Goal: Task Accomplishment & Management: Complete application form

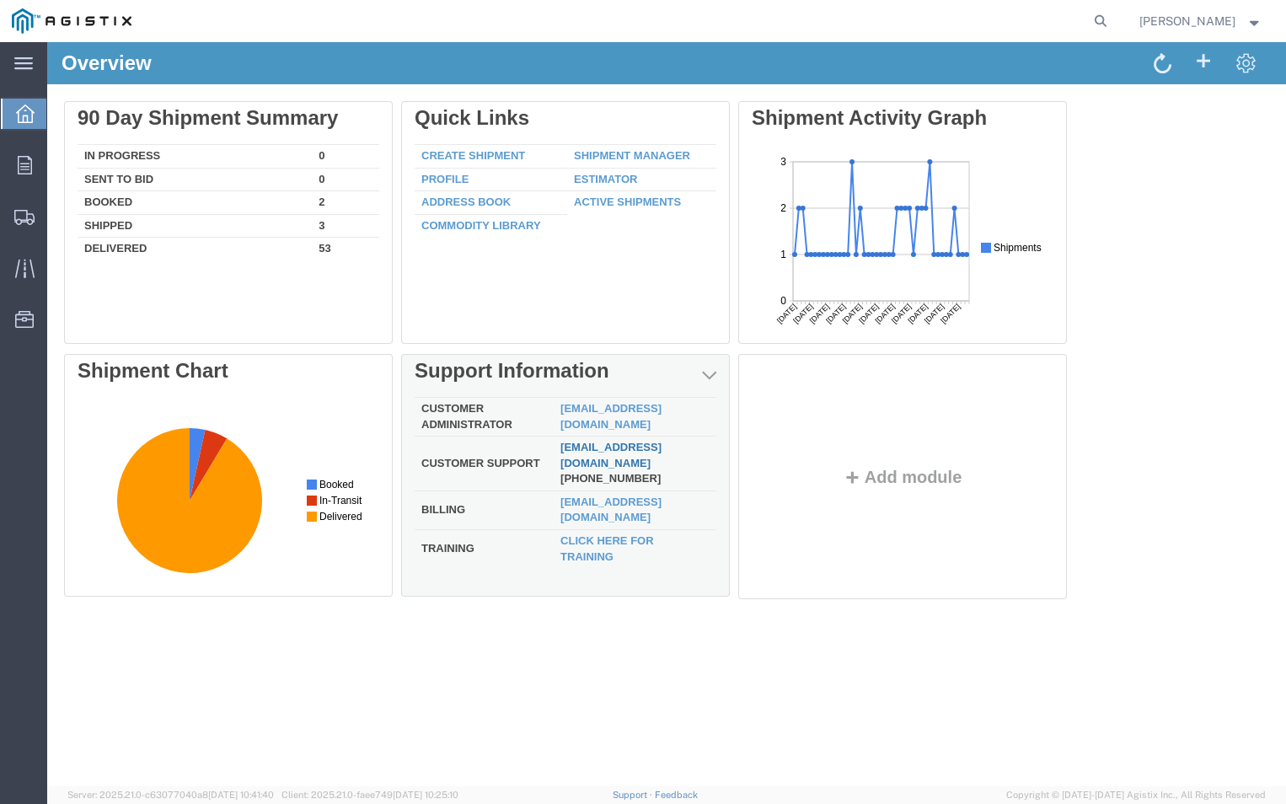
drag, startPoint x: 622, startPoint y: 493, endPoint x: 575, endPoint y: 451, distance: 63.3
click at [575, 451] on link "[EMAIL_ADDRESS][DOMAIN_NAME]" at bounding box center [610, 455] width 101 height 29
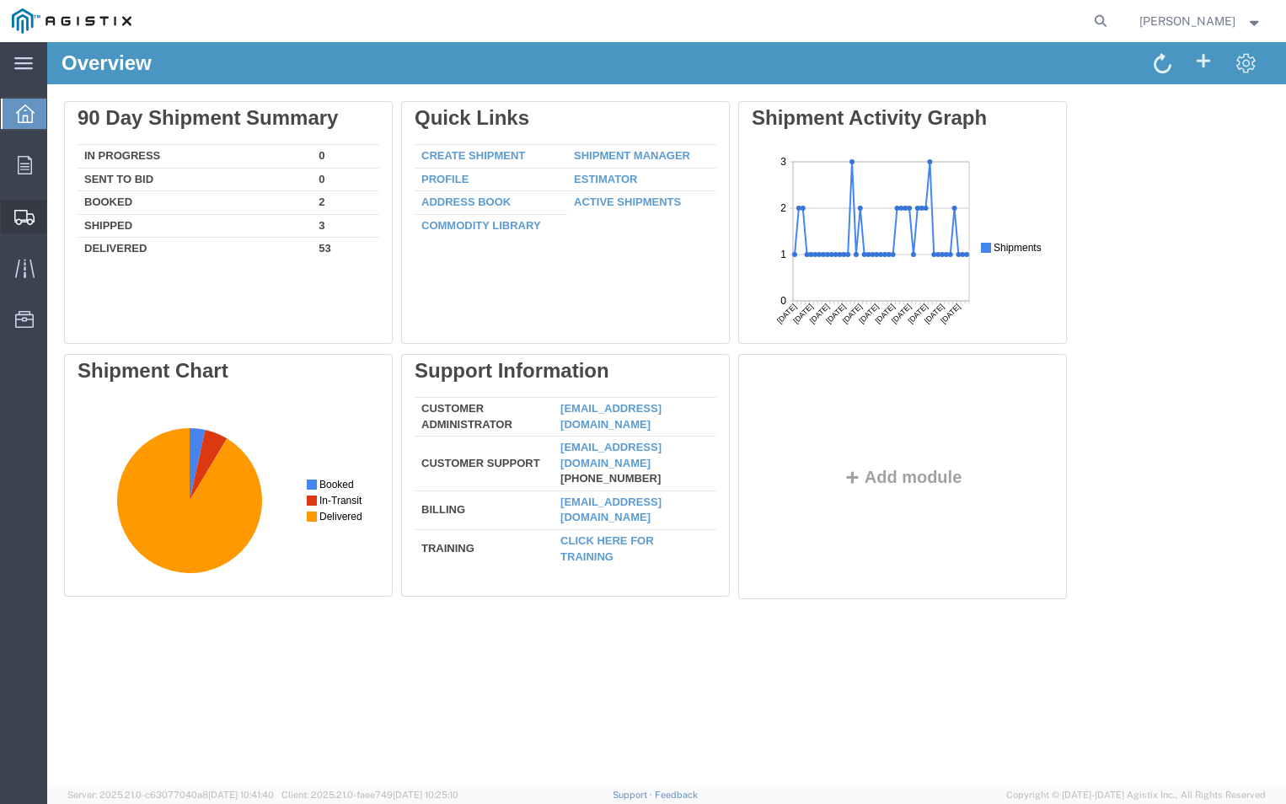
click at [0, 0] on span "Create Shipment" at bounding box center [0, 0] width 0 height 0
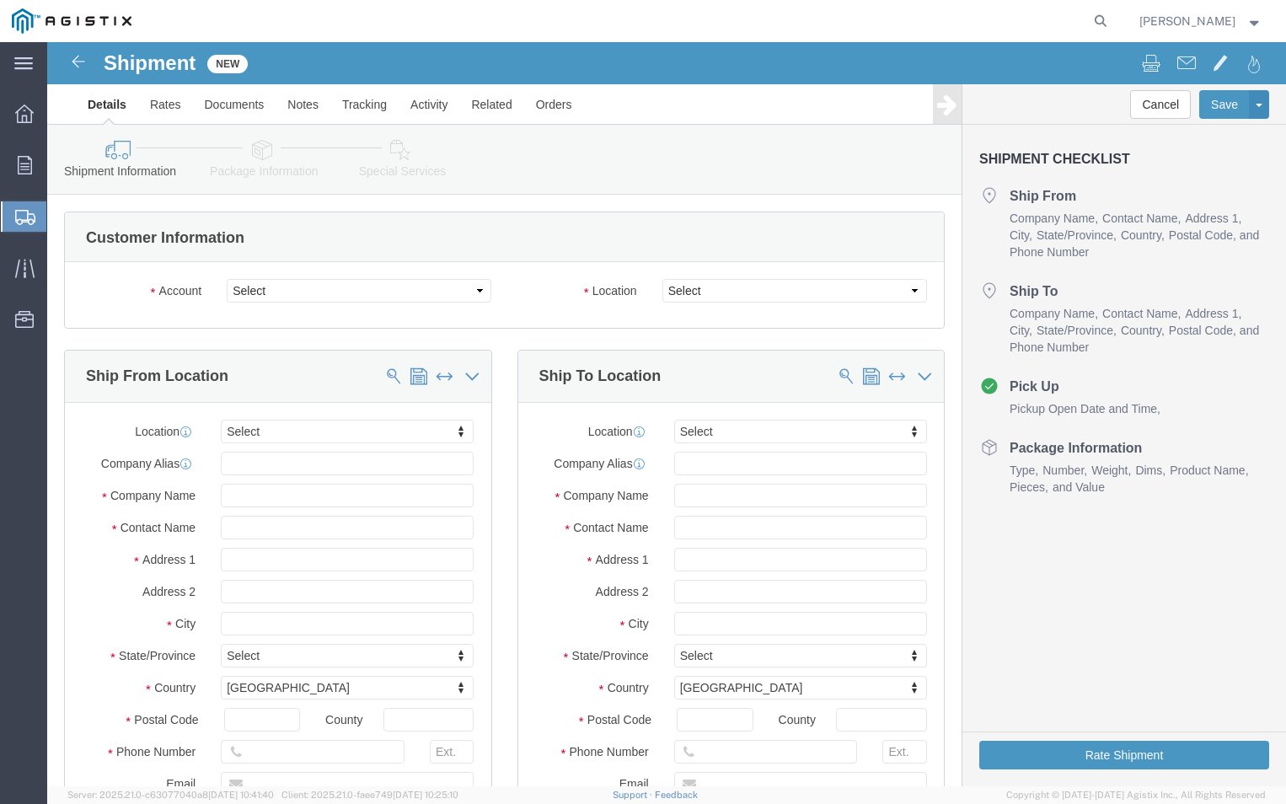
select select
click select "Select ABB Inc PG&E"
select select "9596"
click select "Select ABB Inc PG&E"
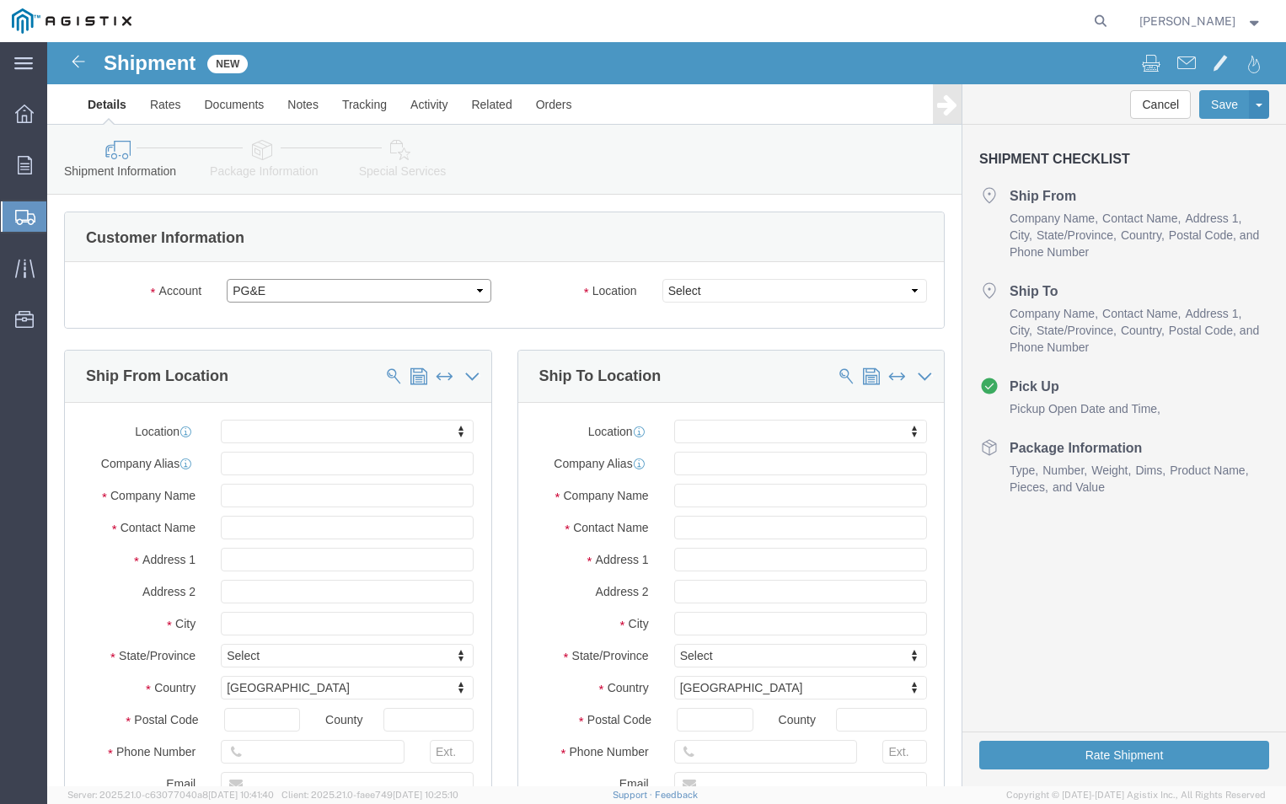
select select "PURCHORD"
select select
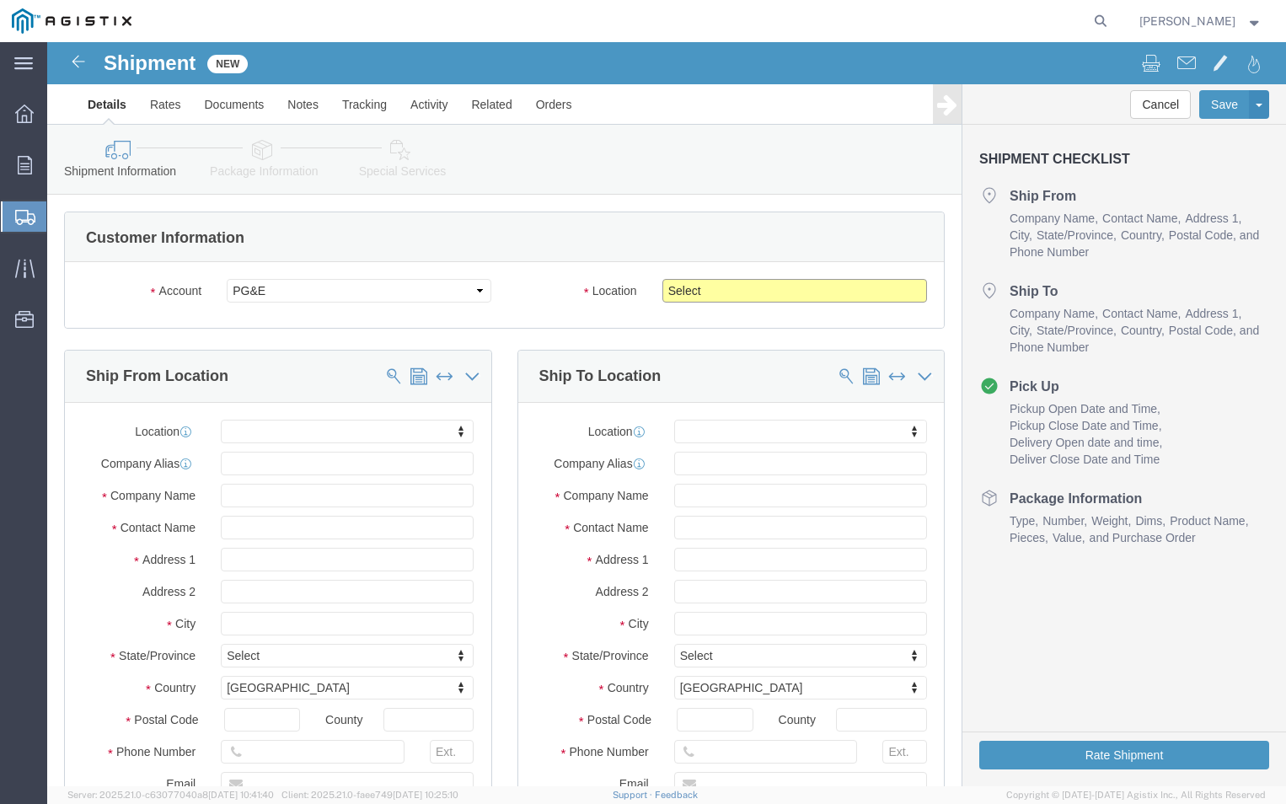
click select "Select All Others [GEOGRAPHIC_DATA] [GEOGRAPHIC_DATA] [GEOGRAPHIC_DATA] [GEOGRA…"
select select "19740"
click select "Select All Others [GEOGRAPHIC_DATA] [GEOGRAPHIC_DATA] [GEOGRAPHIC_DATA] [GEOGRA…"
click input "text"
type input "P"
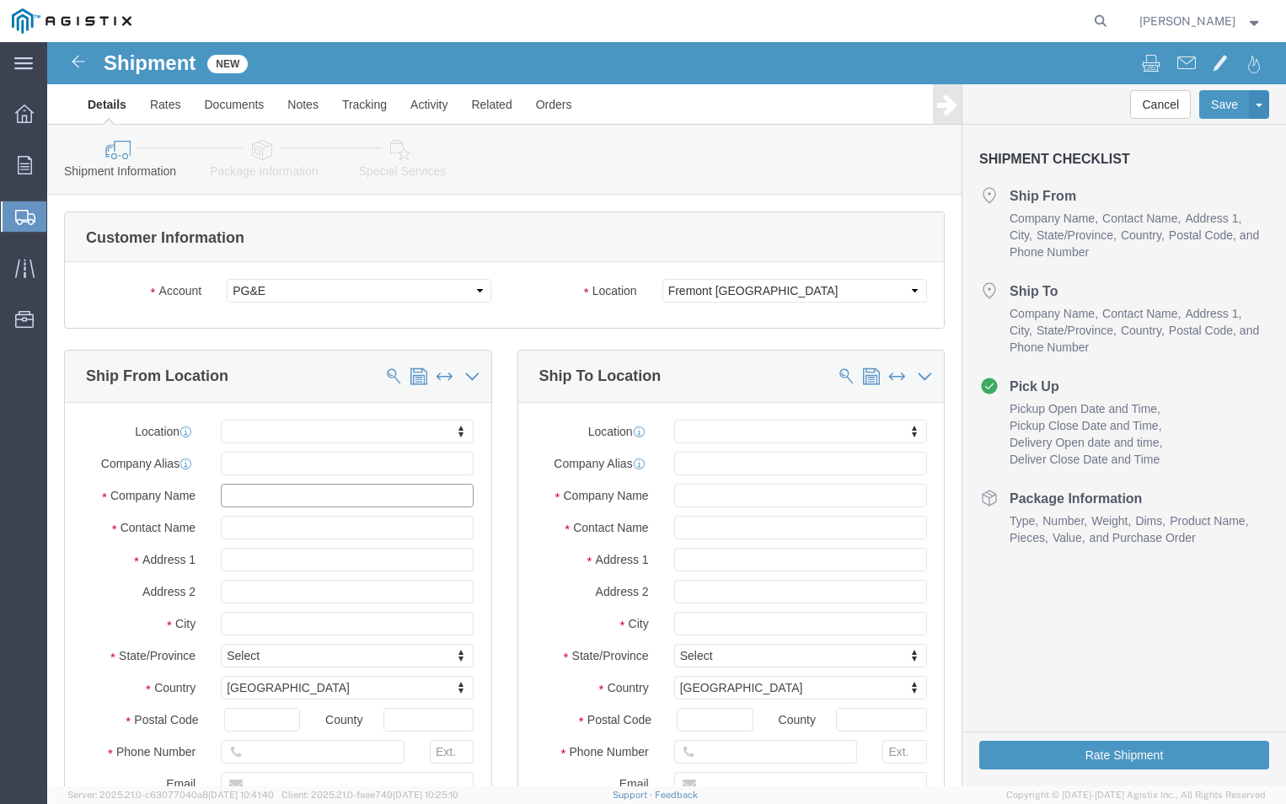
click input "text"
type input "ABB"
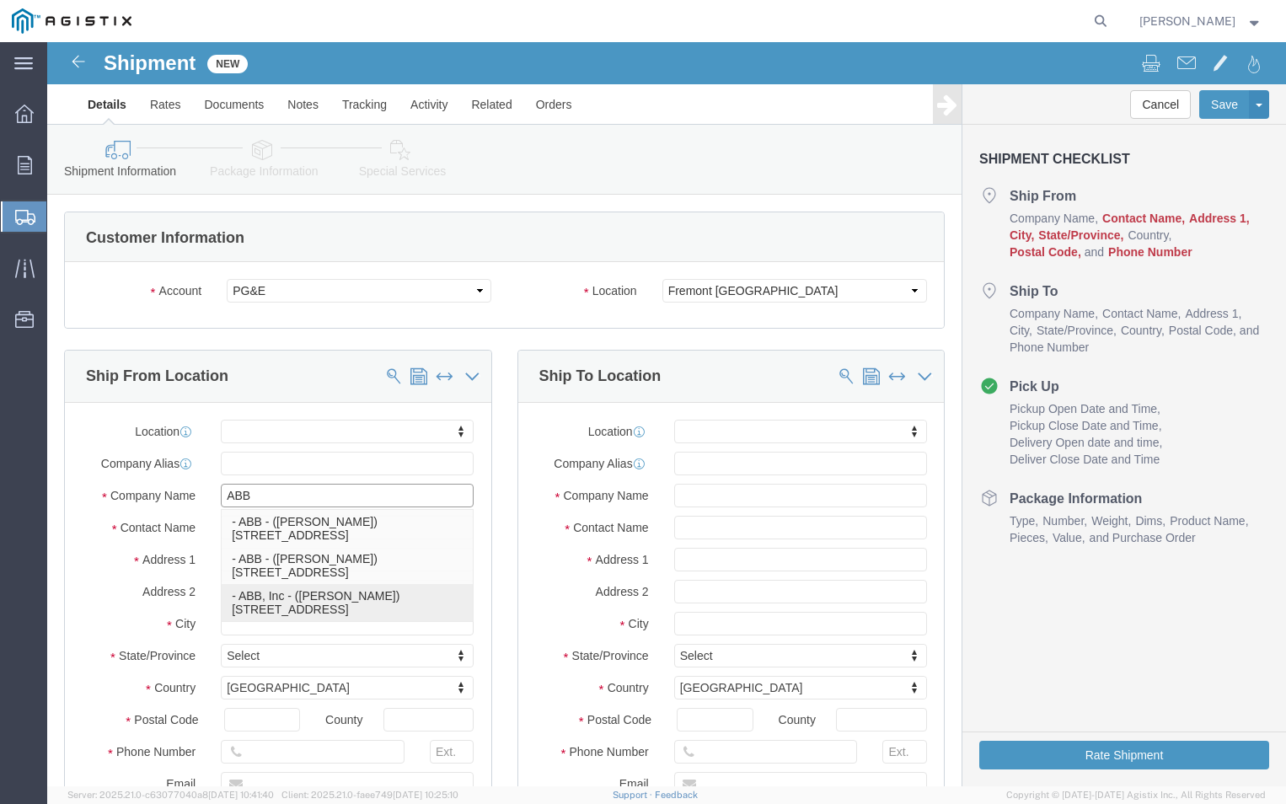
click p "- ABB, Inc - ([PERSON_NAME]) [STREET_ADDRESS]"
select select
type input "ABB, Inc"
type input "[PERSON_NAME]"
type input "[STREET_ADDRESS]"
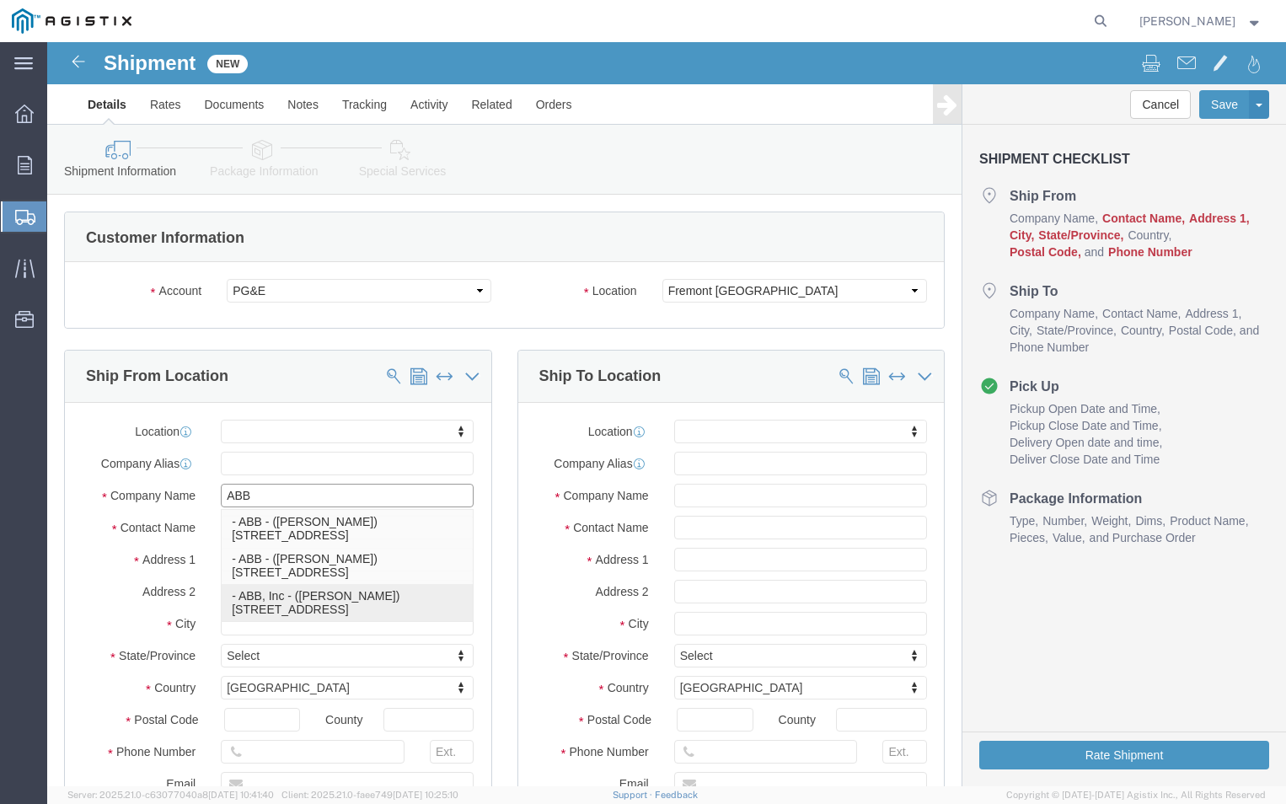
type input "PINETOPS,[GEOGRAPHIC_DATA]"
type input "27864"
select select "NC"
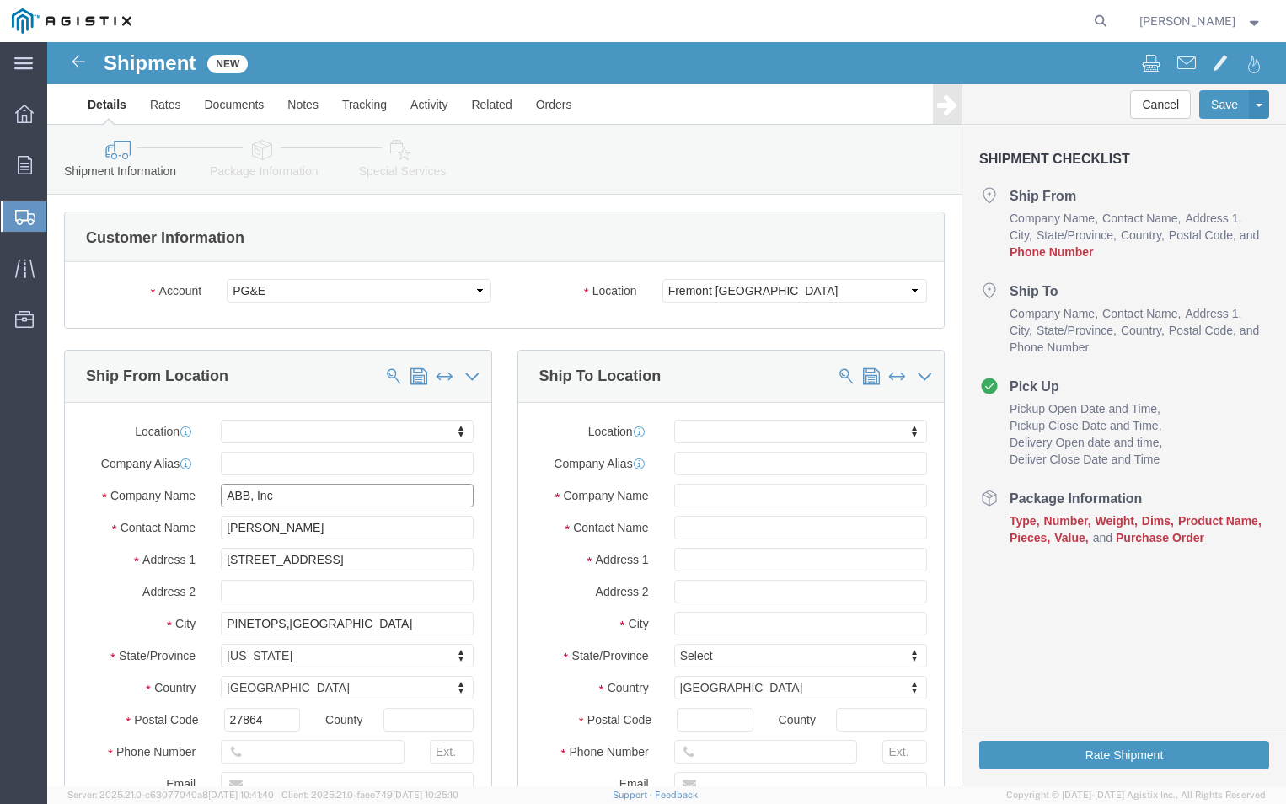
type input "ABB, Inc"
click input "[PERSON_NAME]"
type input "T"
type input "[PERSON_NAME]"
click input "text"
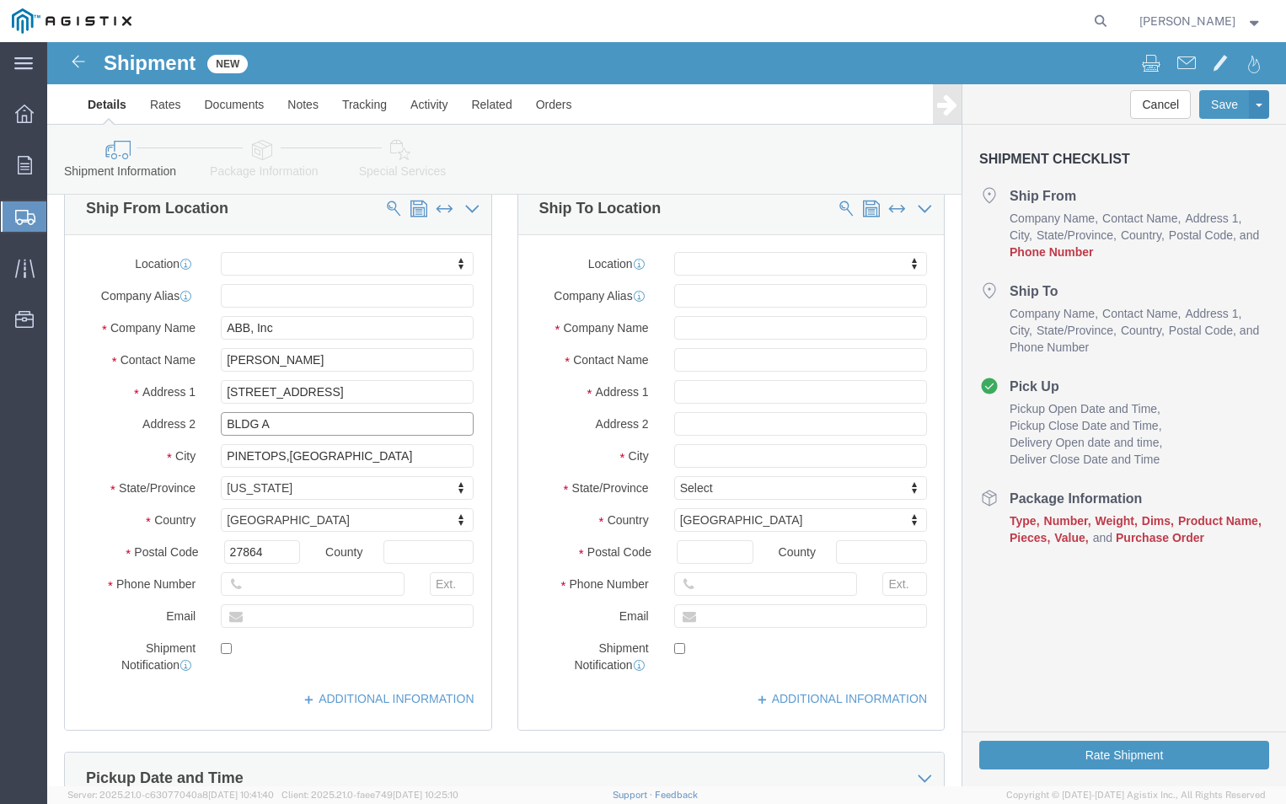
scroll to position [169, 0]
type input "BLDG A"
click input "text"
type input "[PHONE_NUMBER]"
click input "text"
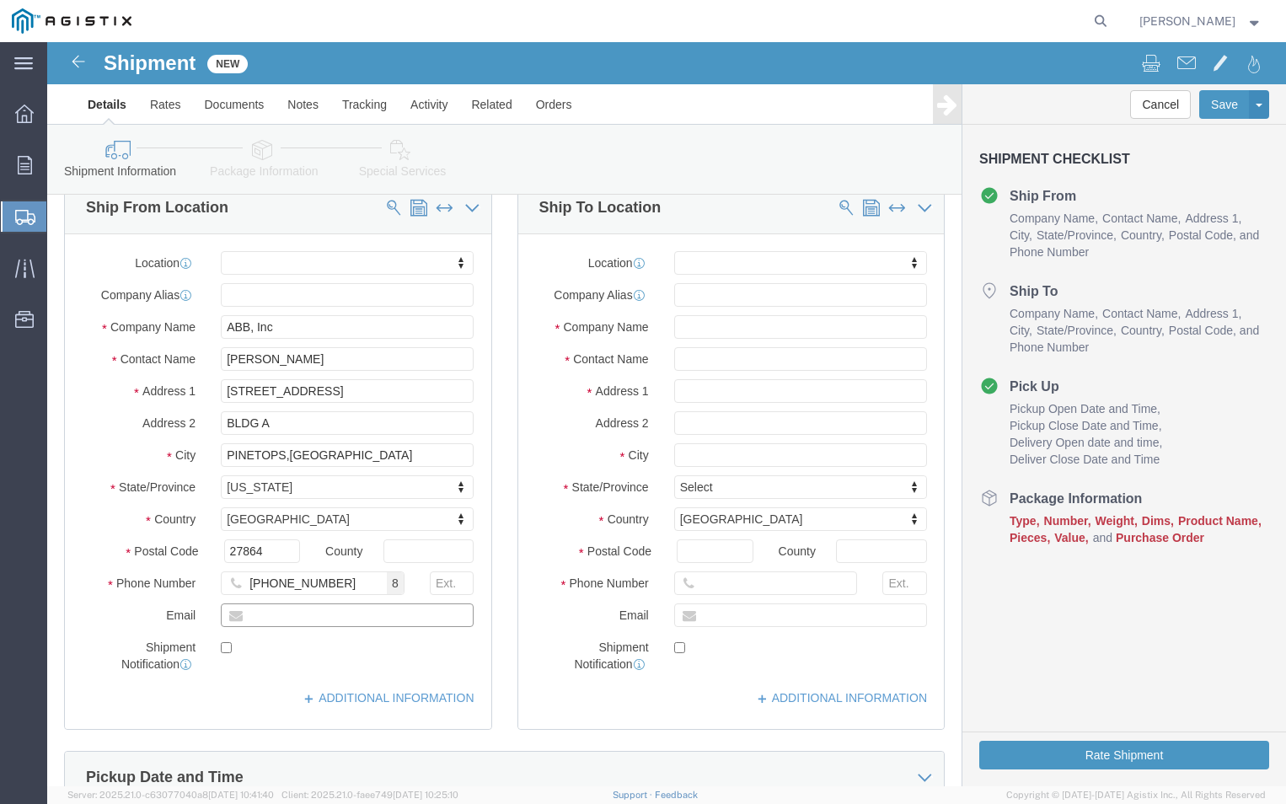
type input "[PERSON_NAME][EMAIL_ADDRESS][DOMAIN_NAME]"
checkbox input "true"
click div "Shipment Notification"
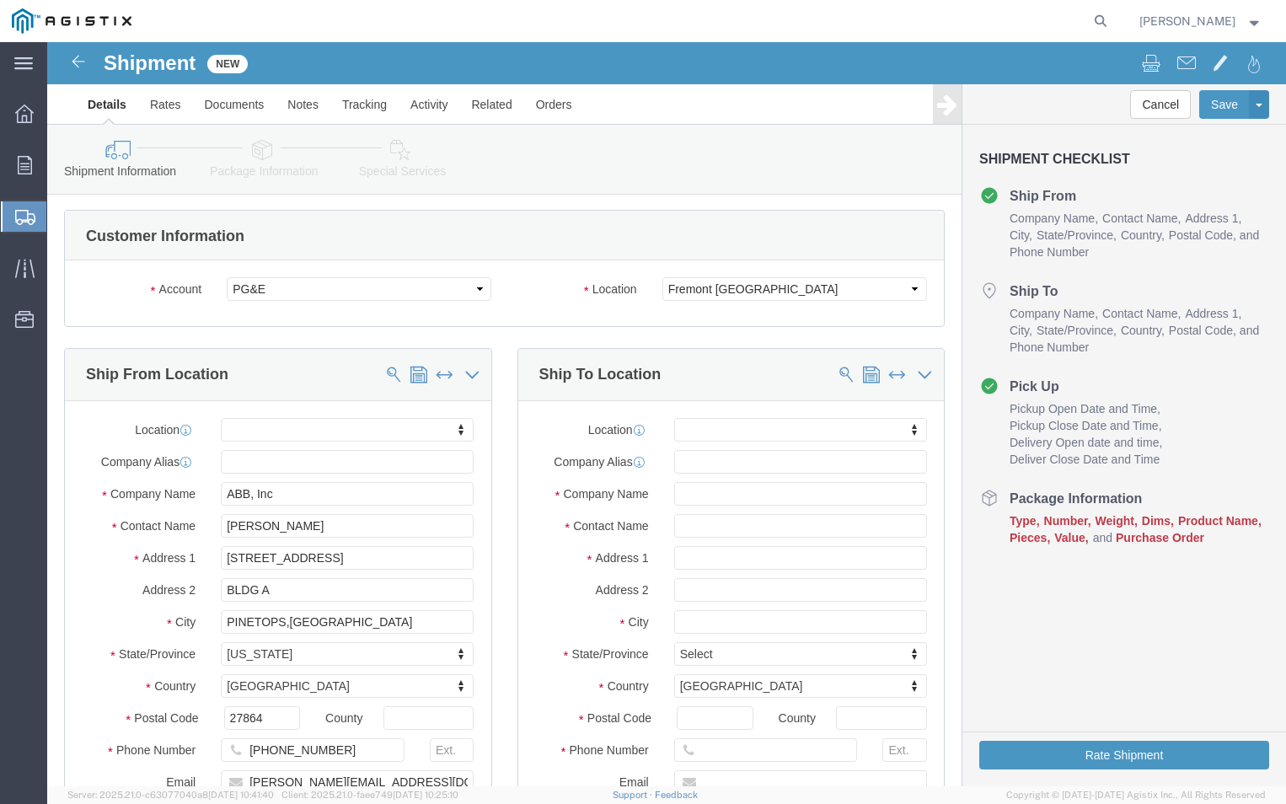
scroll to position [0, 0]
click input "text"
type input "PGE"
click input "text"
type input "FREMONT RECEIVING"
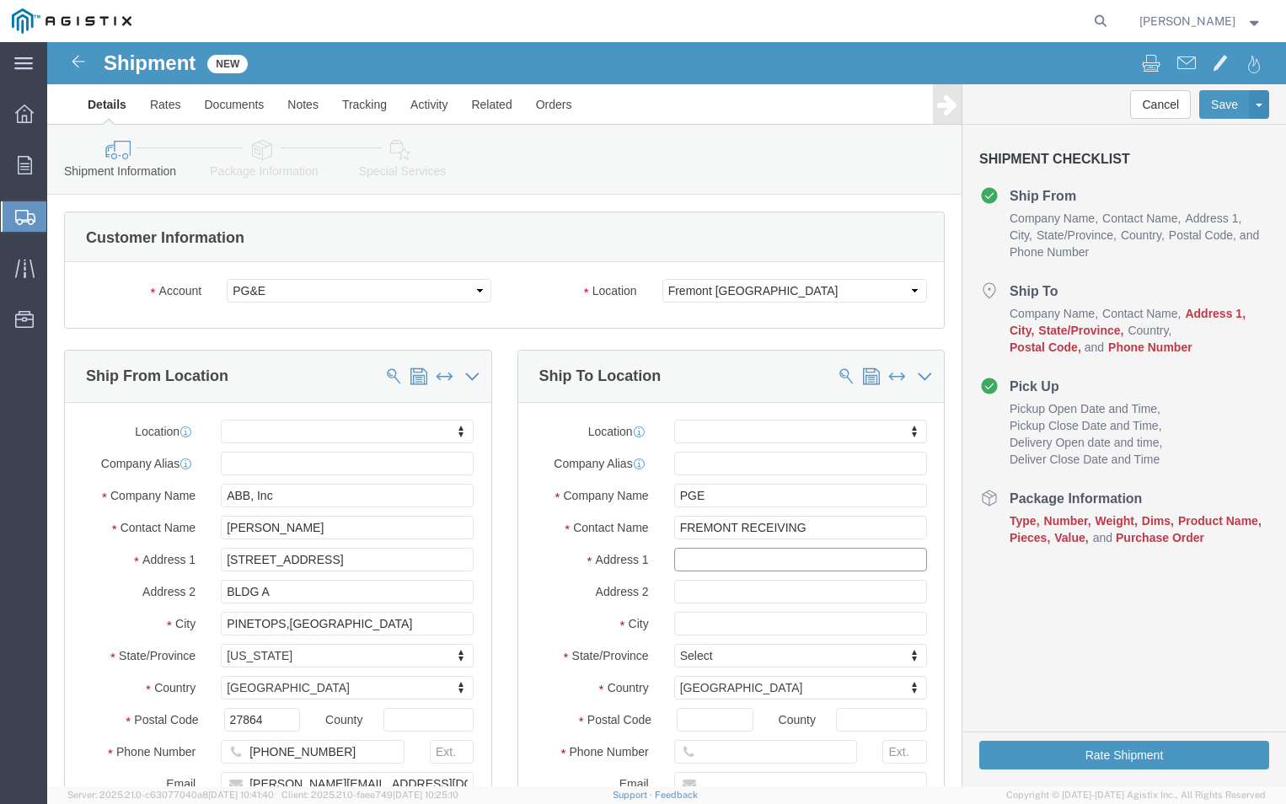
click input "text"
type input "[STREET_ADDRESS][PERSON_NAME]"
select select
click input "text"
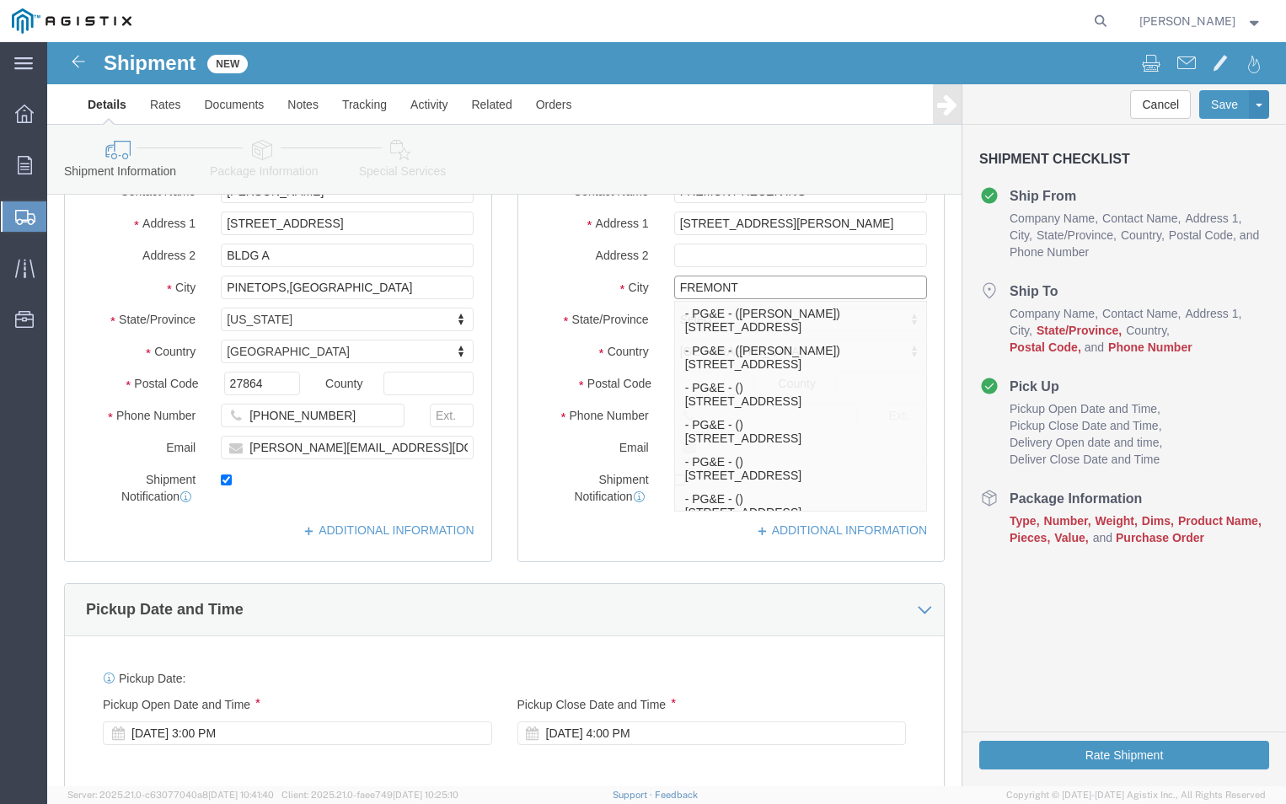
scroll to position [337, 0]
type input "FREMONT"
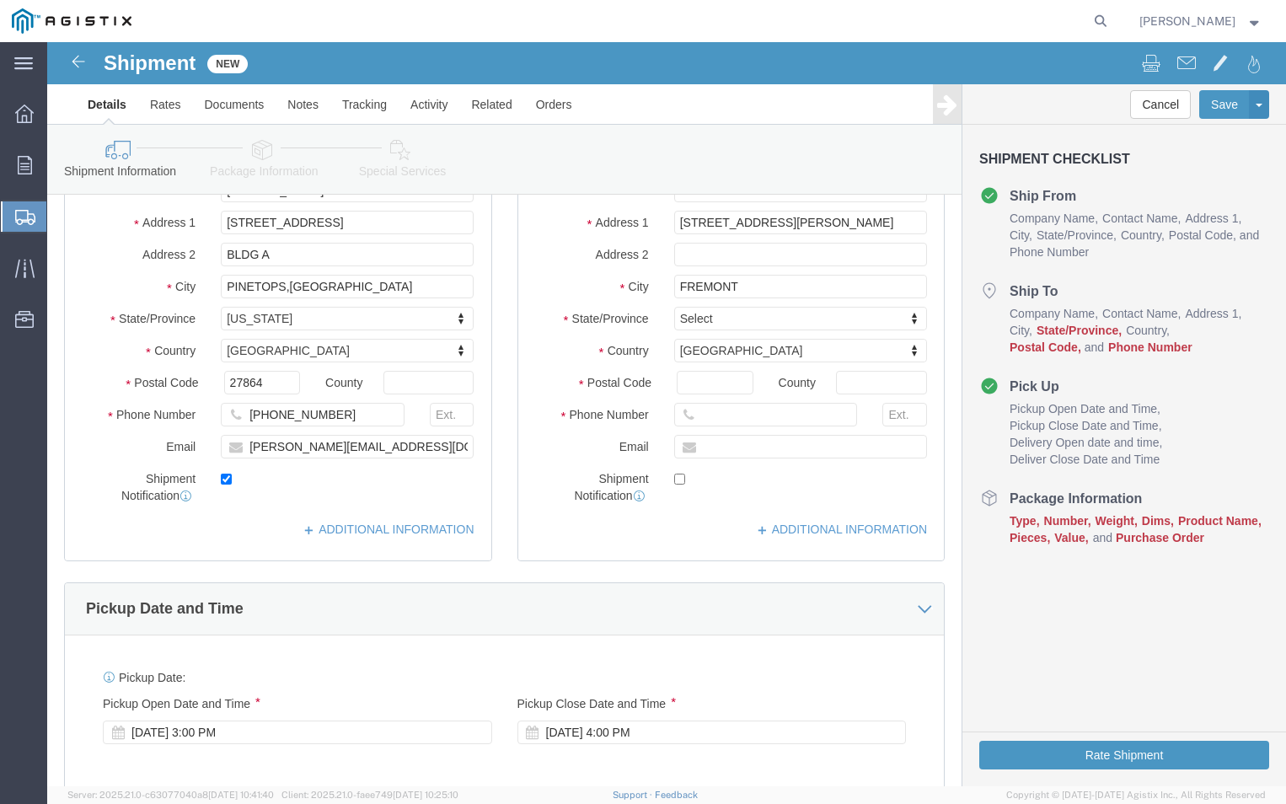
click label "Country"
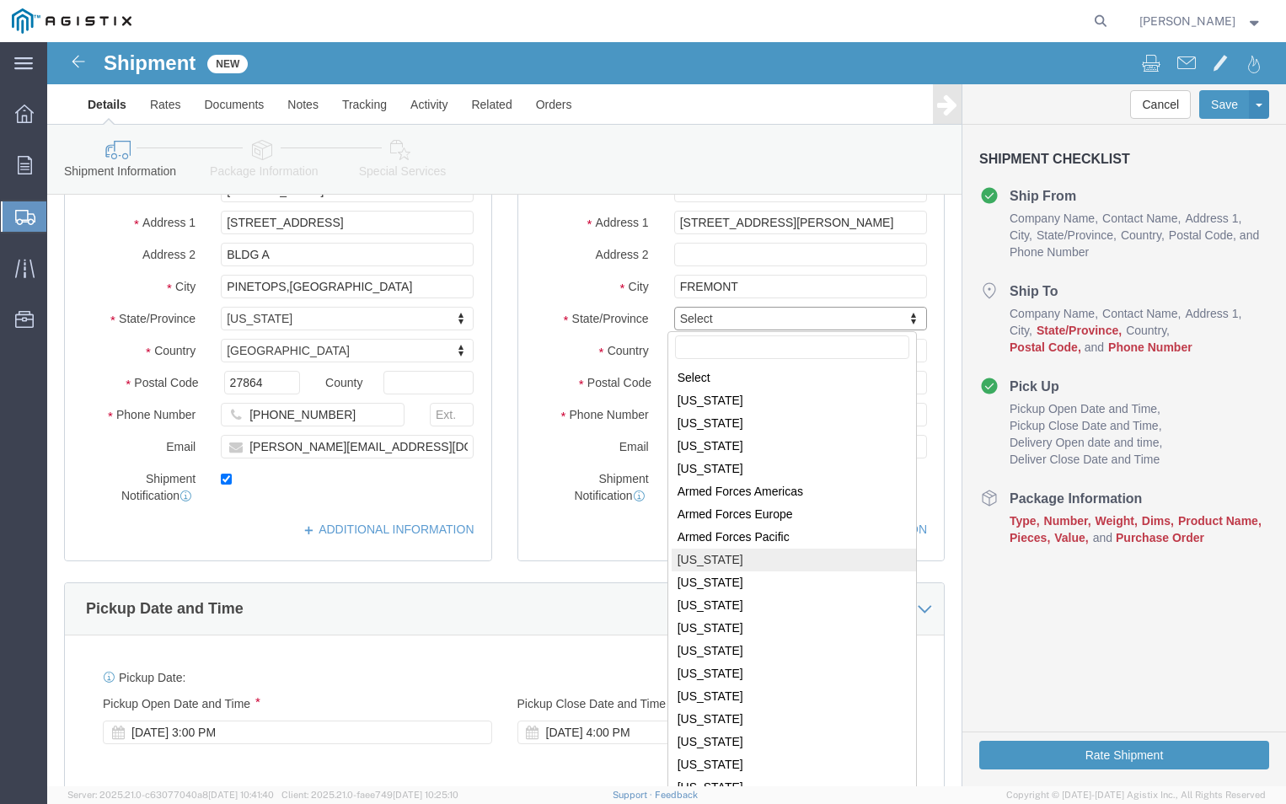
select select
select select "CA"
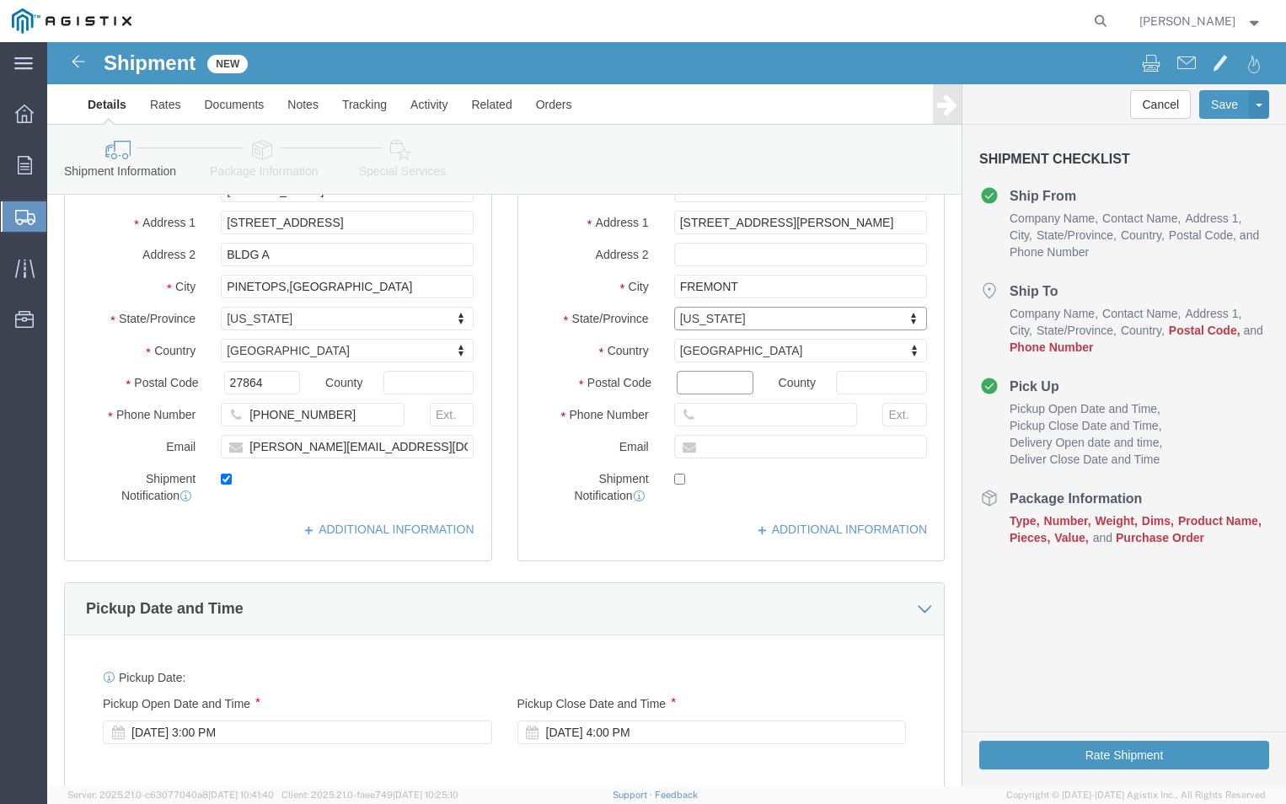
click input "Postal Code"
type input "94538"
select select
click input "text"
type input "[PHONE_NUMBER]"
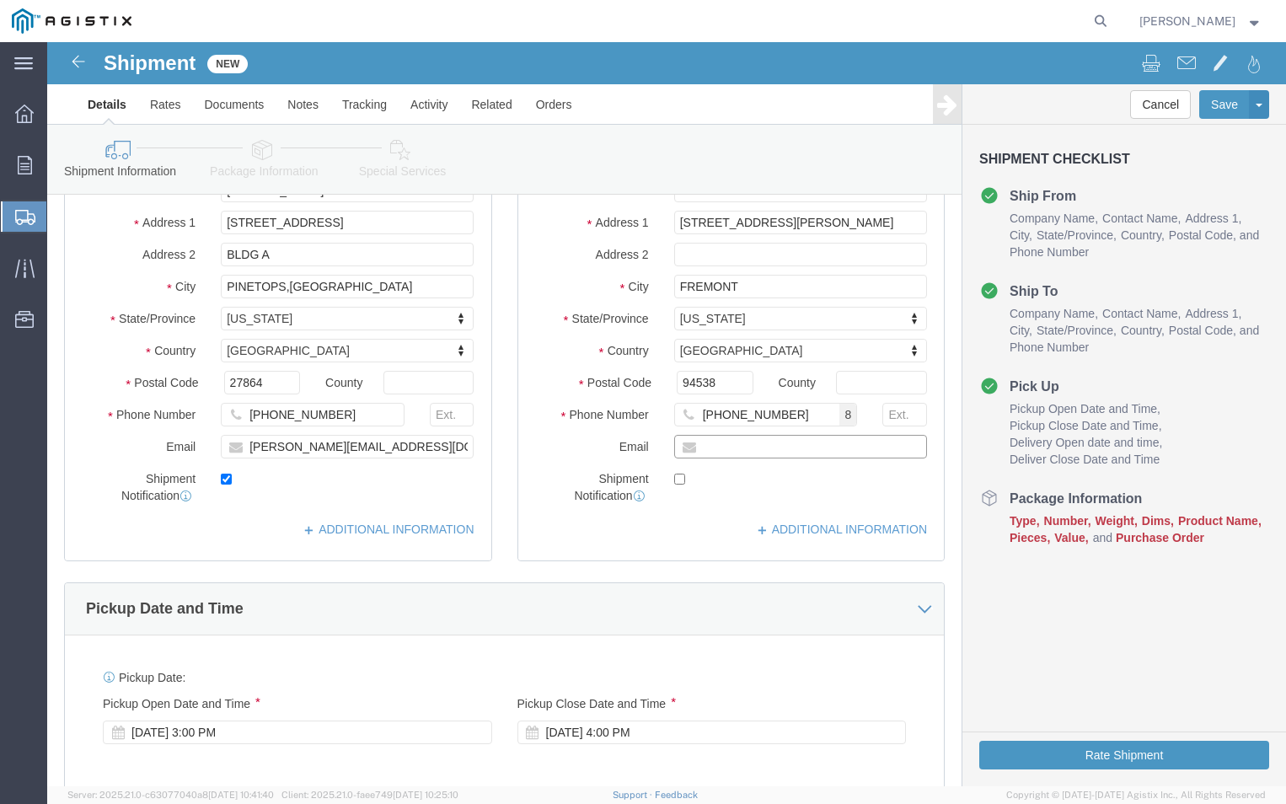
click input "text"
type input "[PERSON_NAME][EMAIL_ADDRESS][DOMAIN_NAME]"
checkbox input "true"
click div "Location My Profile Location (OBSOLETE) [PERSON_NAME] SC - GC TRAILER (OBSOLETE…"
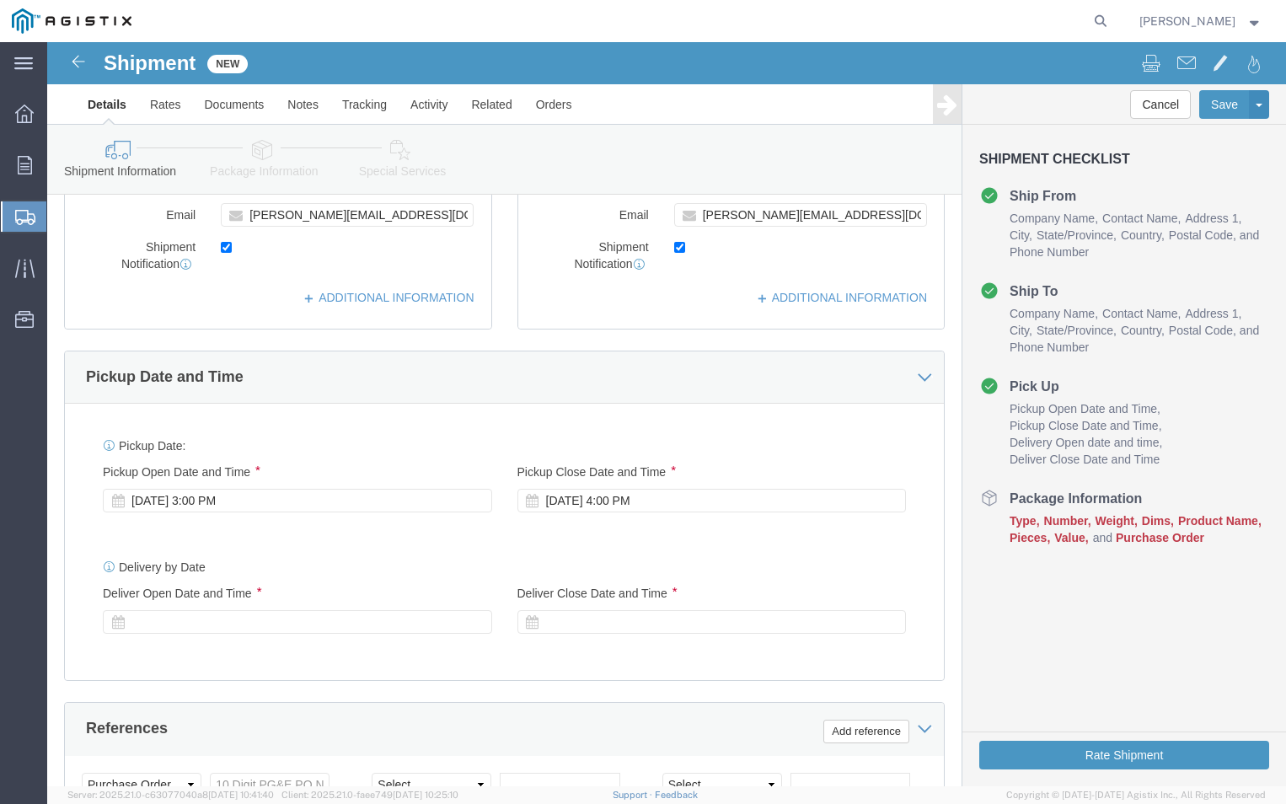
scroll to position [590, 0]
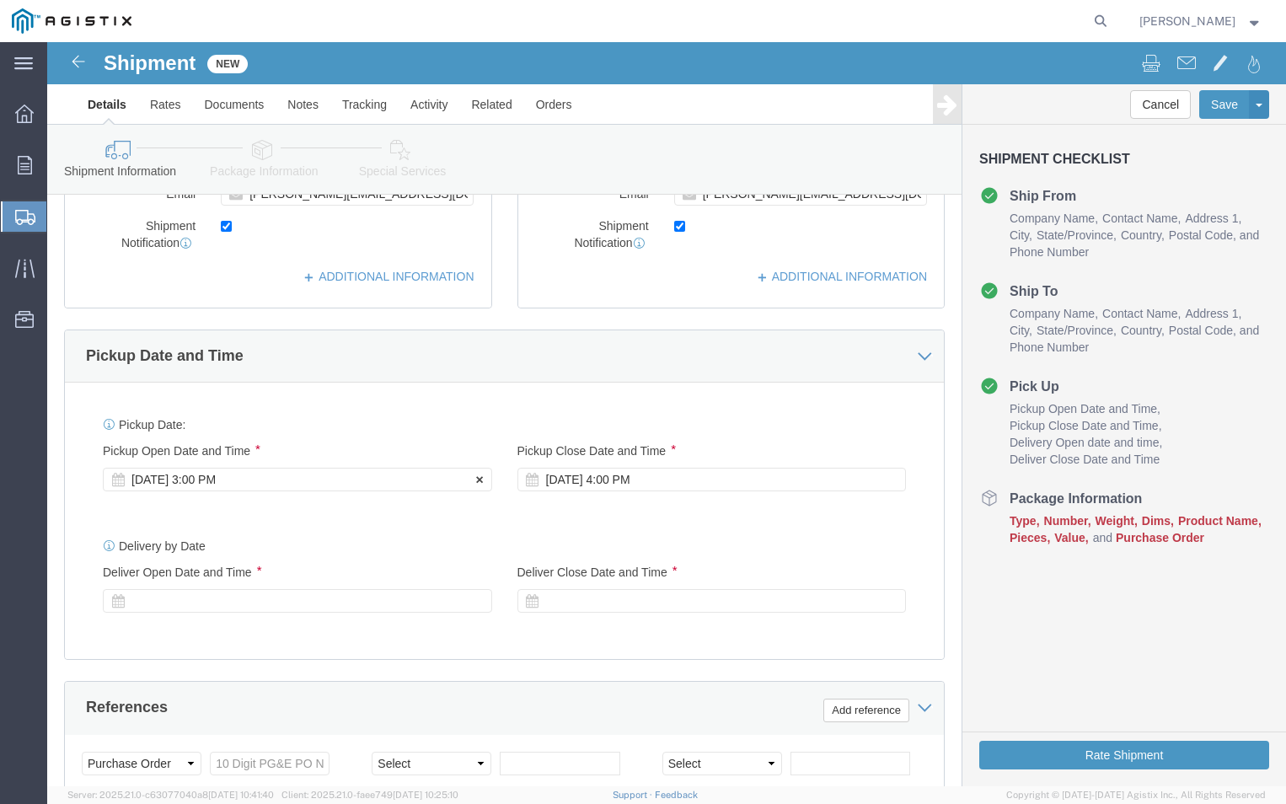
click div "[DATE] 3:00 PM"
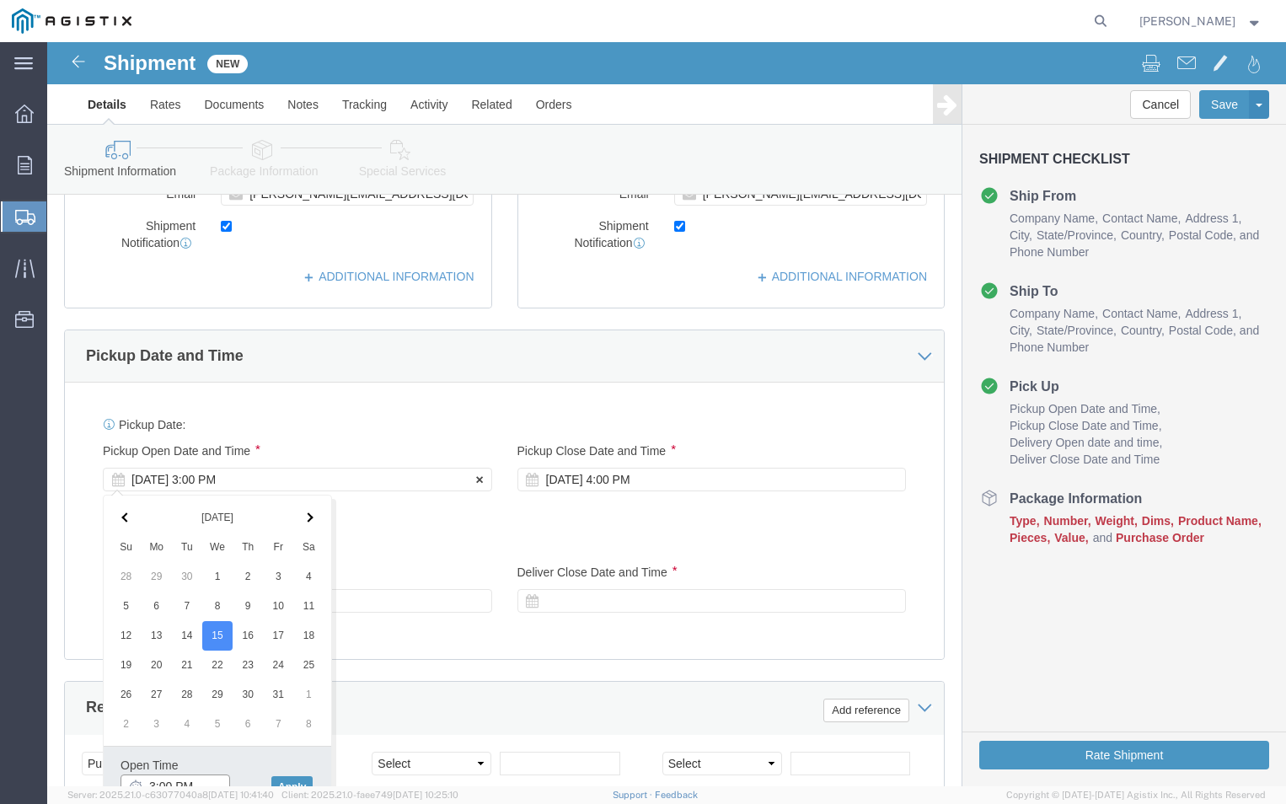
scroll to position [602, 0]
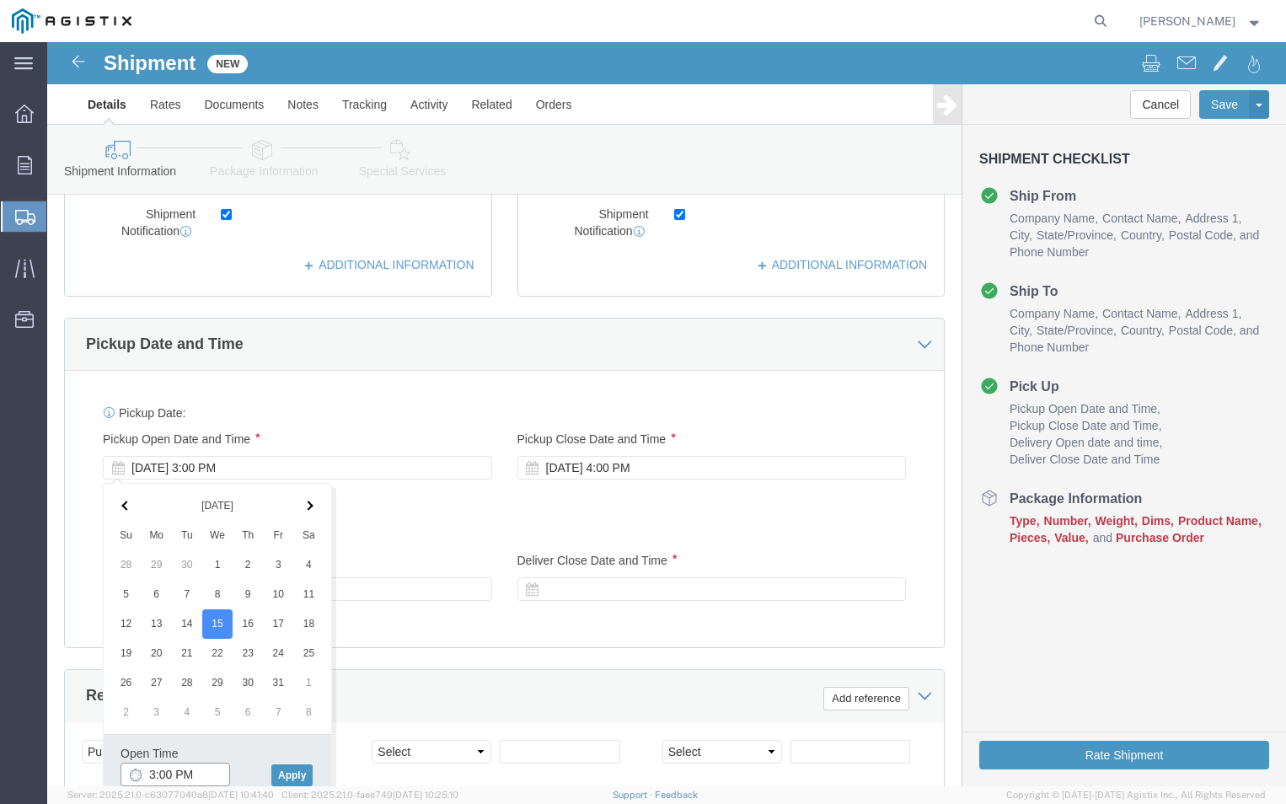
click input "3:00 PM"
click input "9:00 PM"
type input "9:00 AM"
click button "Apply"
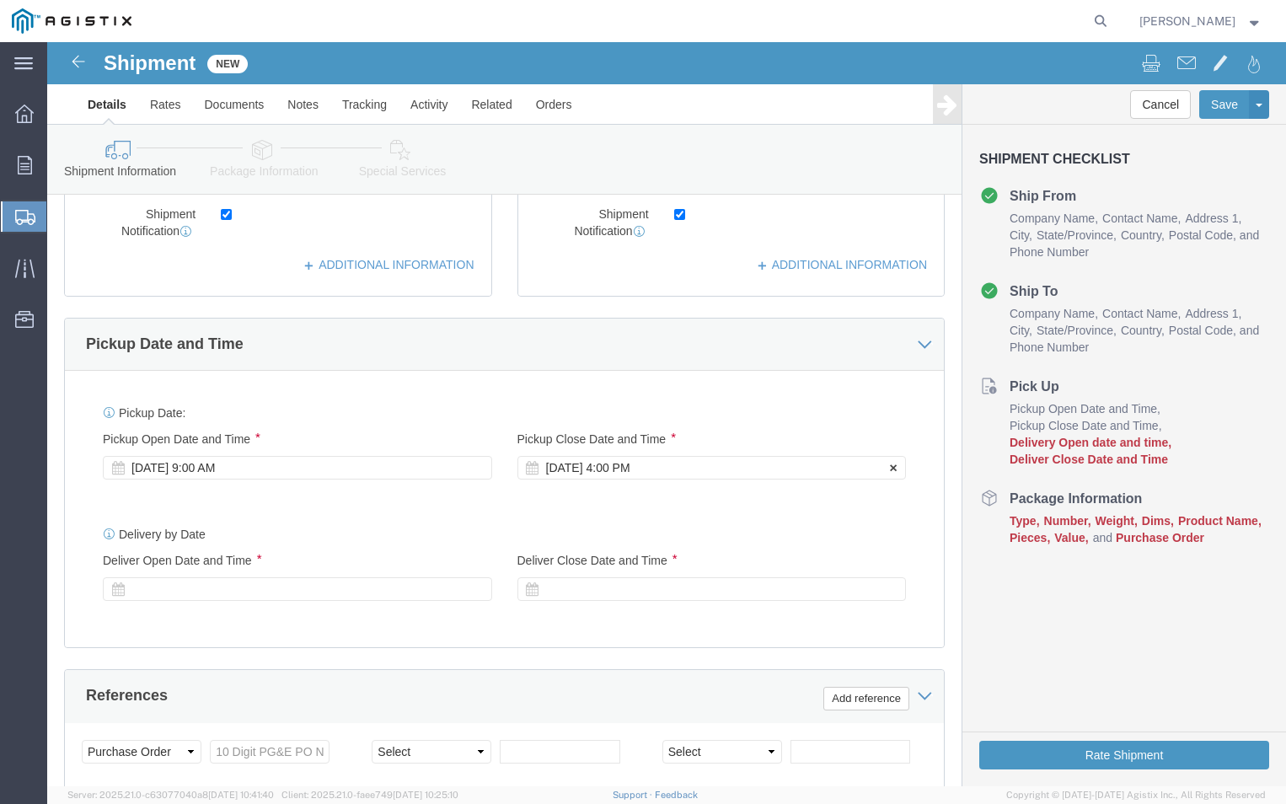
click div "[DATE] 4:00 PM"
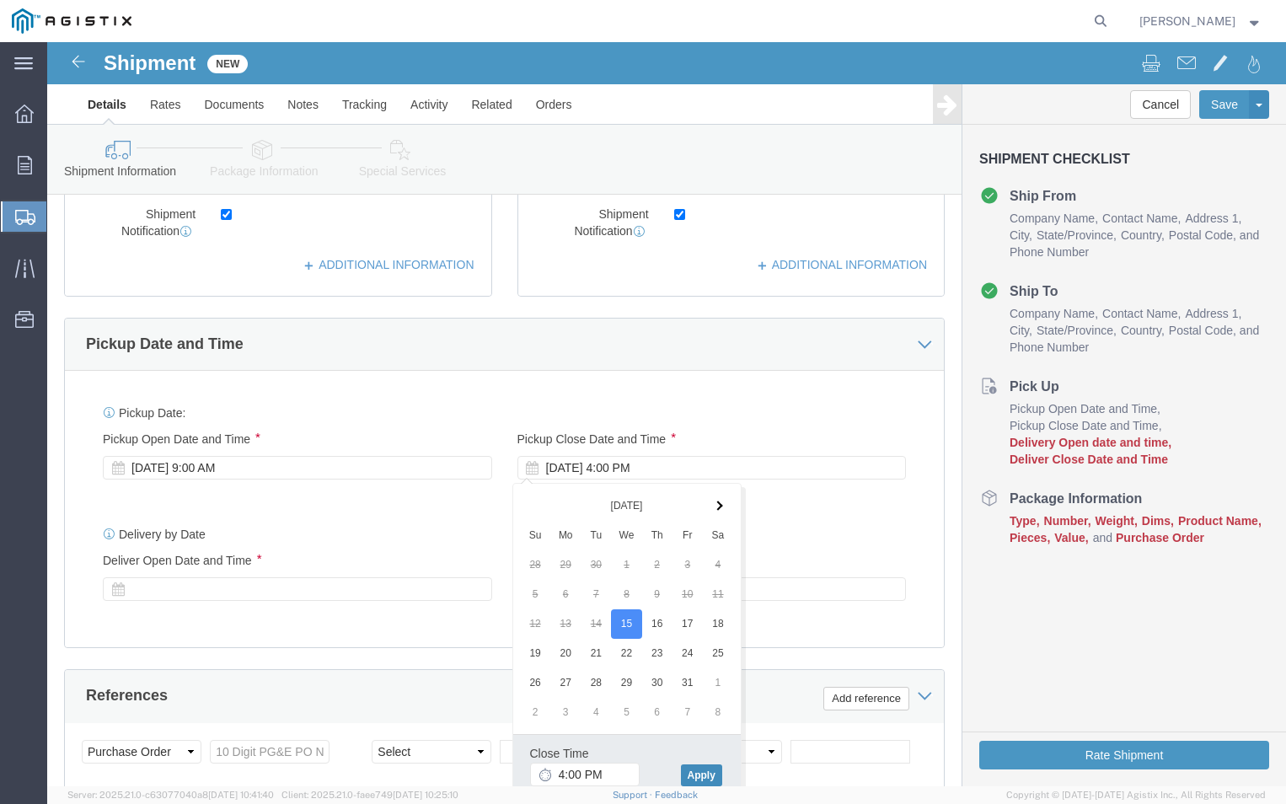
click button "Apply"
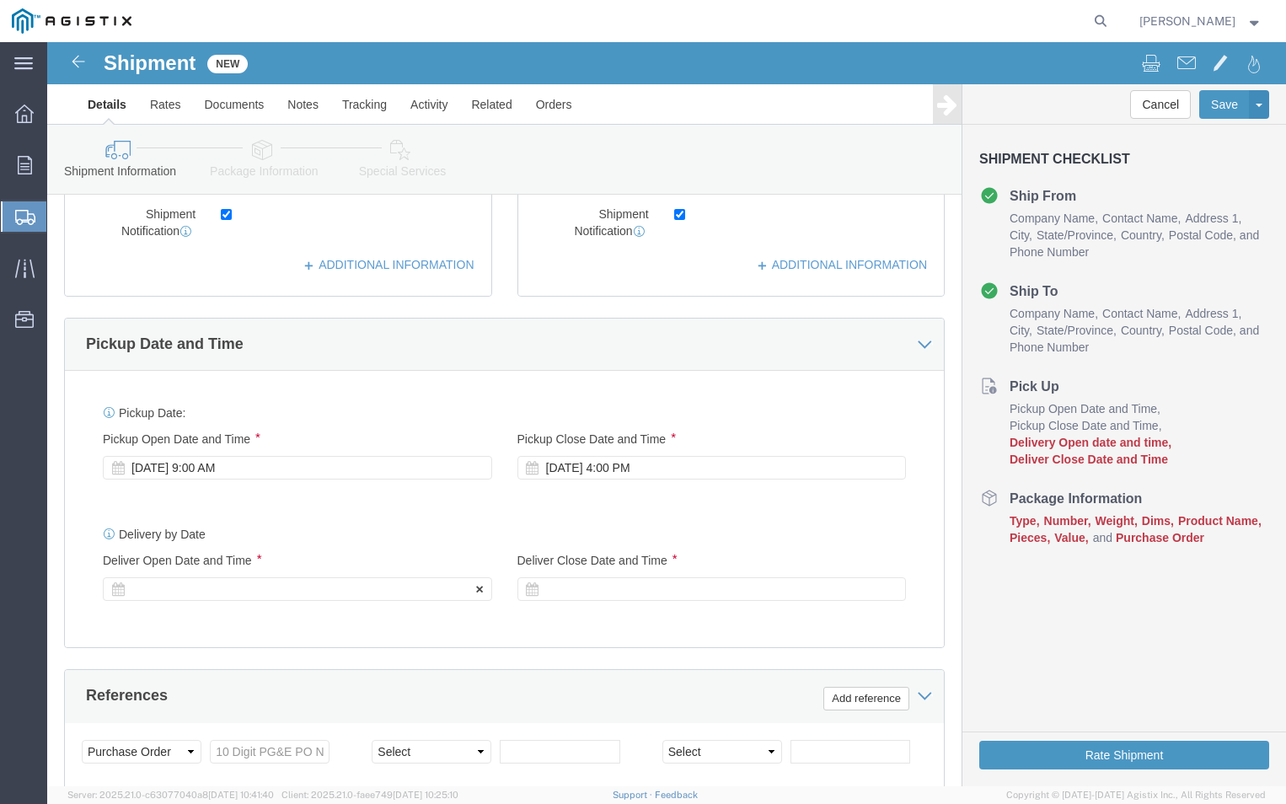
click div
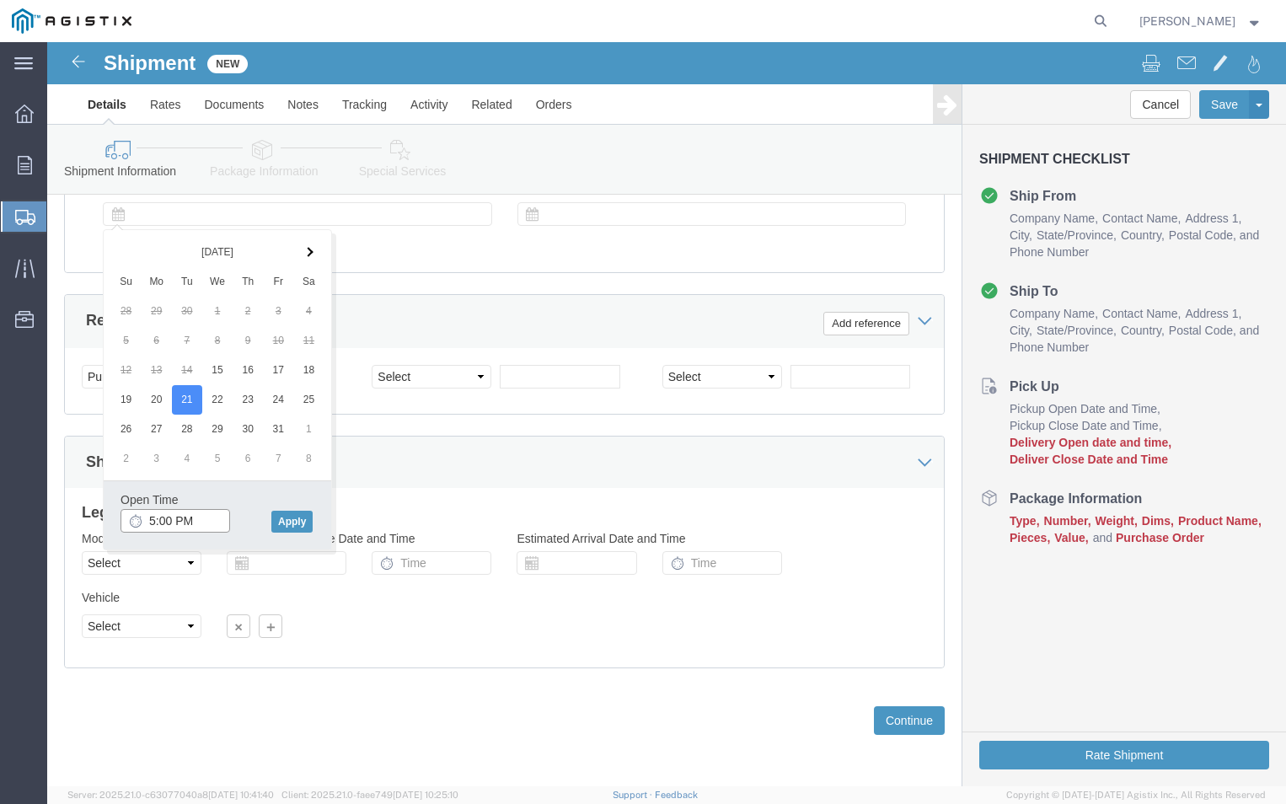
click input "5:00 PM"
click input "9:00 PM"
type input "9:00 AM"
click button "Apply"
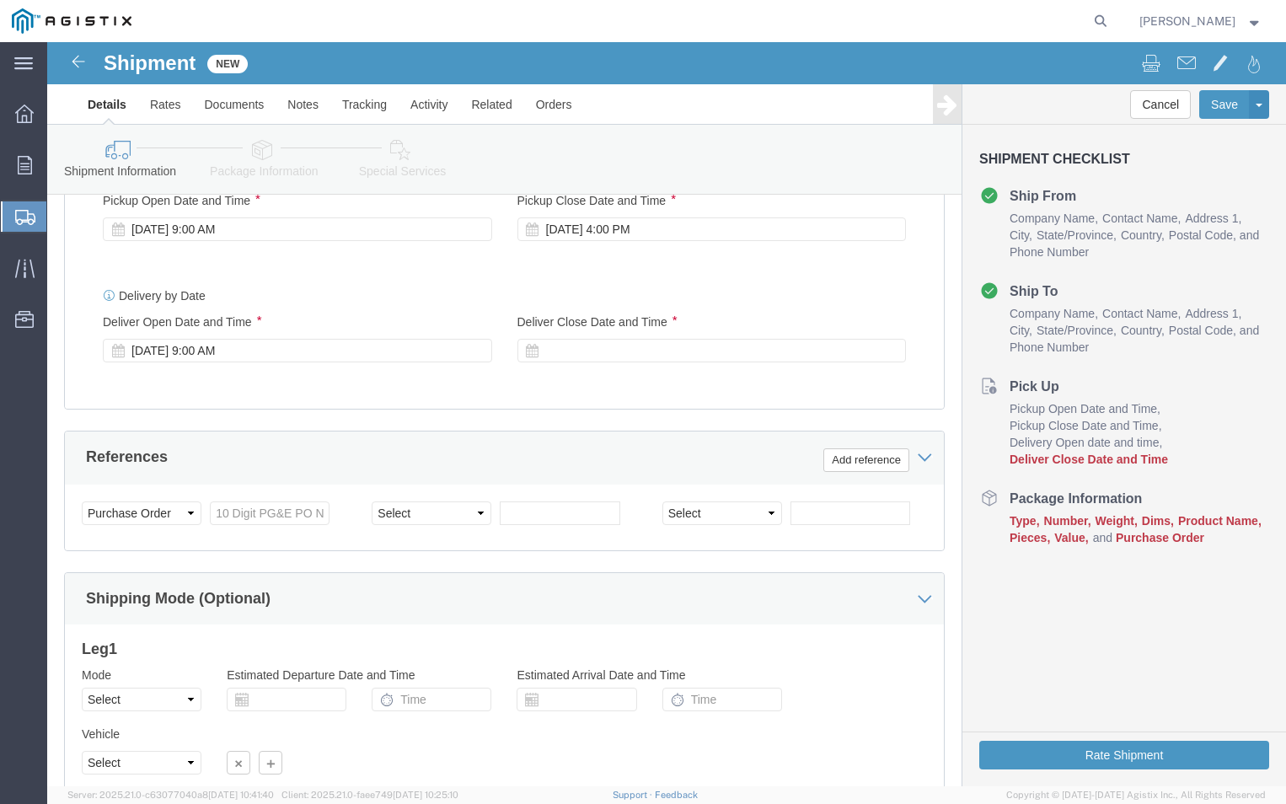
scroll to position [808, 0]
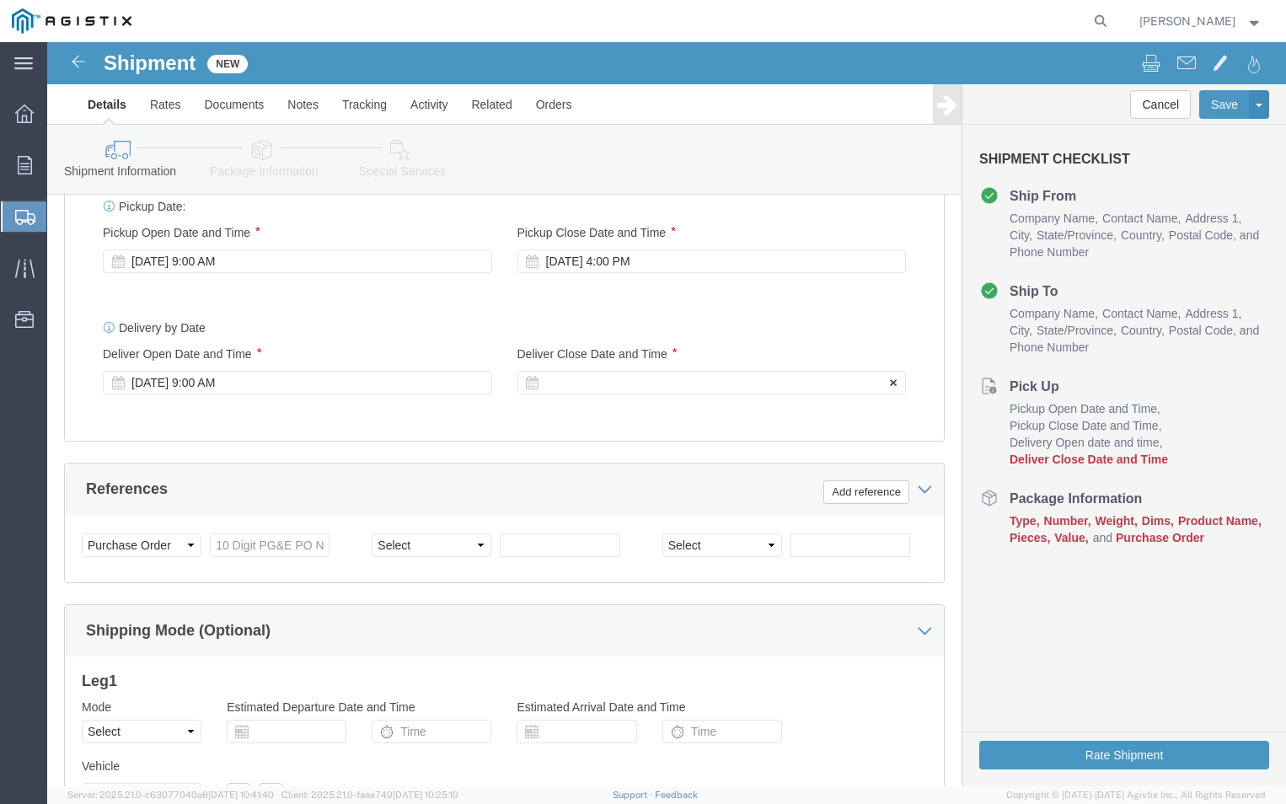
click div
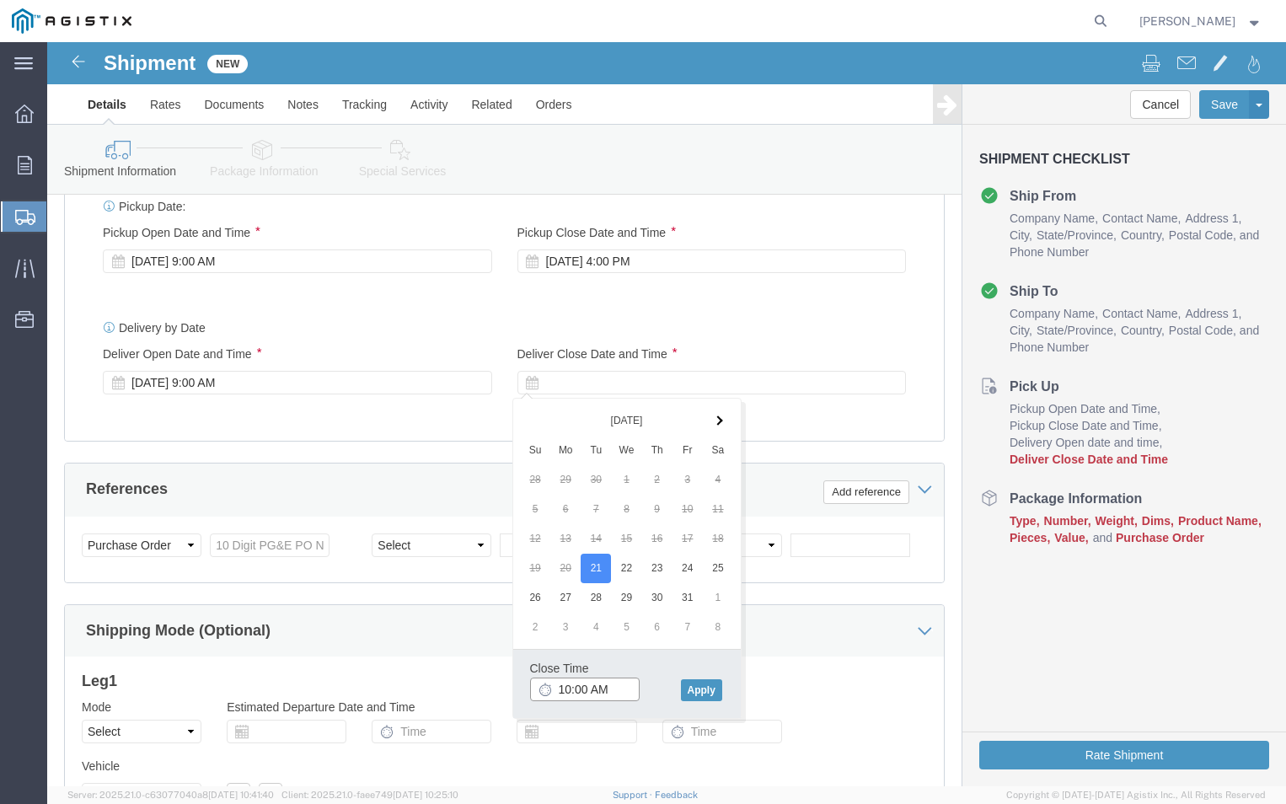
click input "10:00 AM"
click input "2:00 AM"
type input "2:00 PM"
click button "Apply"
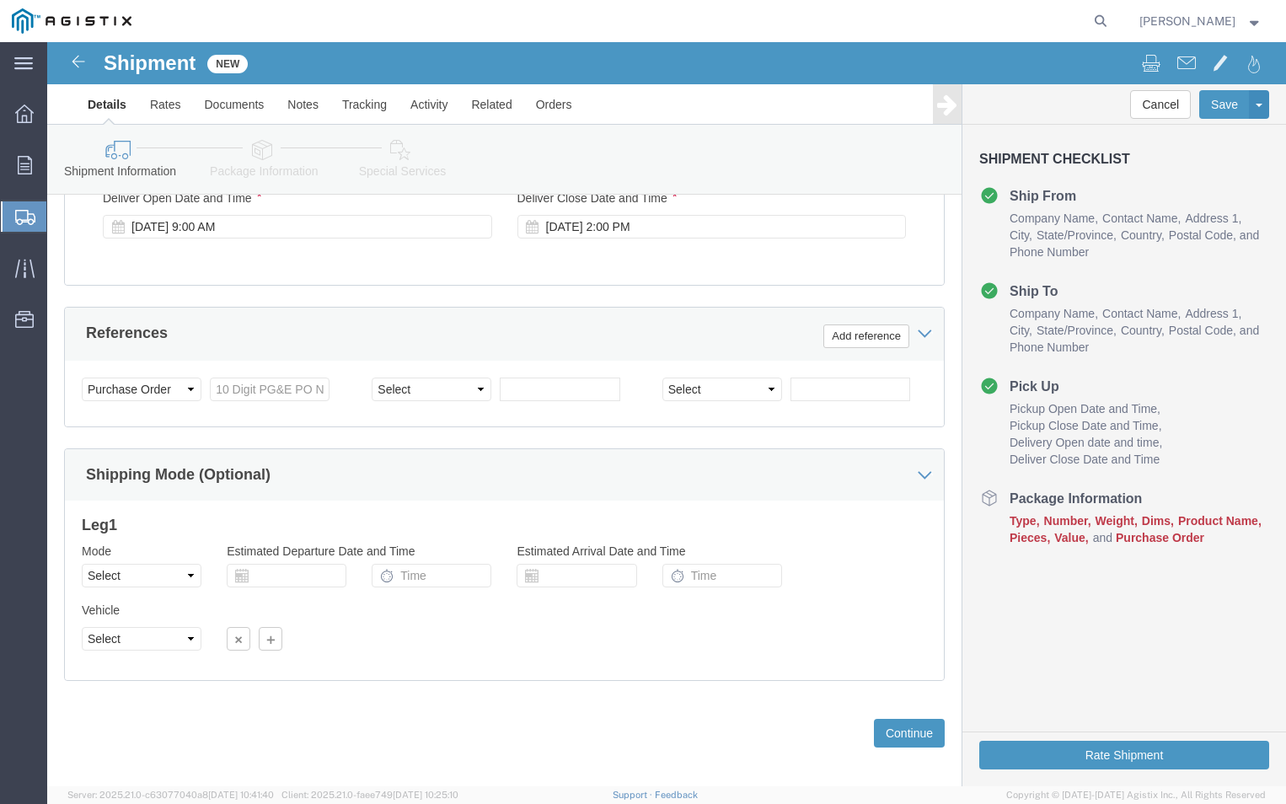
scroll to position [977, 0]
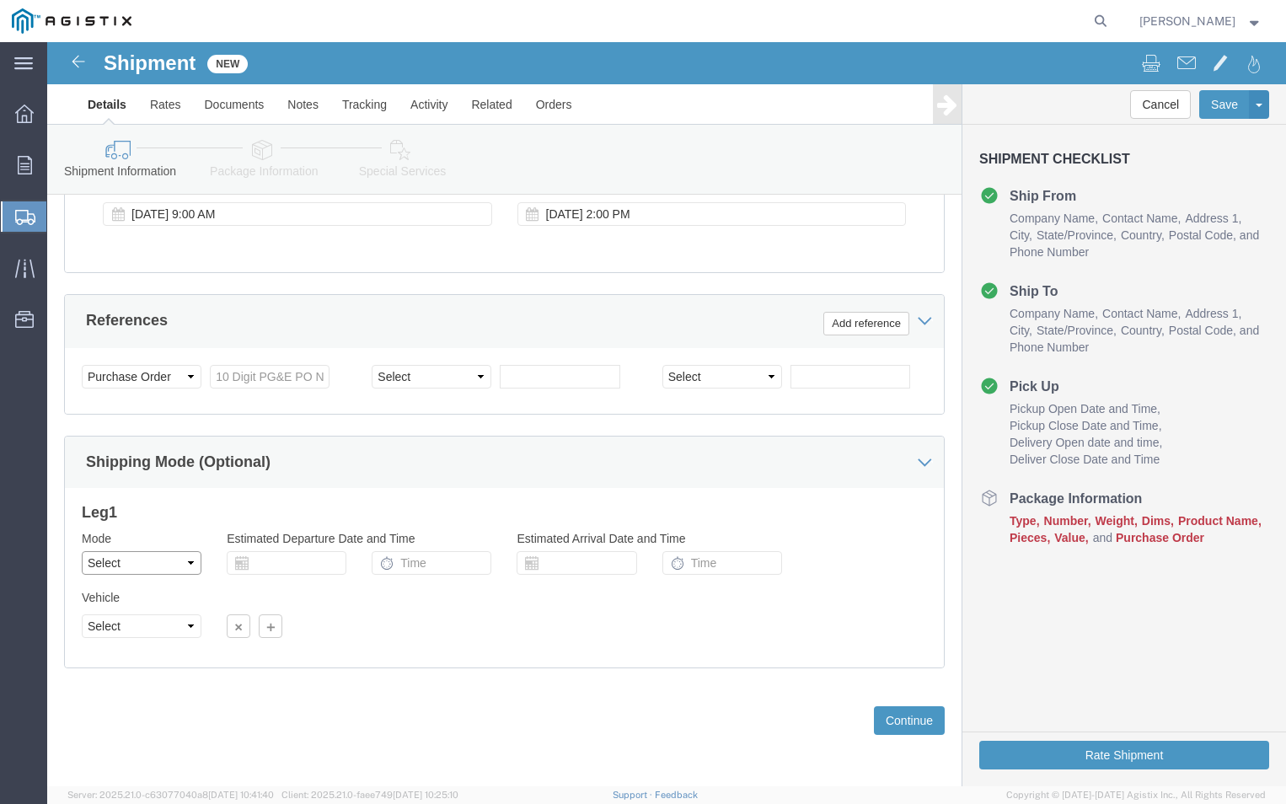
click select "Select Air Less than Truckload Multi-Leg Ocean Freight Rail Small Parcel Truckl…"
select select "LTL"
click select "Select Air Less than Truckload Multi-Leg Ocean Freight Rail Small Parcel Truckl…"
click button "Continue"
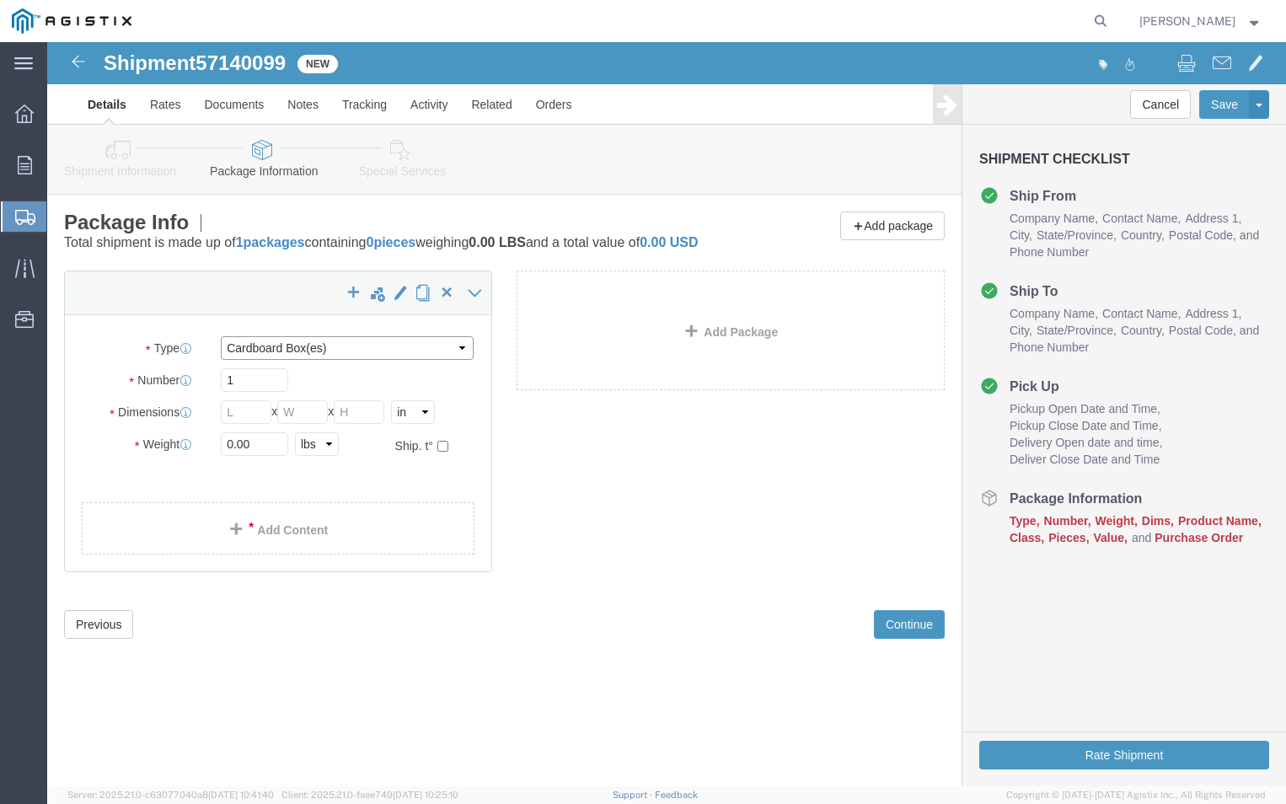
click select "Select Bulk Bundle(s) Cardboard Box(es) Carton(s) Crate(s) Drum(s) (Fiberboard)…"
select select "PSNS"
click select "Select Bulk Bundle(s) Cardboard Box(es) Carton(s) Crate(s) Drum(s) (Fiberboard)…"
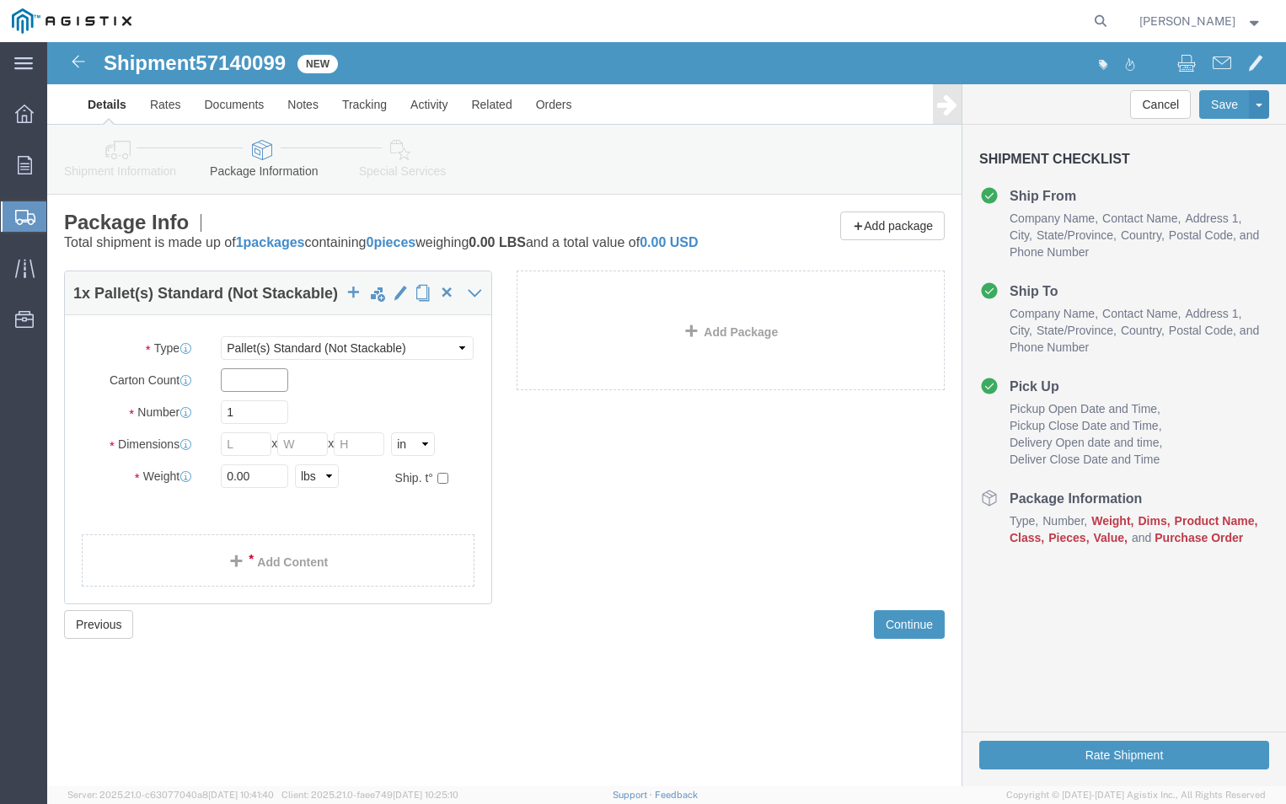
click input "text"
type input "350"
click input "text"
type input "42"
click input "text"
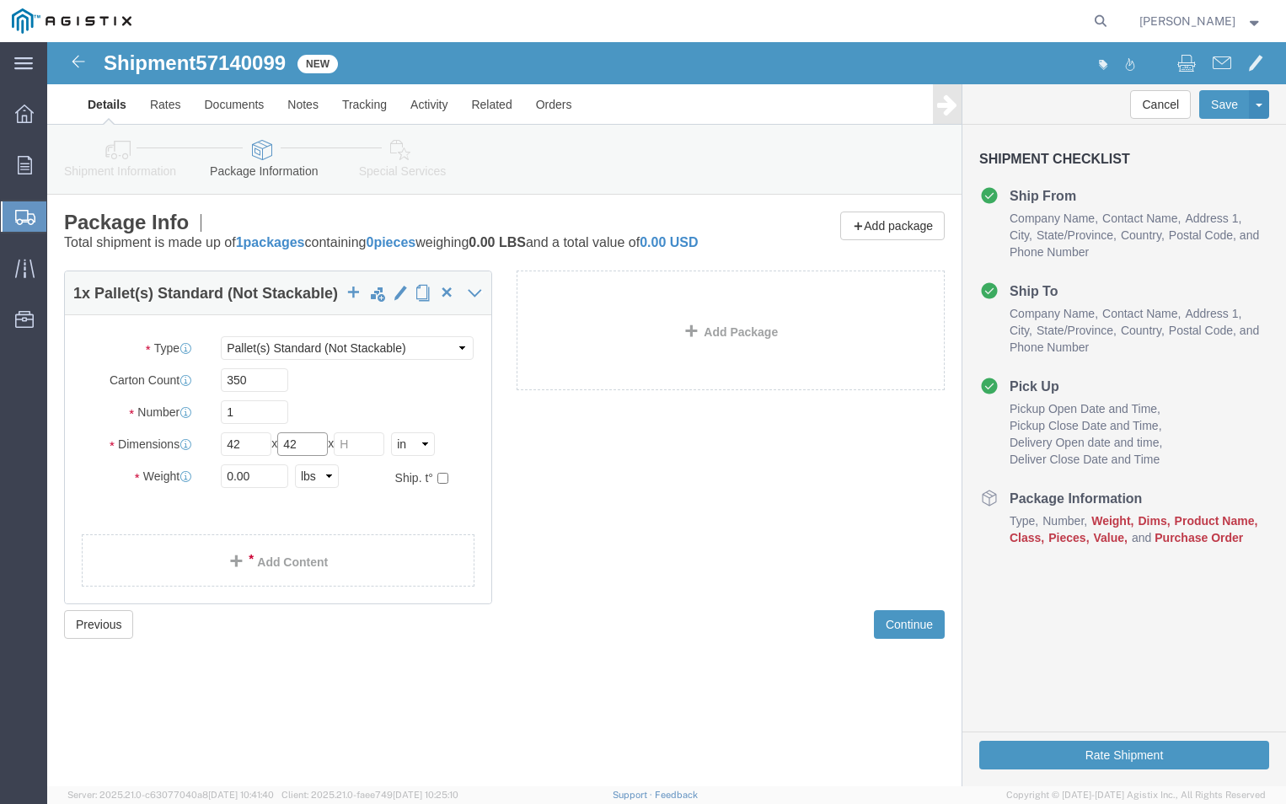
type input "42"
click input "text"
type input "44"
click ul
click input "0.00"
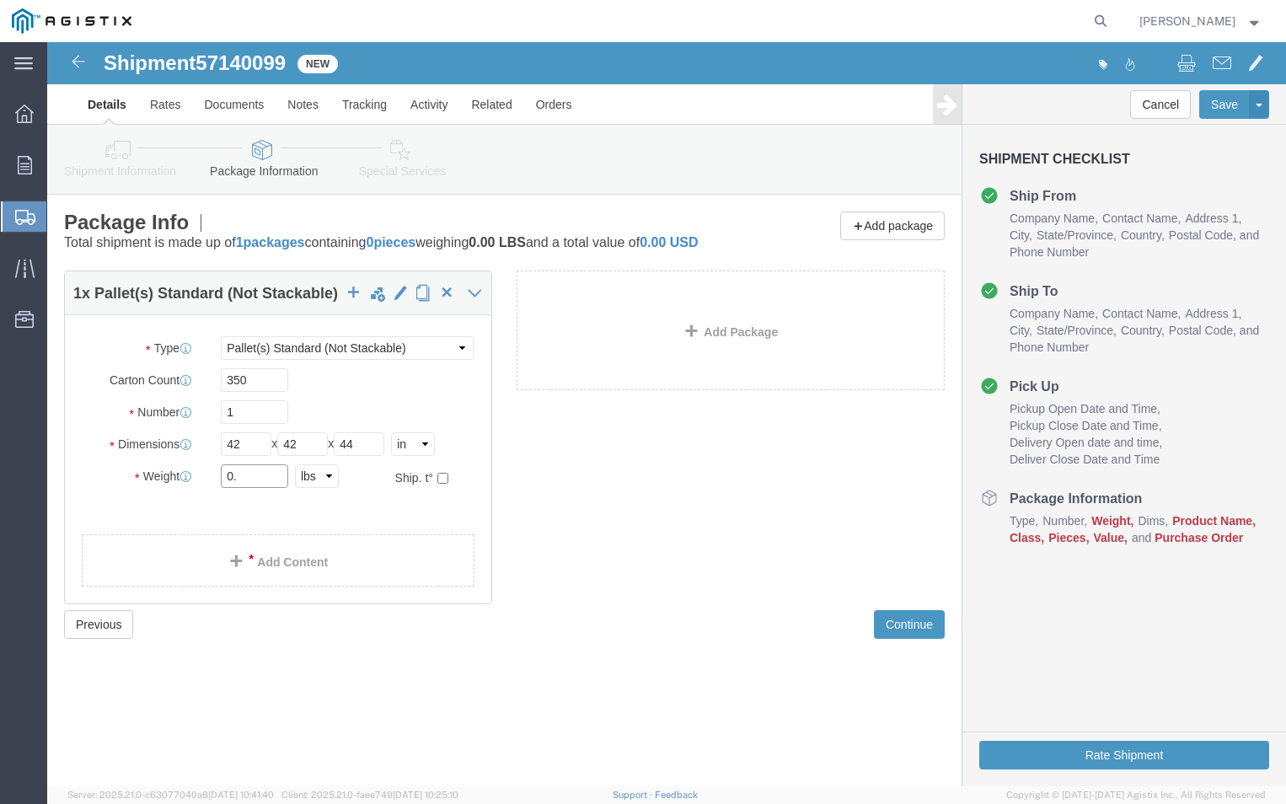
type input "0"
click input "1"
type input "2"
click input "text"
type input "1308"
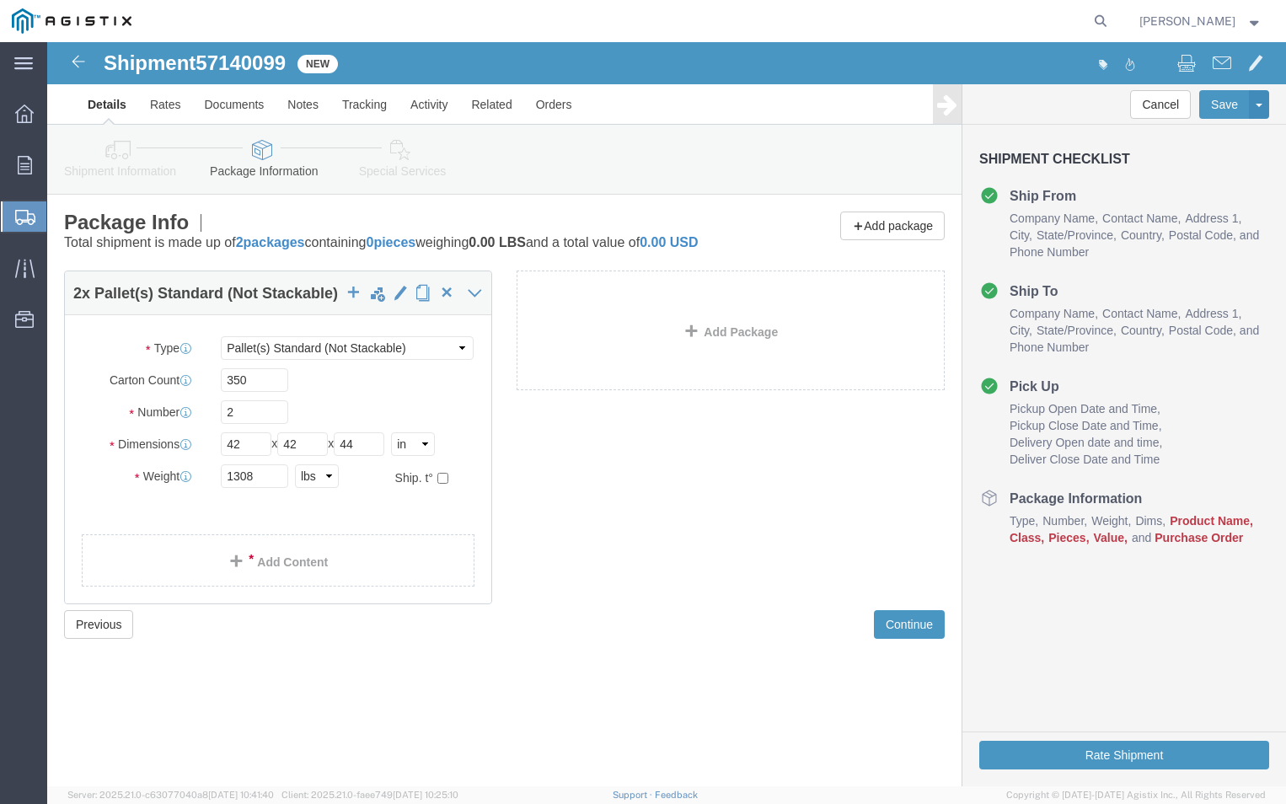
click div "2 x Pallet(s) Standard (Not Stackable) Package Type Select Bulk Bundle(s) Cardb…"
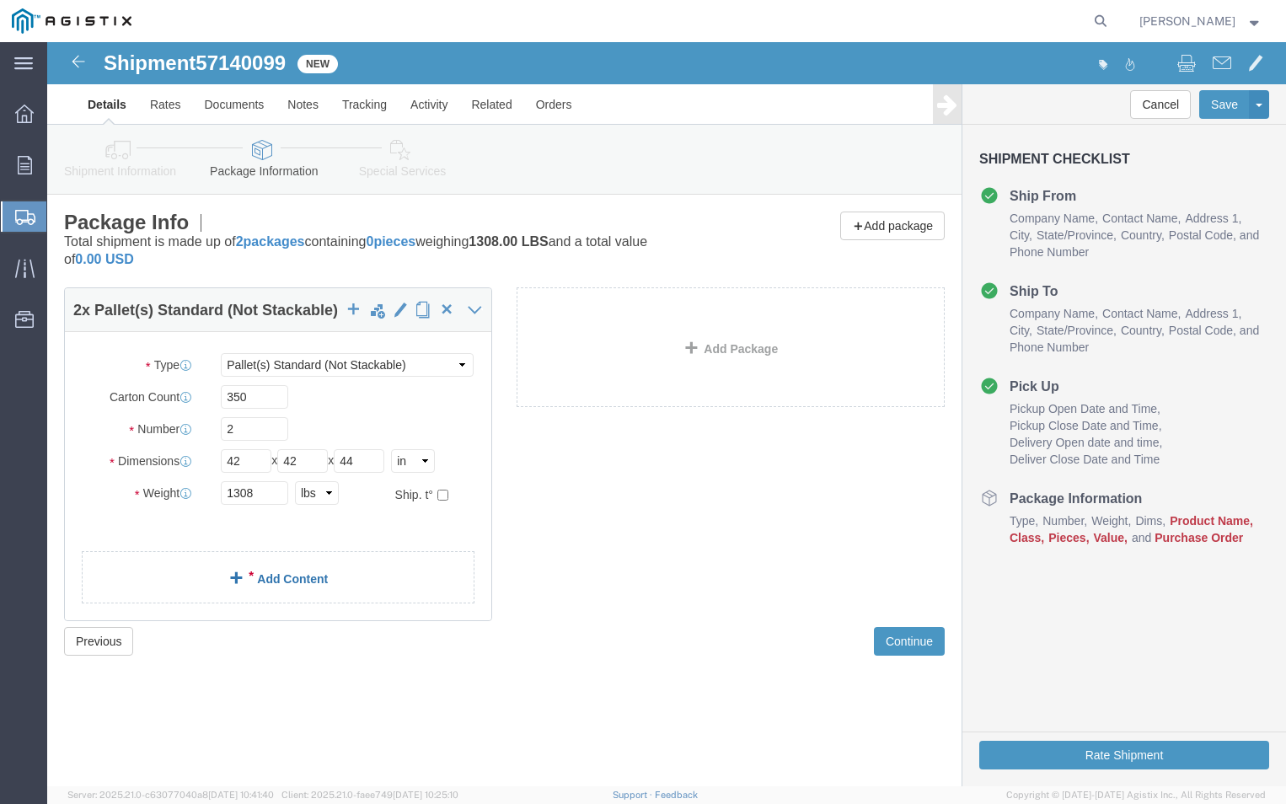
click link "Add Content"
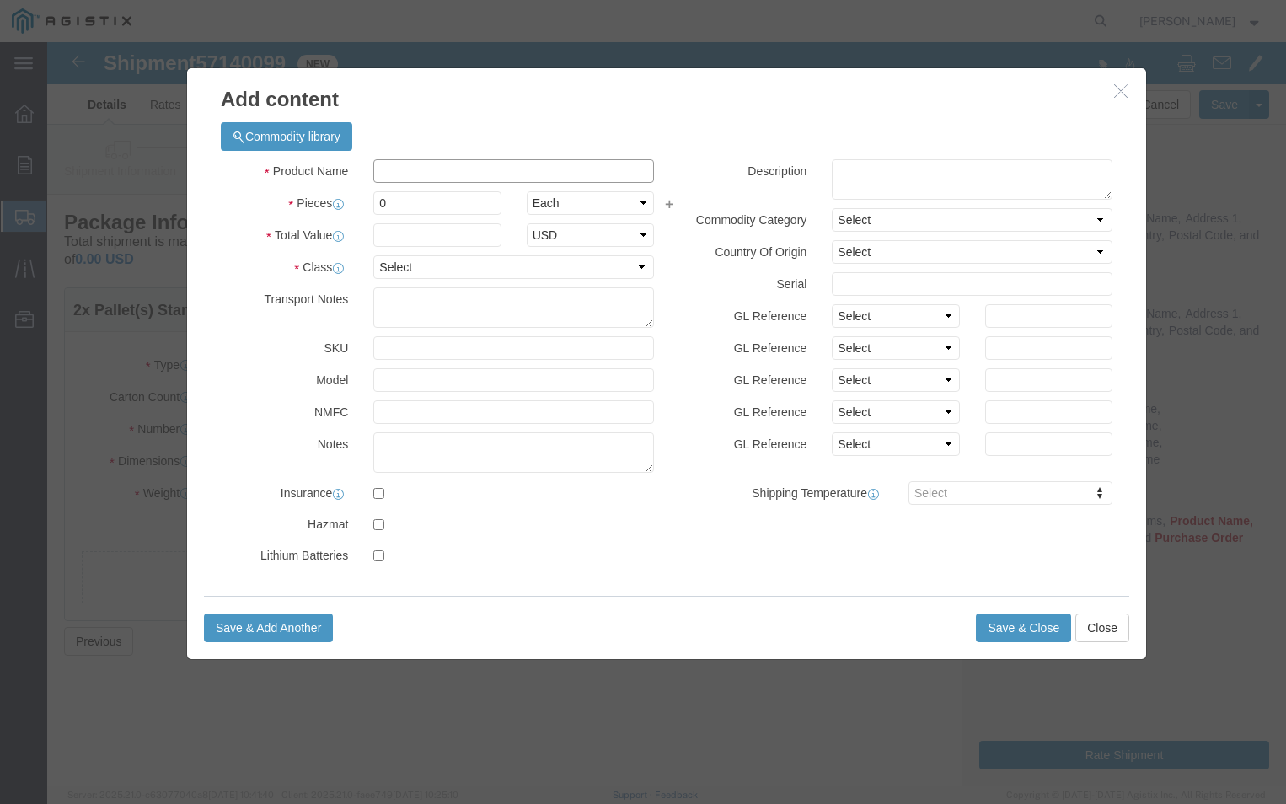
click input "text"
type input "PGEM250076"
drag, startPoint x: 358, startPoint y: 158, endPoint x: 372, endPoint y: 158, distance: 14.3
click input "0"
type input "350"
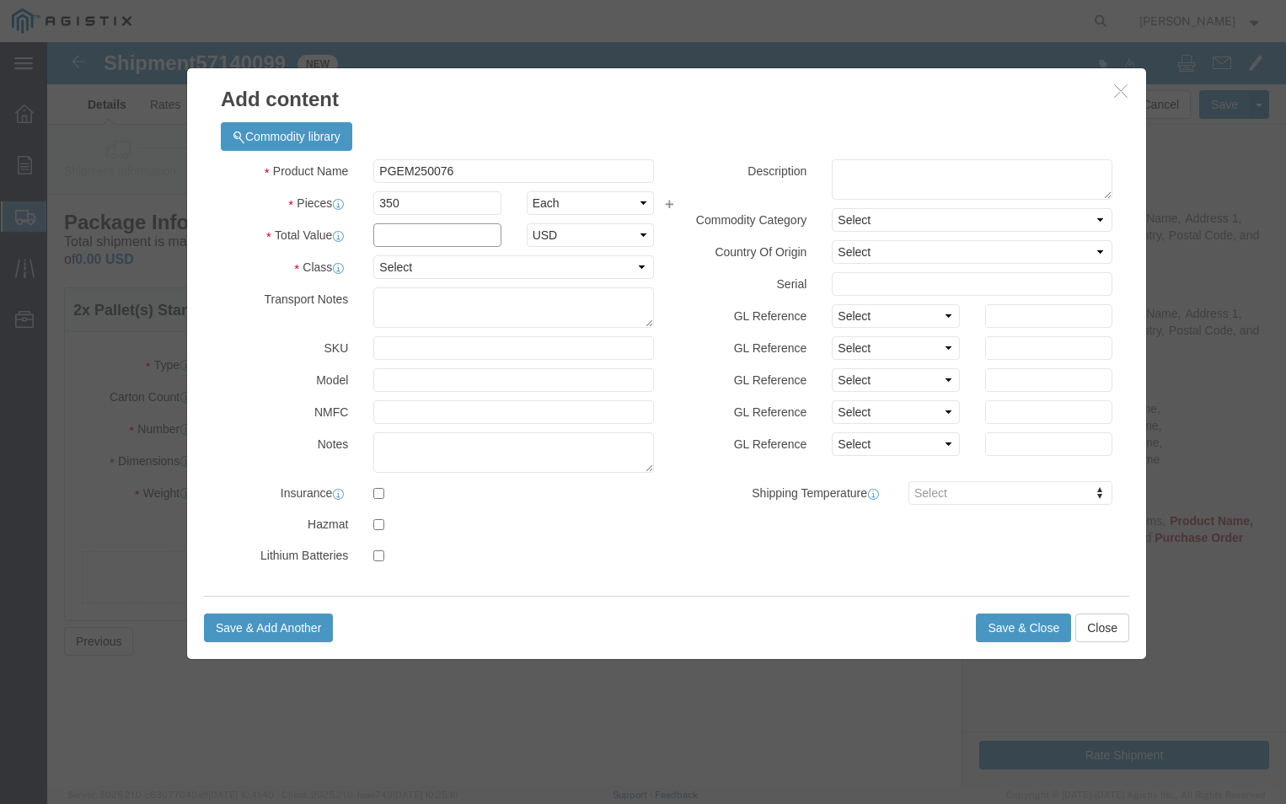
click input "text"
type input "2500"
click select "Select 50 55 60 65 70 85 92.5 100 125 175 250 300 400"
select select "70"
click select "Select 50 55 60 65 70 85 92.5 100 125 175 250 300 400"
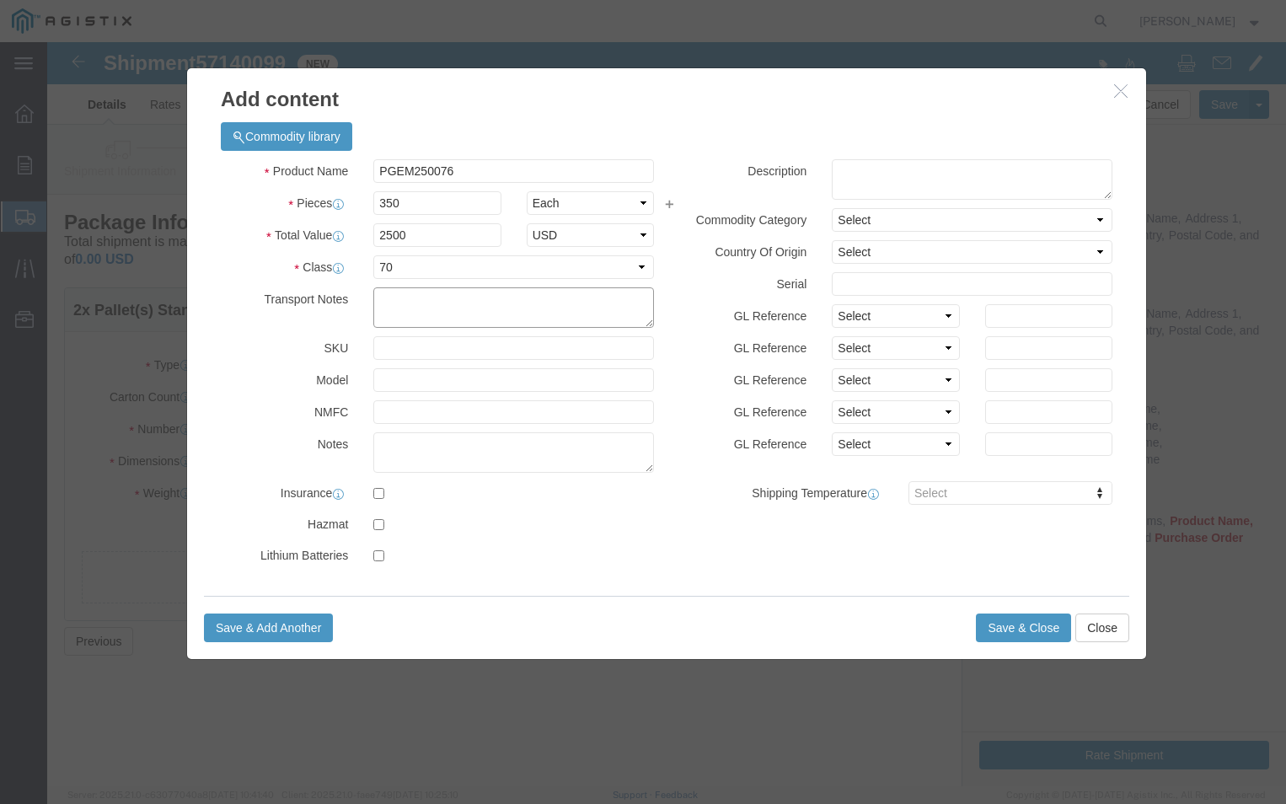
click textarea
type textarea "PLEASE CALL [PHONE_NUMBER]"
click label
click input "checkbox"
checkbox input "true"
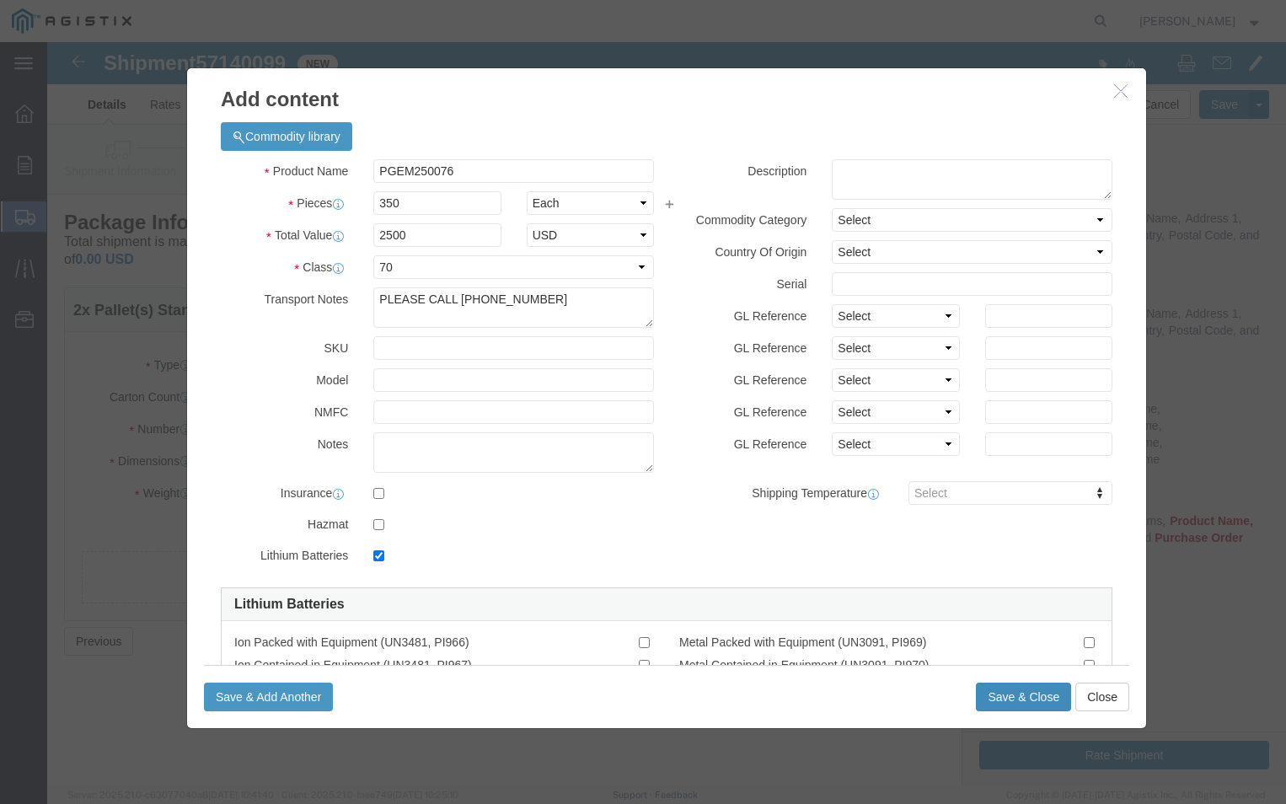
click button "Save & Close"
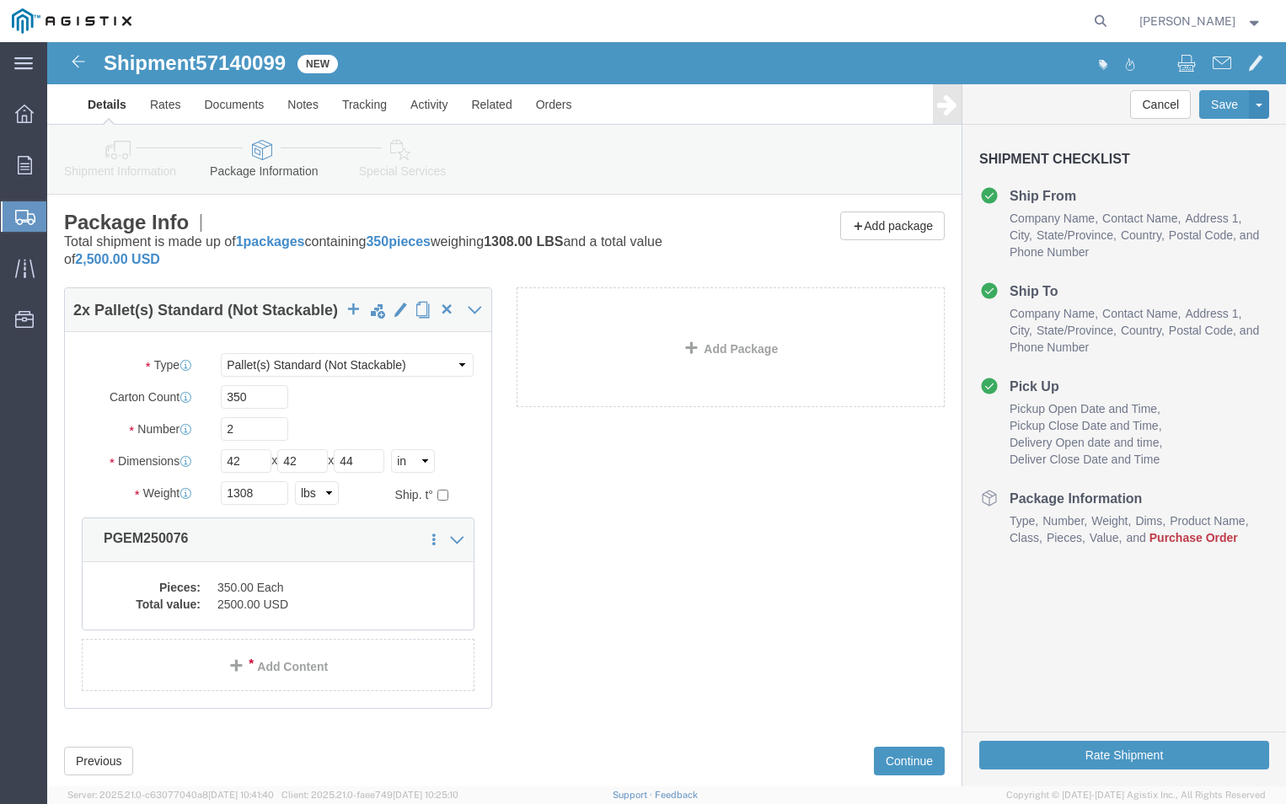
click link "Details"
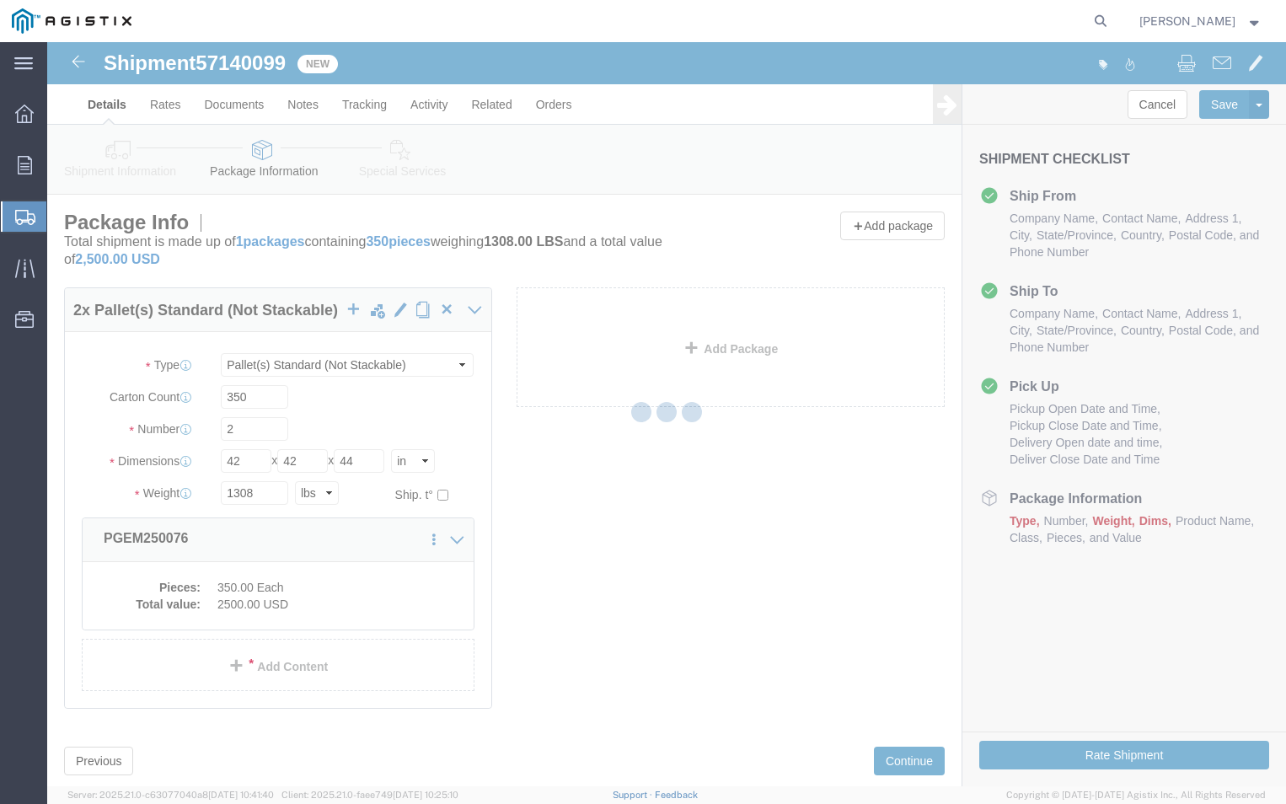
select select "PURCHORD"
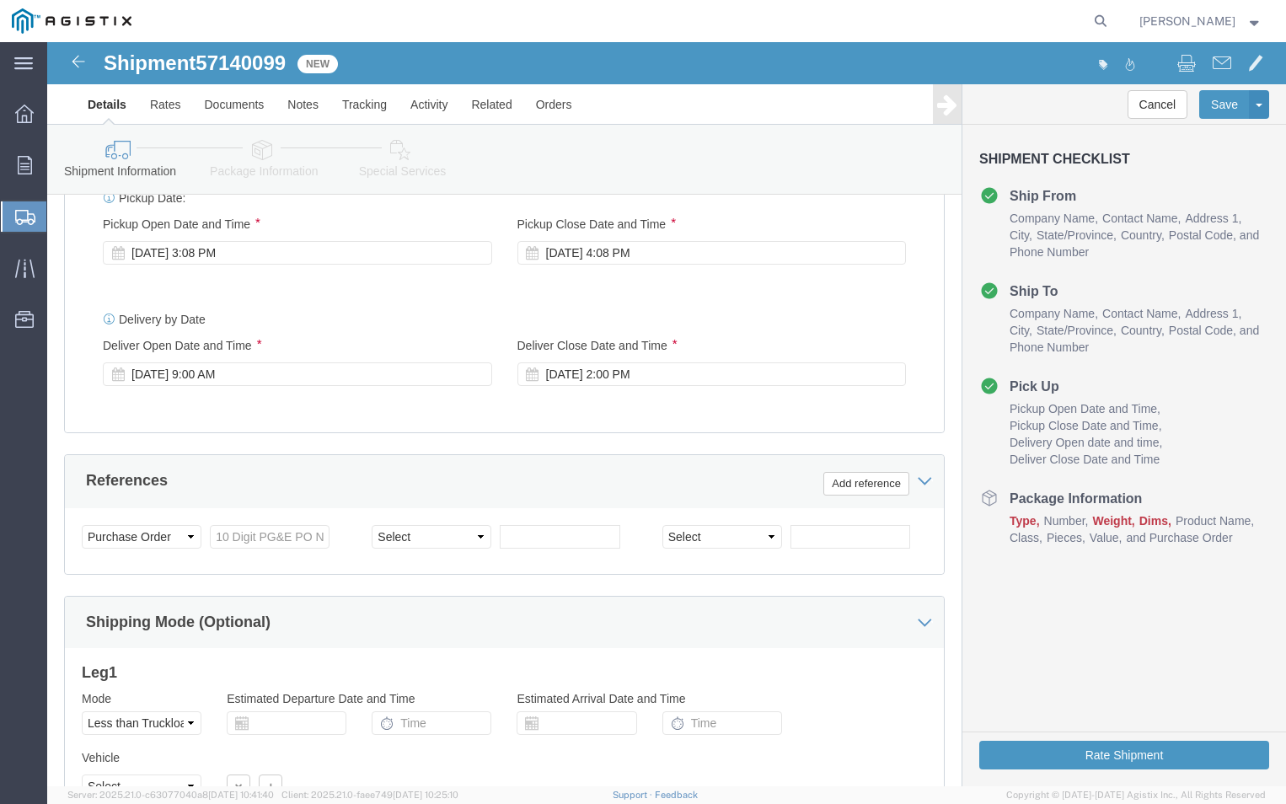
scroll to position [843, 0]
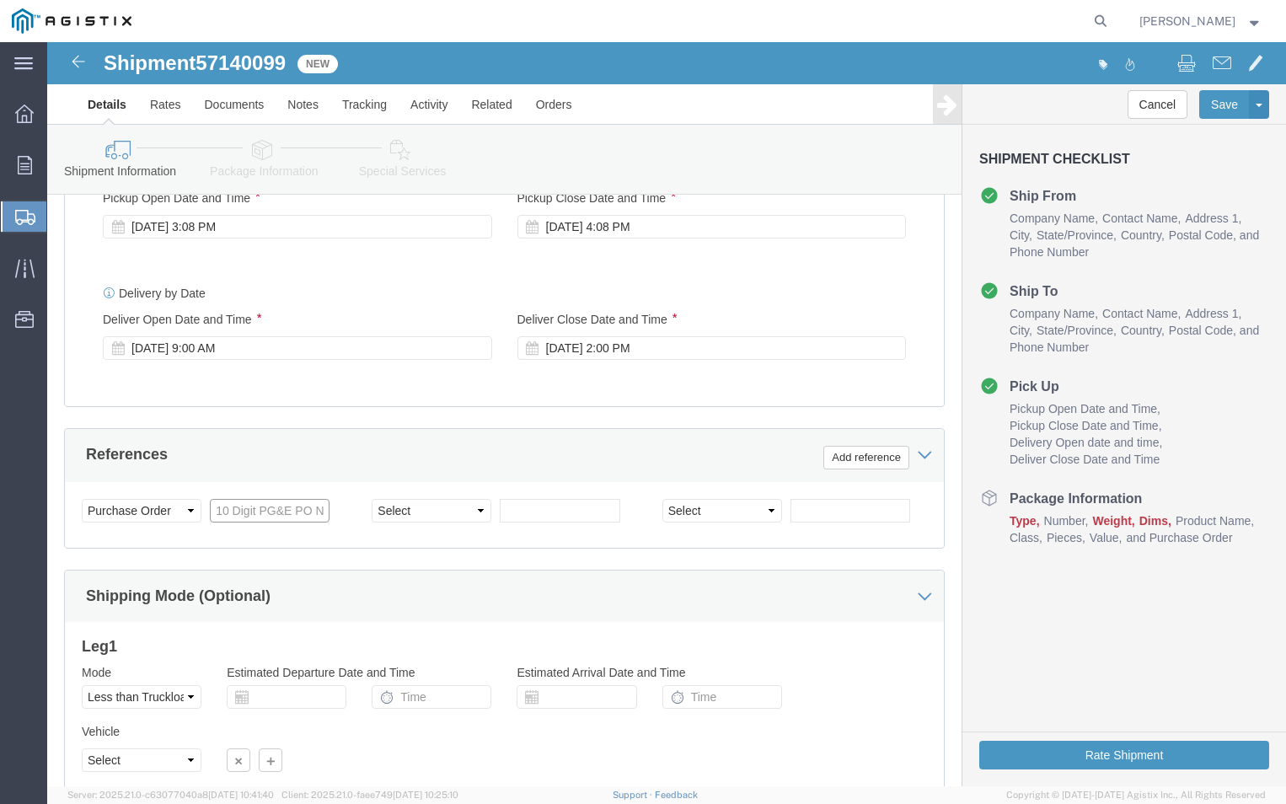
click input "text"
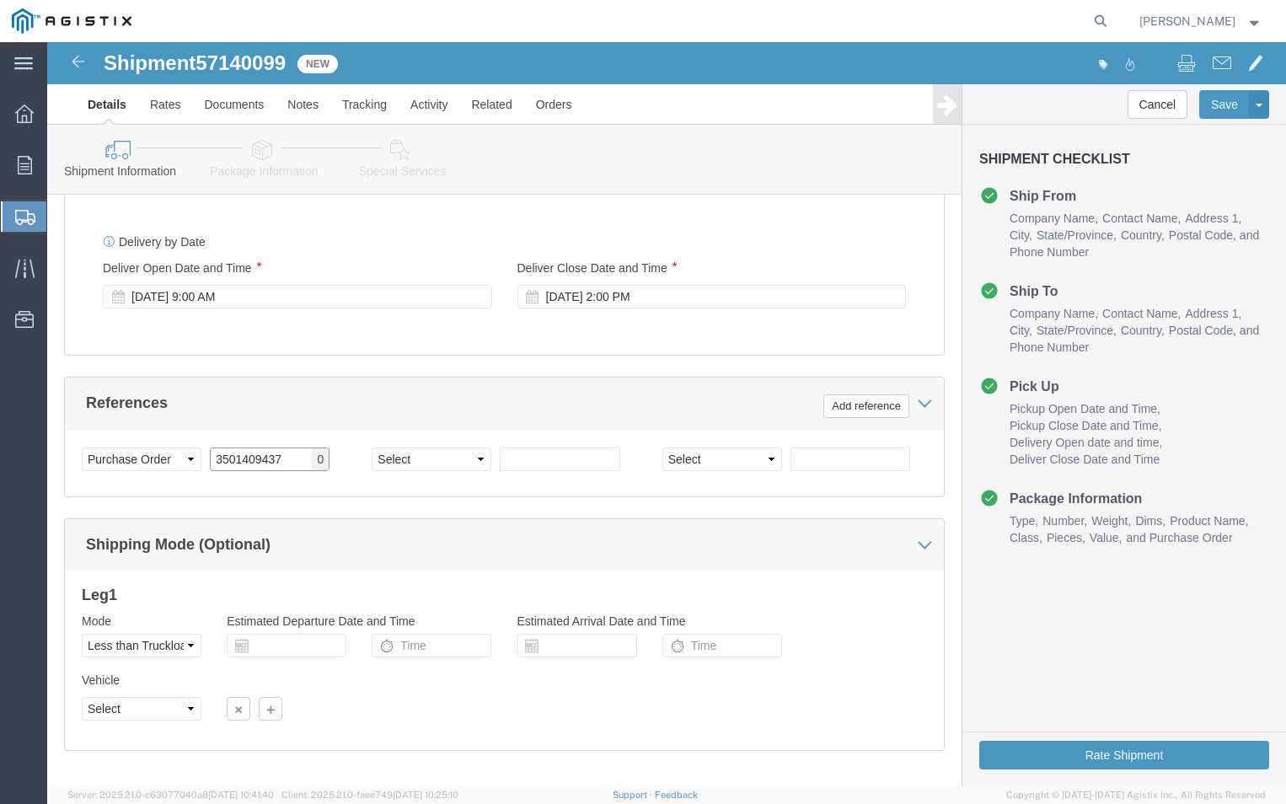
scroll to position [977, 0]
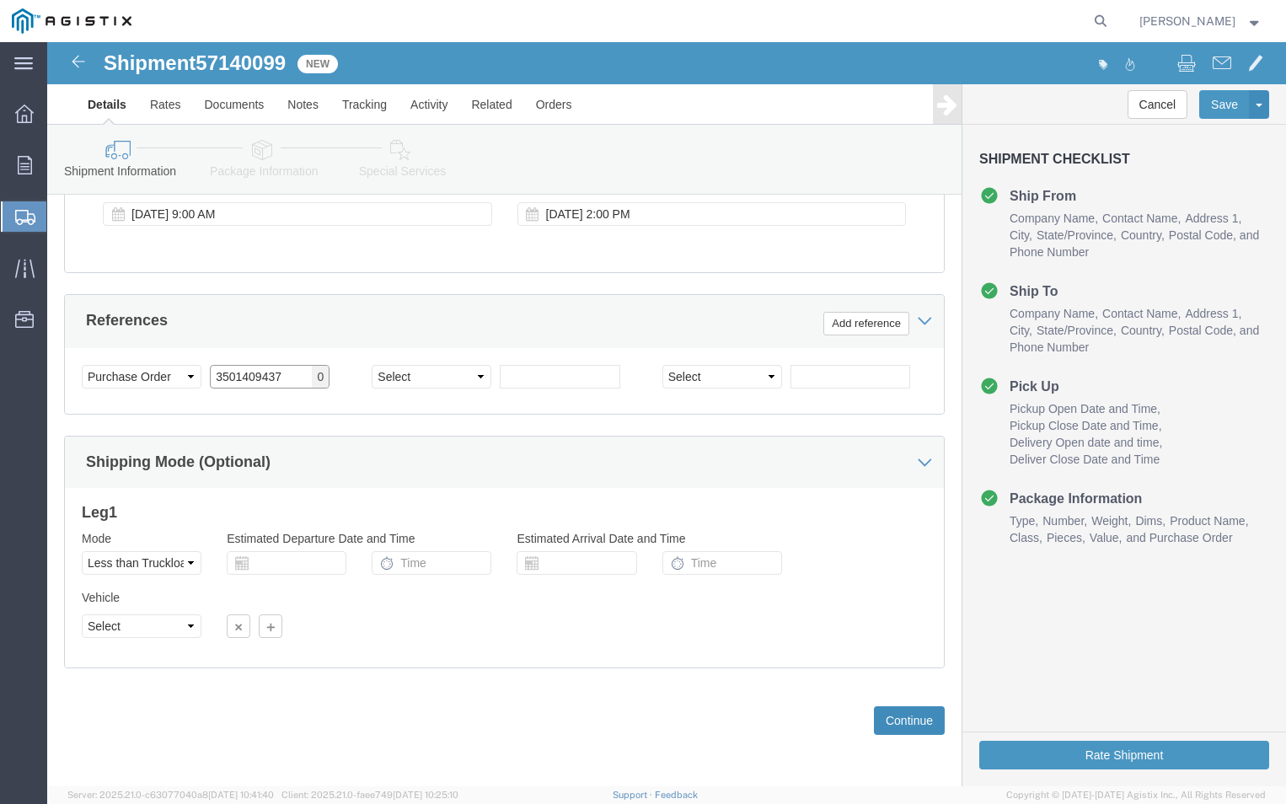
type input "3501409437"
click button "Continue"
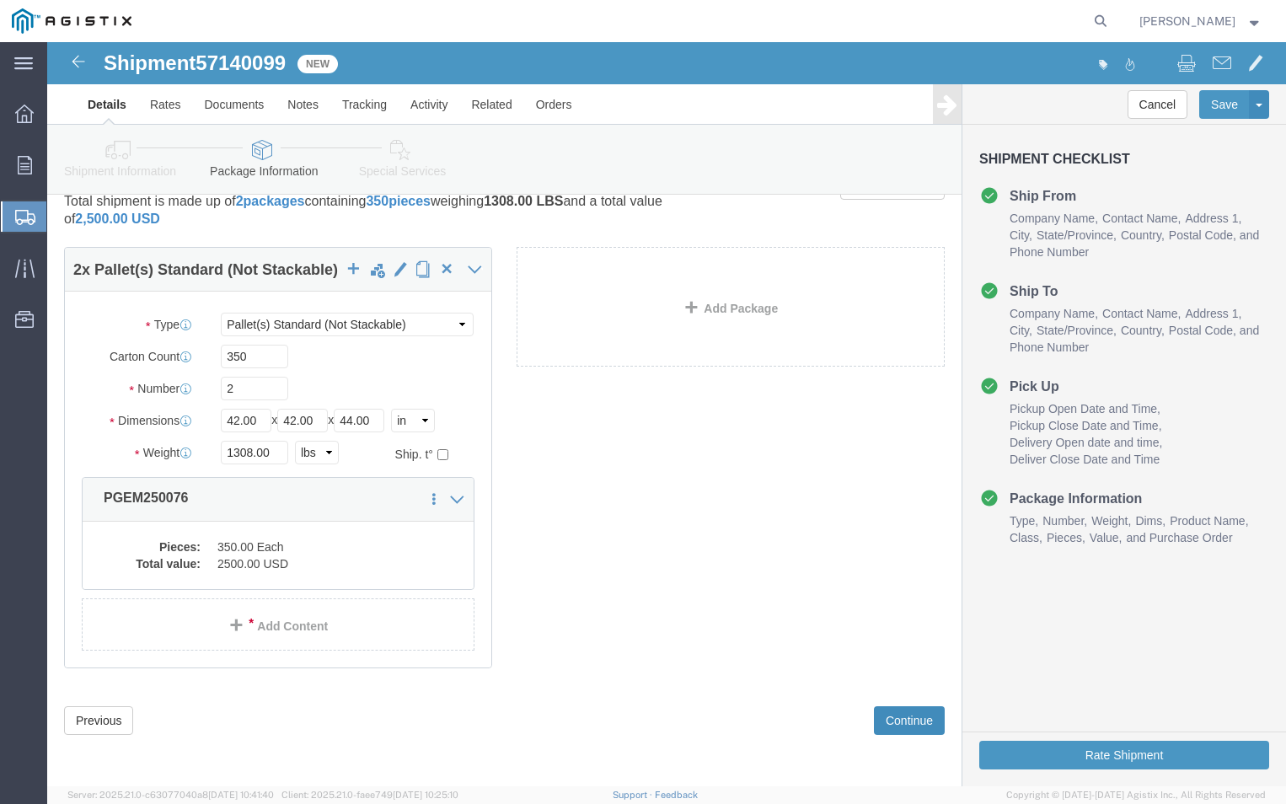
scroll to position [0, 0]
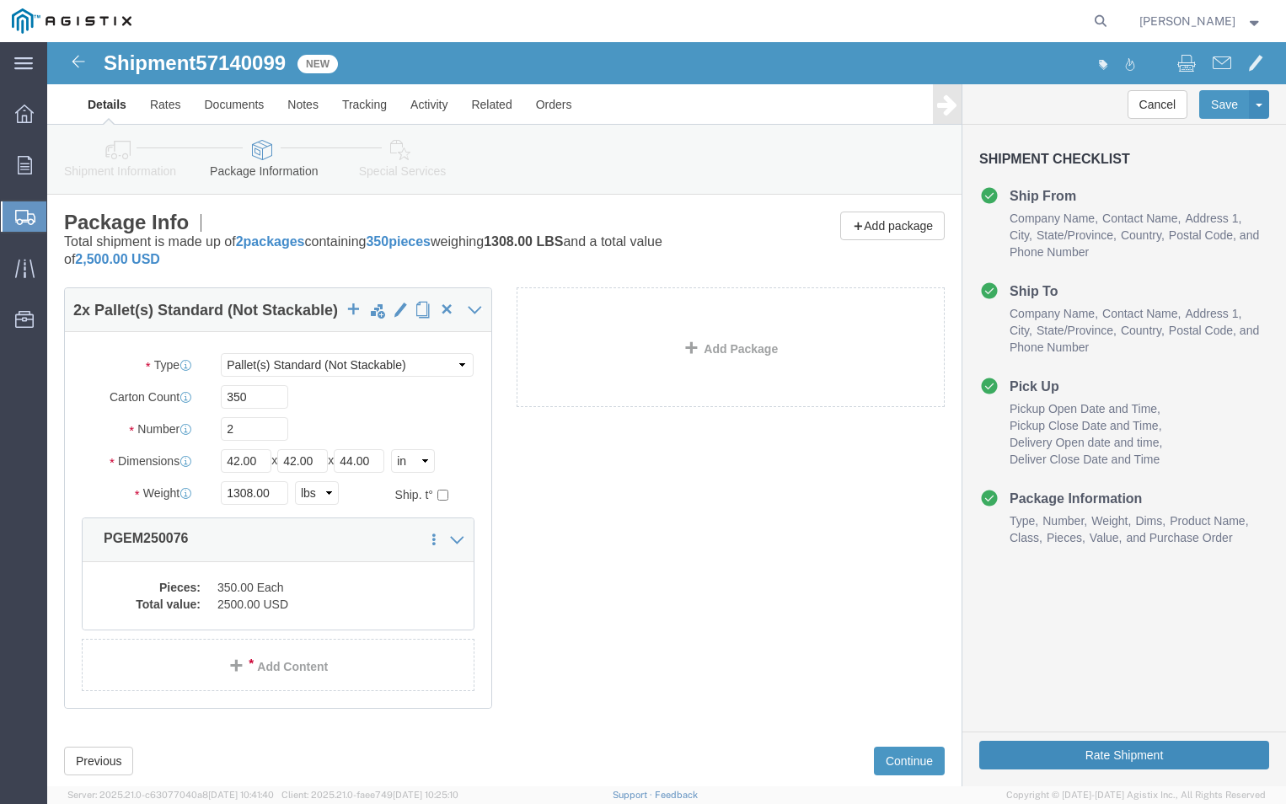
click button "Rate Shipment"
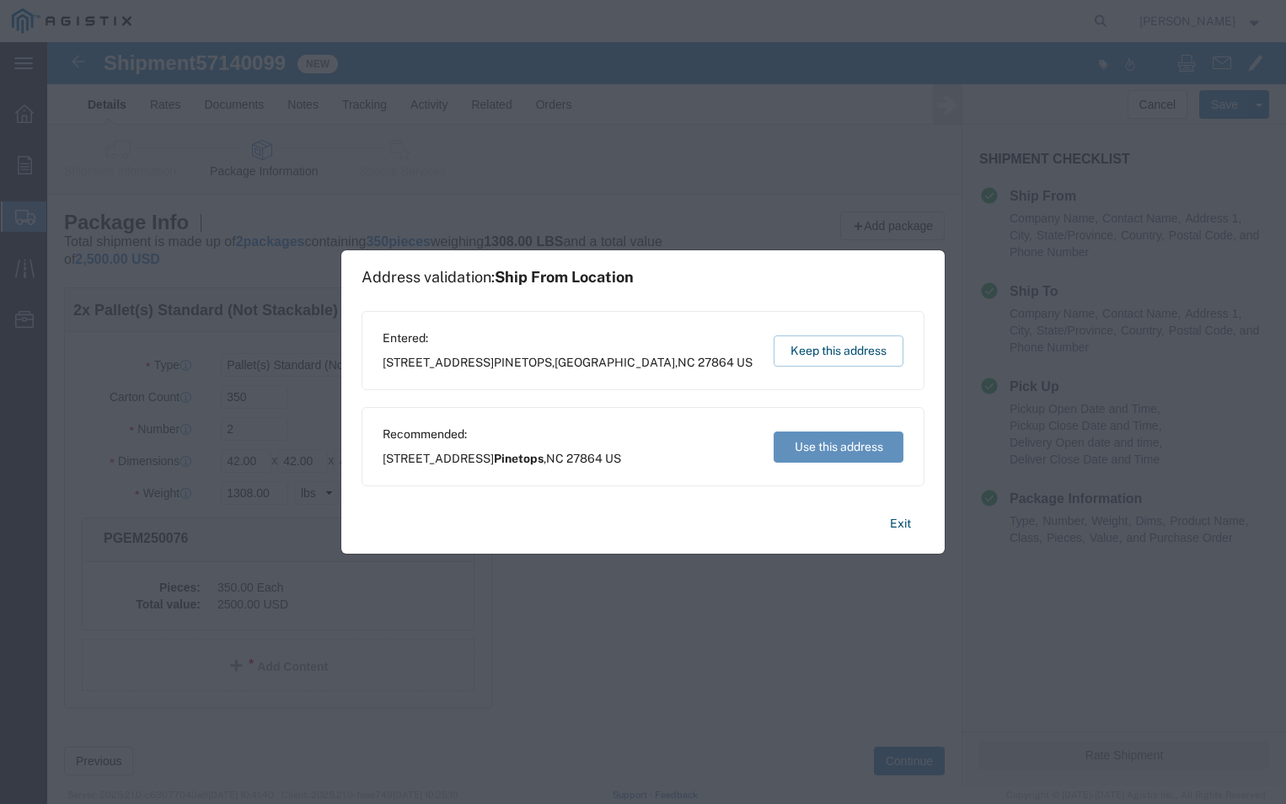
click at [822, 443] on button "Use this address" at bounding box center [839, 446] width 130 height 31
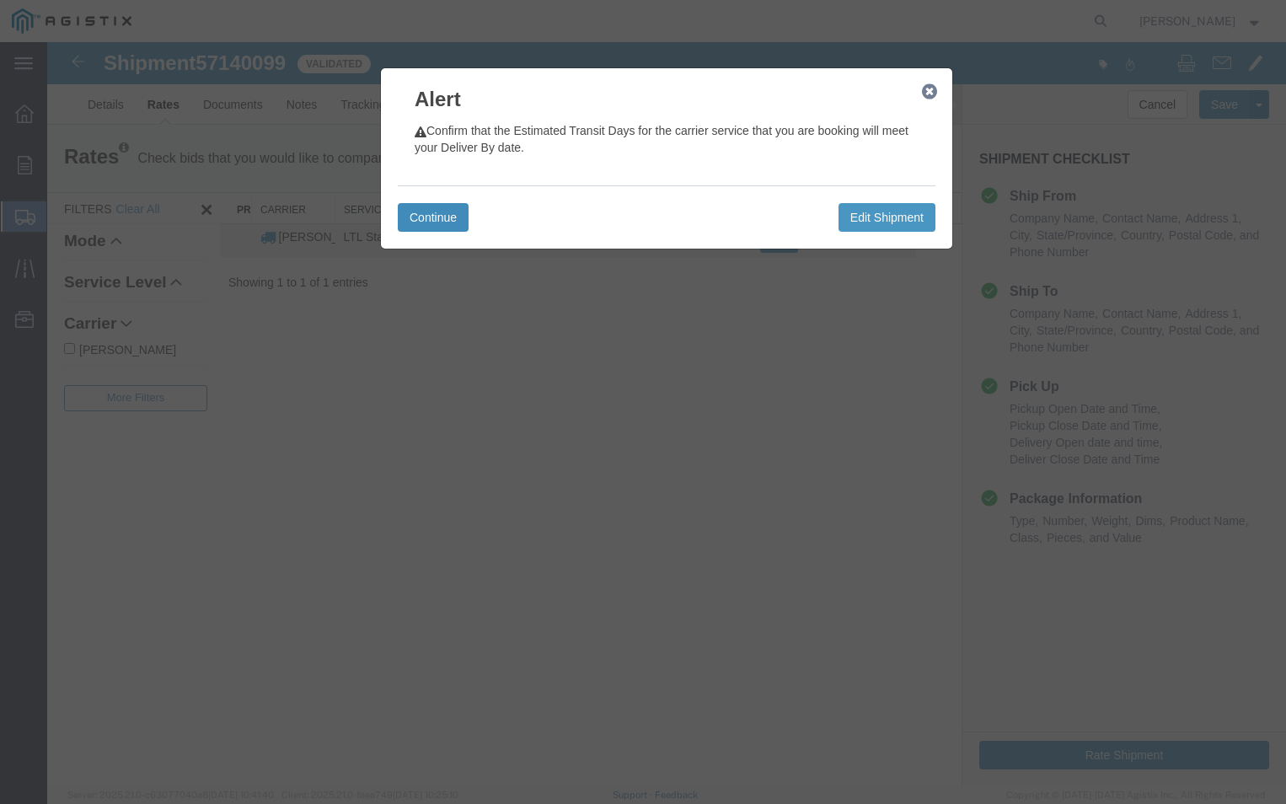
click at [411, 219] on button "Continue" at bounding box center [433, 217] width 71 height 29
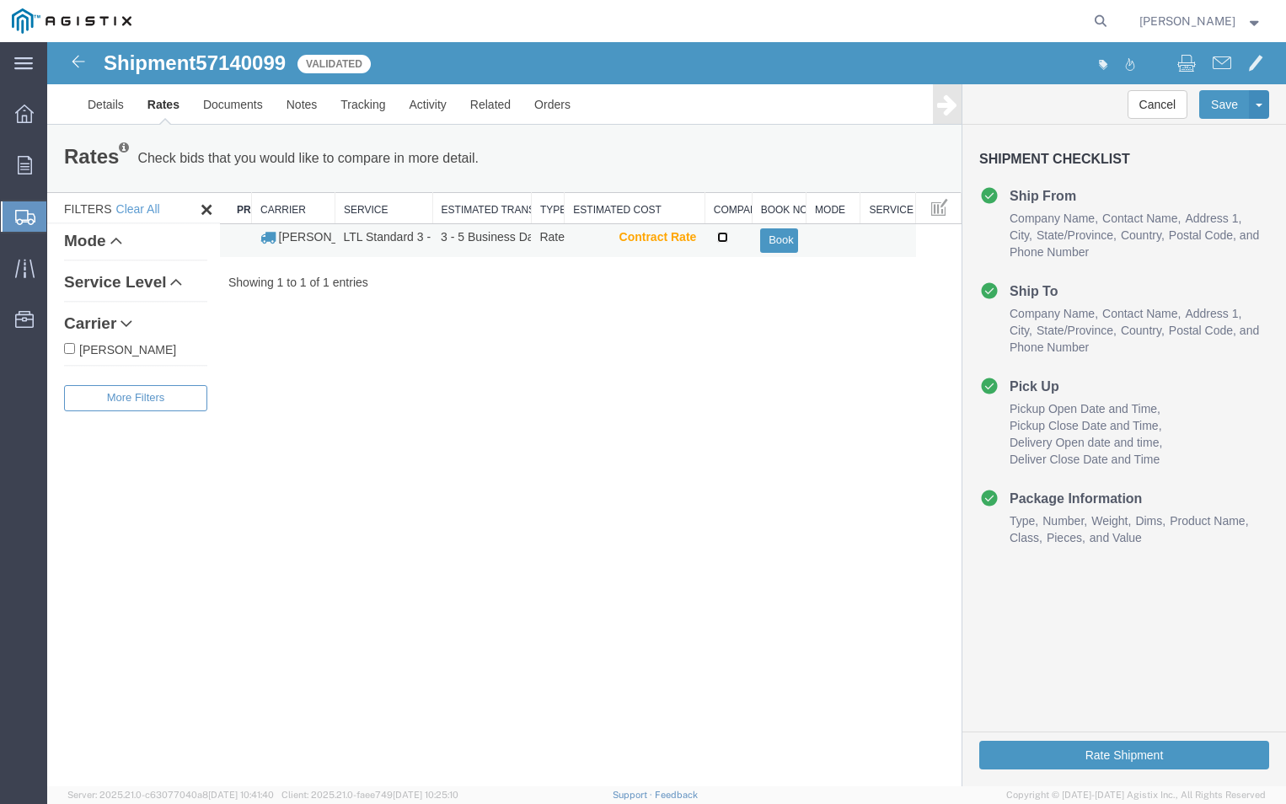
click at [725, 236] on input "checkbox" at bounding box center [722, 237] width 11 height 11
checkbox input "true"
click at [778, 245] on button "Book" at bounding box center [778, 240] width 37 height 24
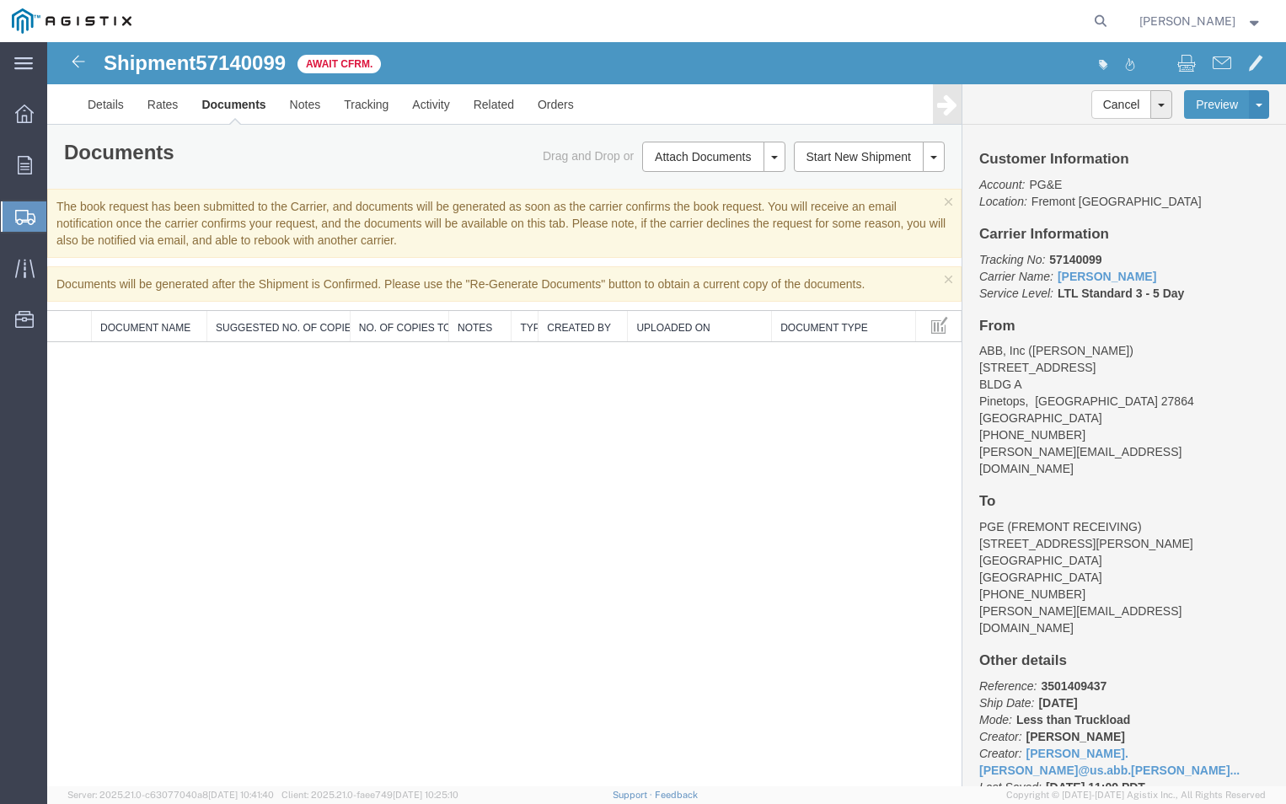
click at [22, 201] on link "Shipments" at bounding box center [24, 217] width 46 height 34
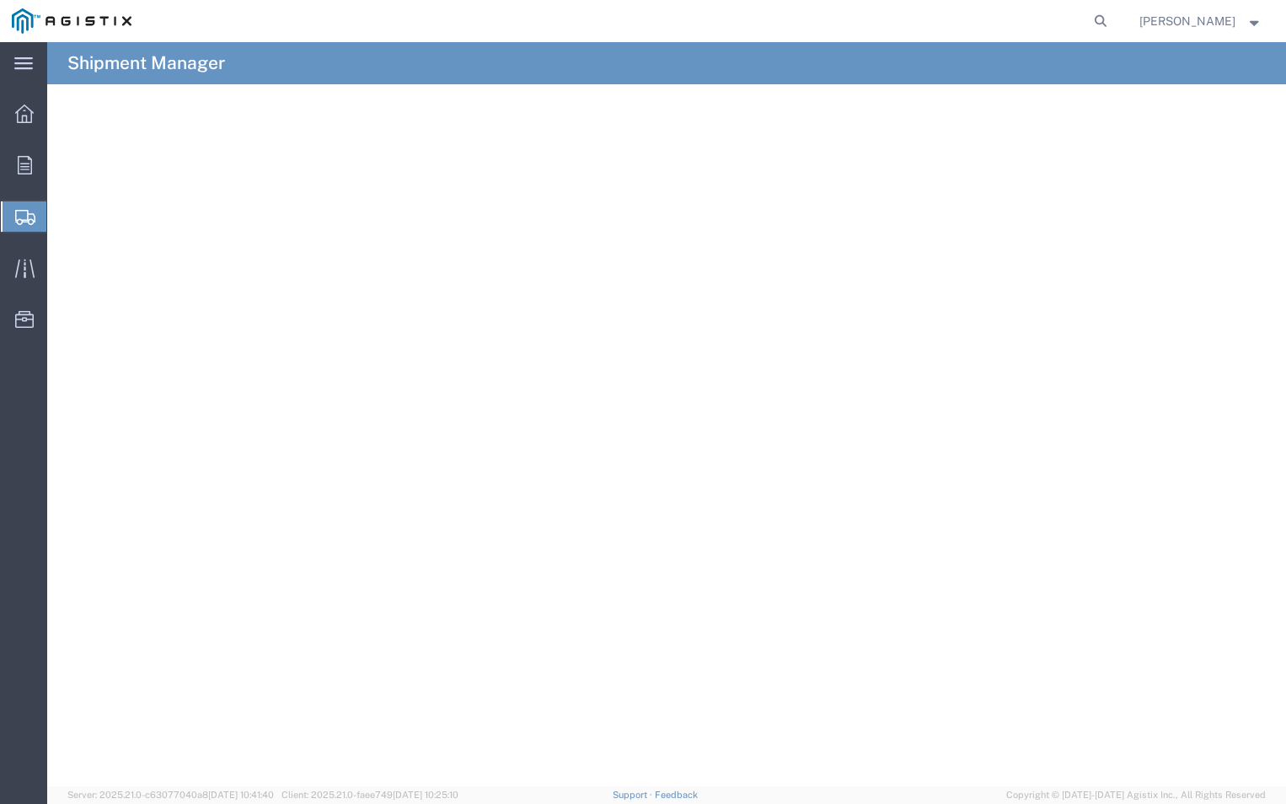
click at [0, 0] on span "Create Shipment" at bounding box center [0, 0] width 0 height 0
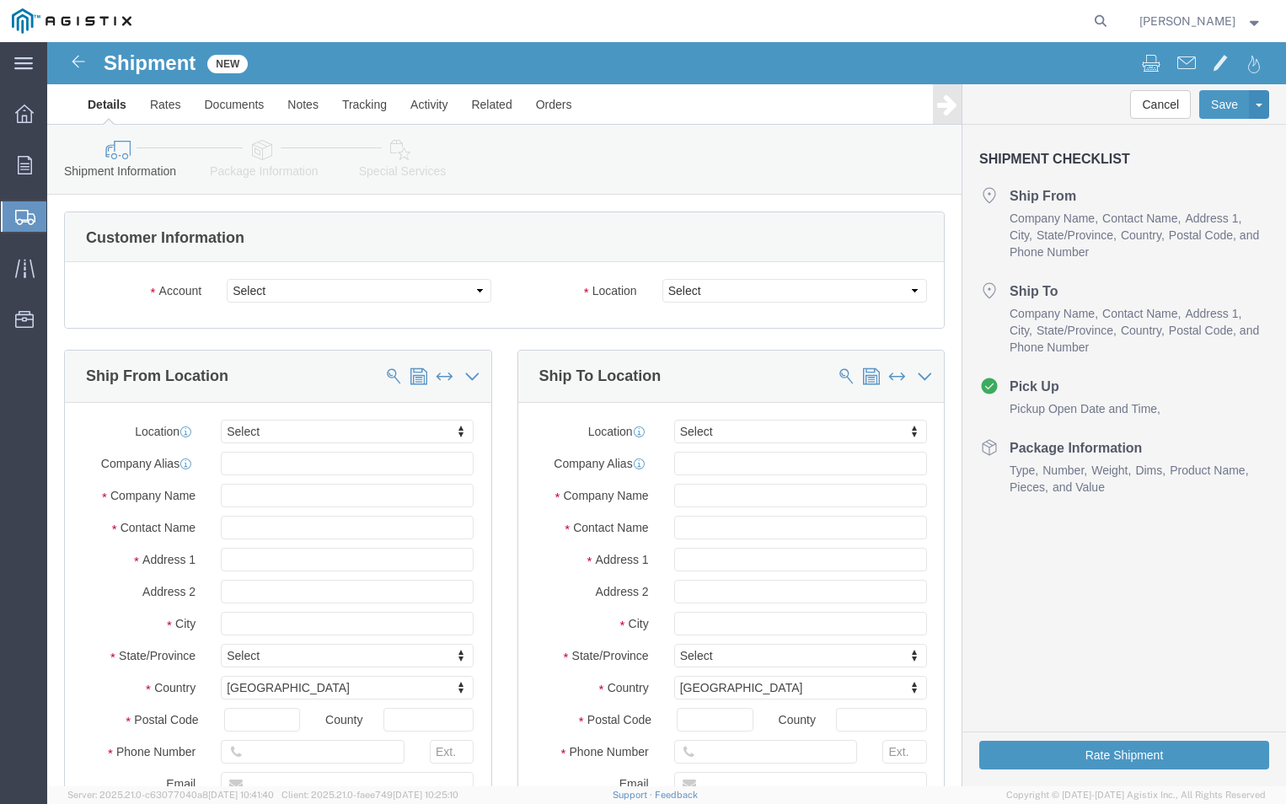
select select
click select "Select ABB Inc PG&E"
select select "9596"
click select "Select ABB Inc PG&E"
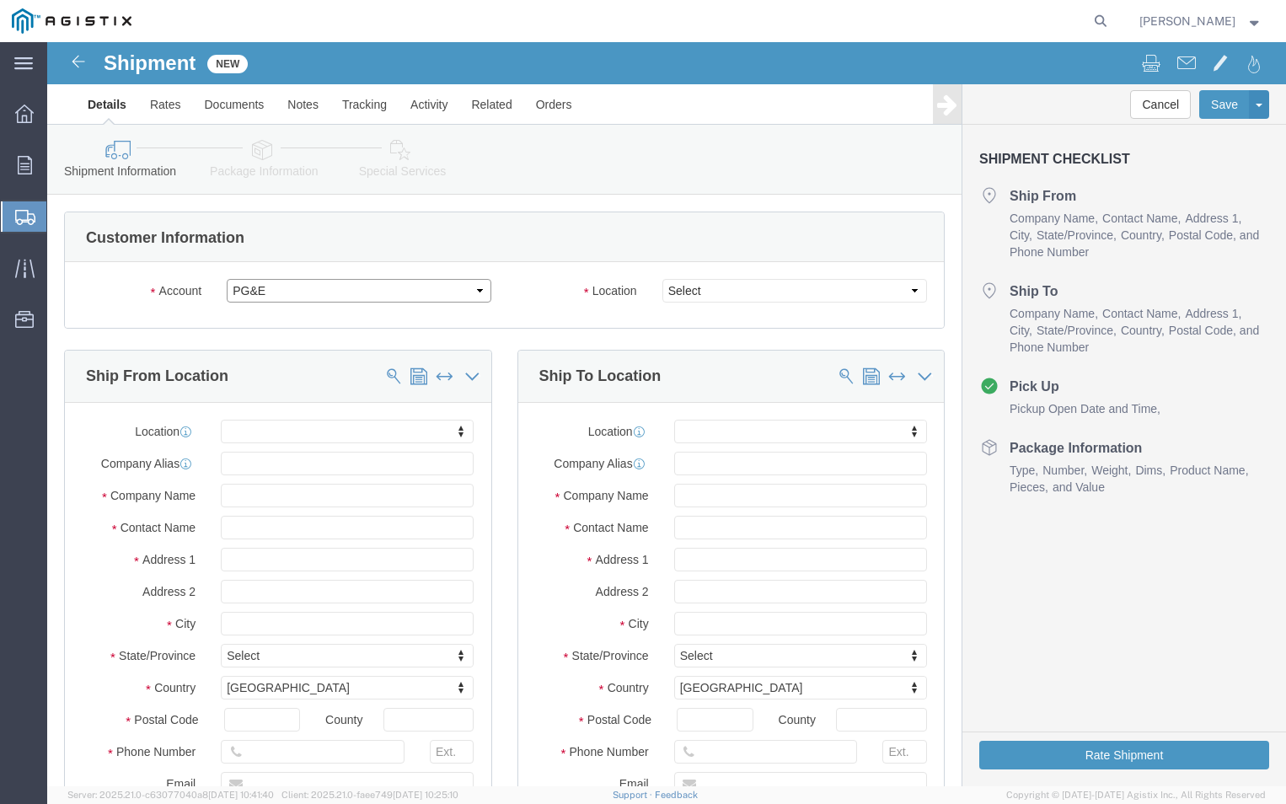
select select "PURCHORD"
select select
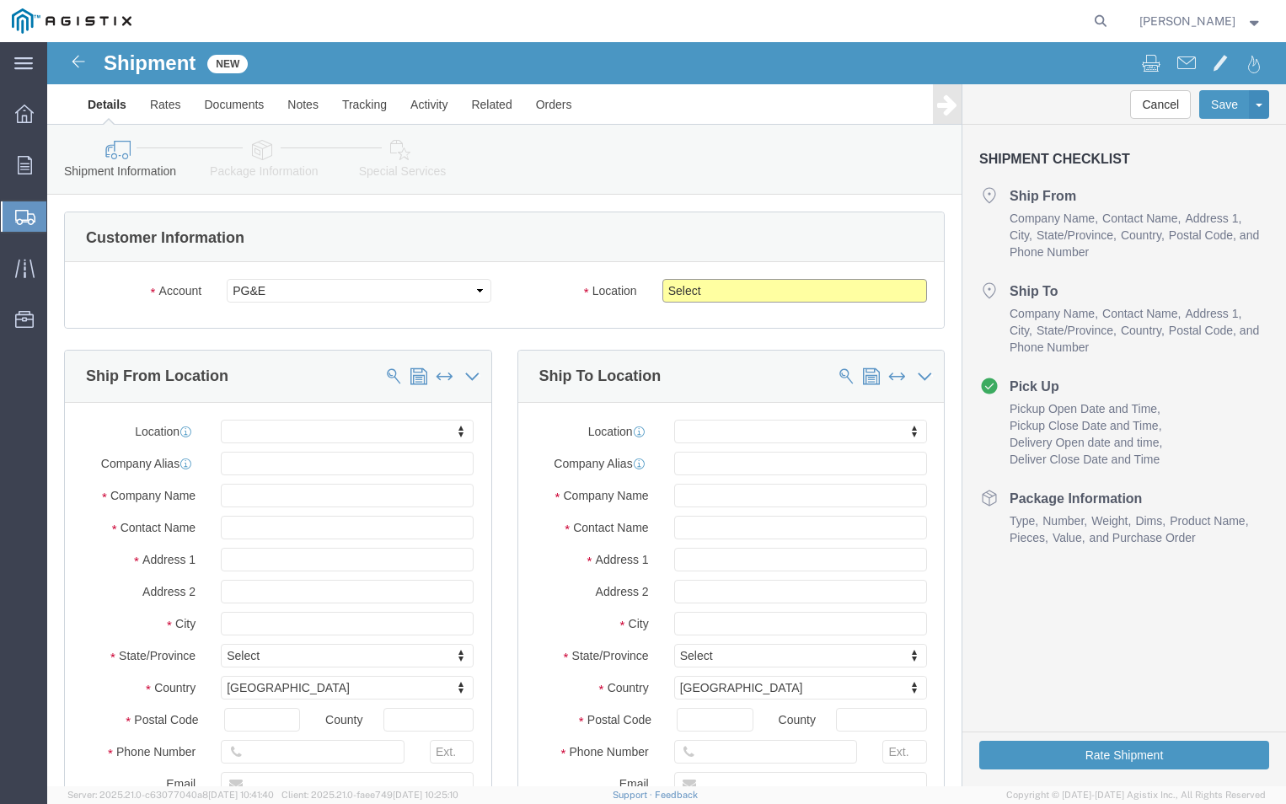
click select "Select All Others [GEOGRAPHIC_DATA] [GEOGRAPHIC_DATA] [GEOGRAPHIC_DATA] [GEOGRA…"
select select "19745"
click select "Select All Others [GEOGRAPHIC_DATA] [GEOGRAPHIC_DATA] [GEOGRAPHIC_DATA] [GEOGRA…"
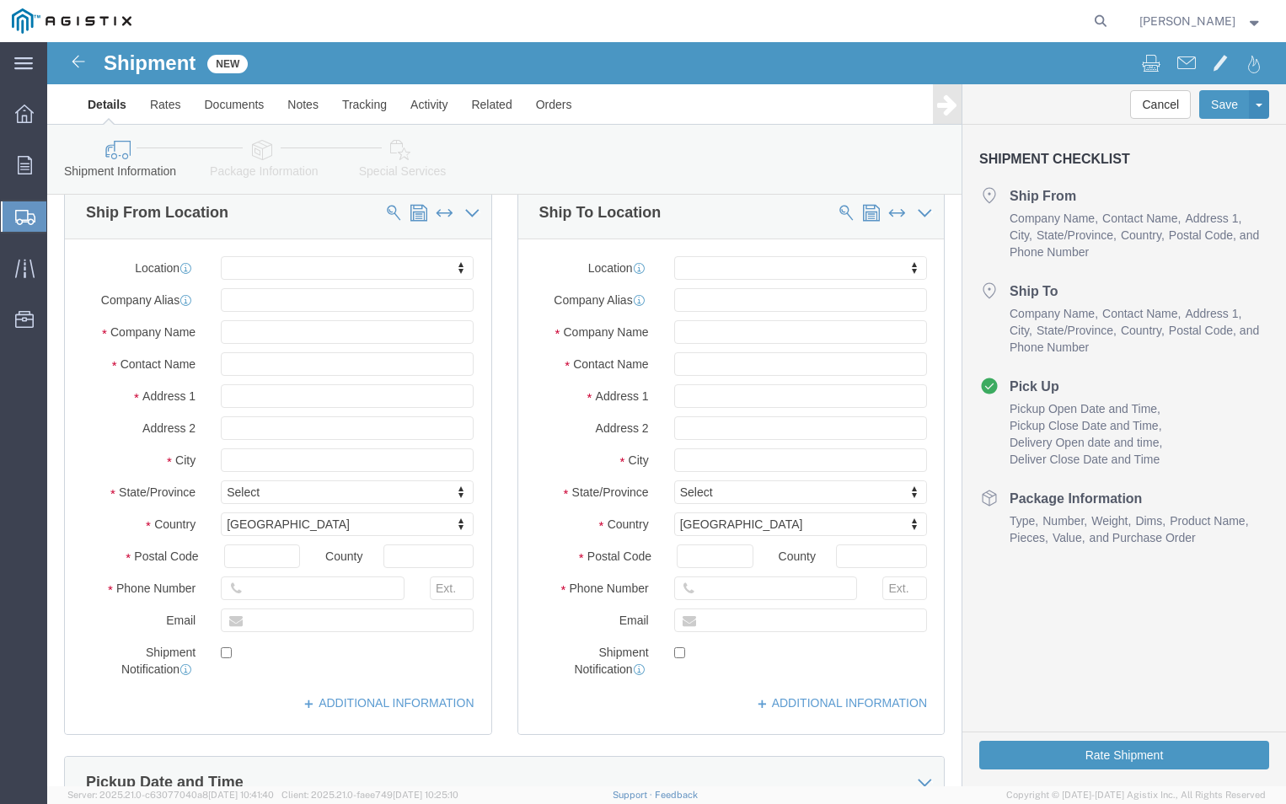
scroll to position [169, 0]
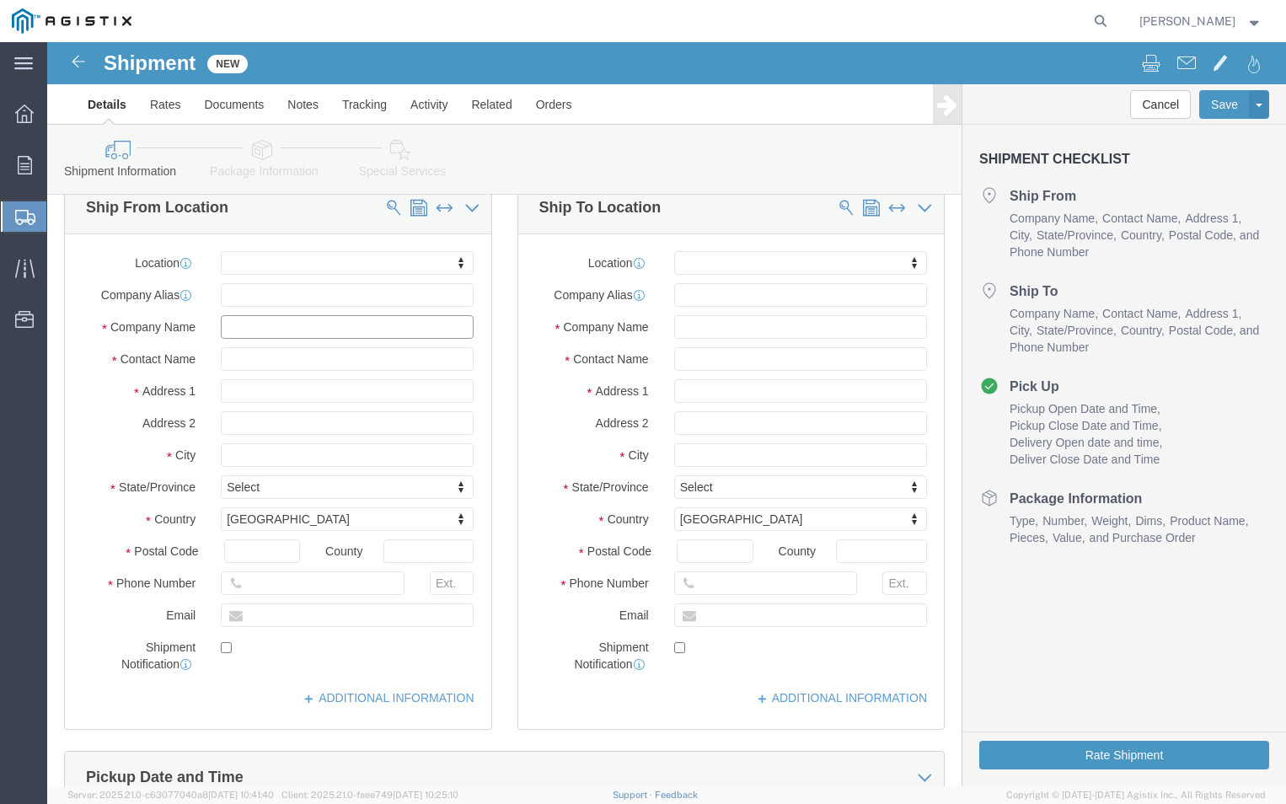
click input "text"
type input "ABB"
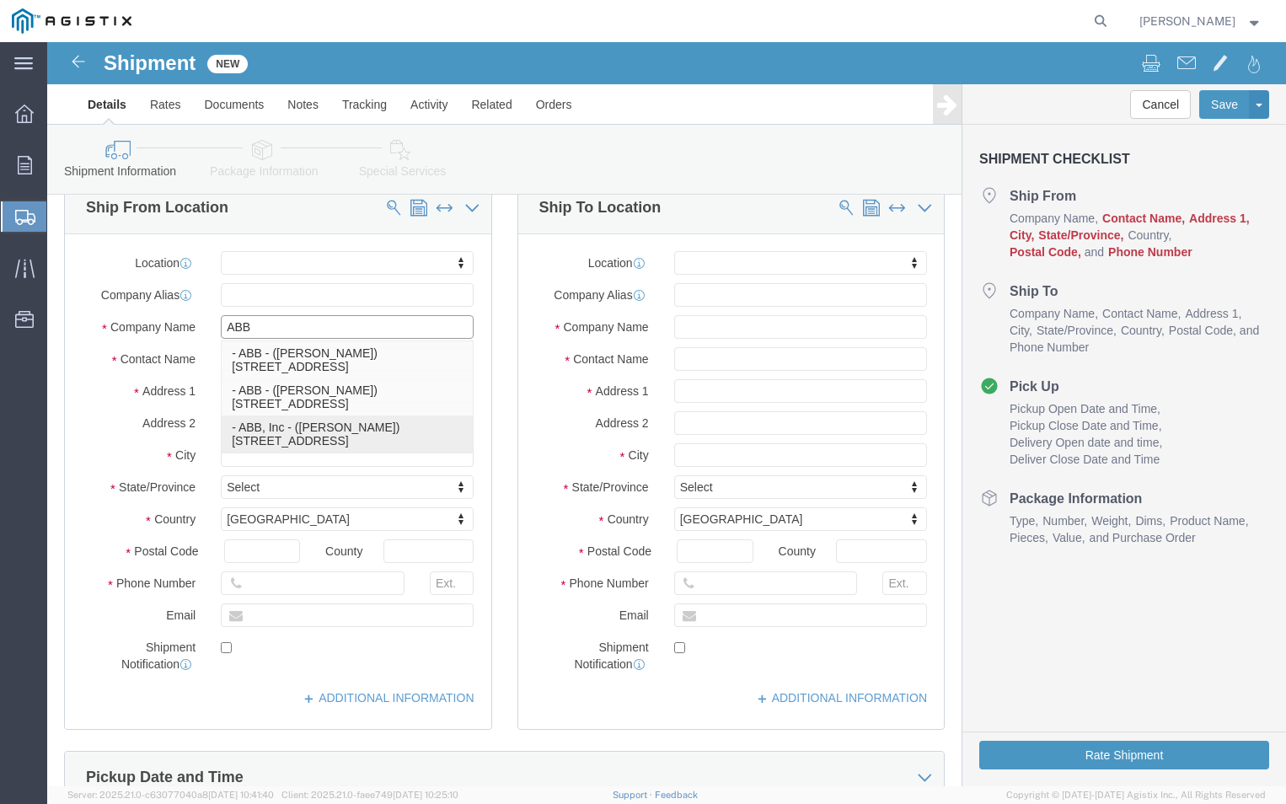
click p "- ABB, Inc - ([PERSON_NAME]) [STREET_ADDRESS]"
select select
type input "[STREET_ADDRESS]"
type input "27864"
type input "ABB, Inc"
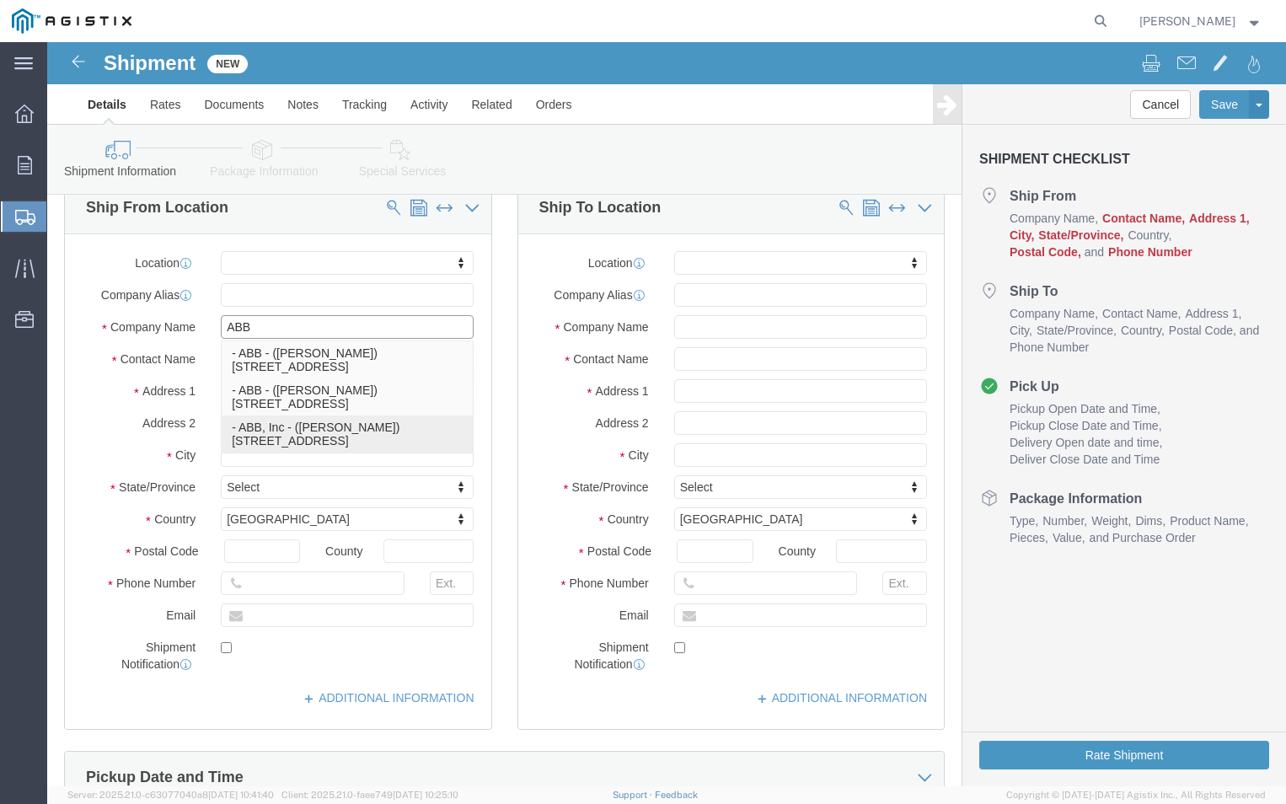
type input "[PERSON_NAME]"
type input "PINETOPS,[GEOGRAPHIC_DATA]"
select select "NC"
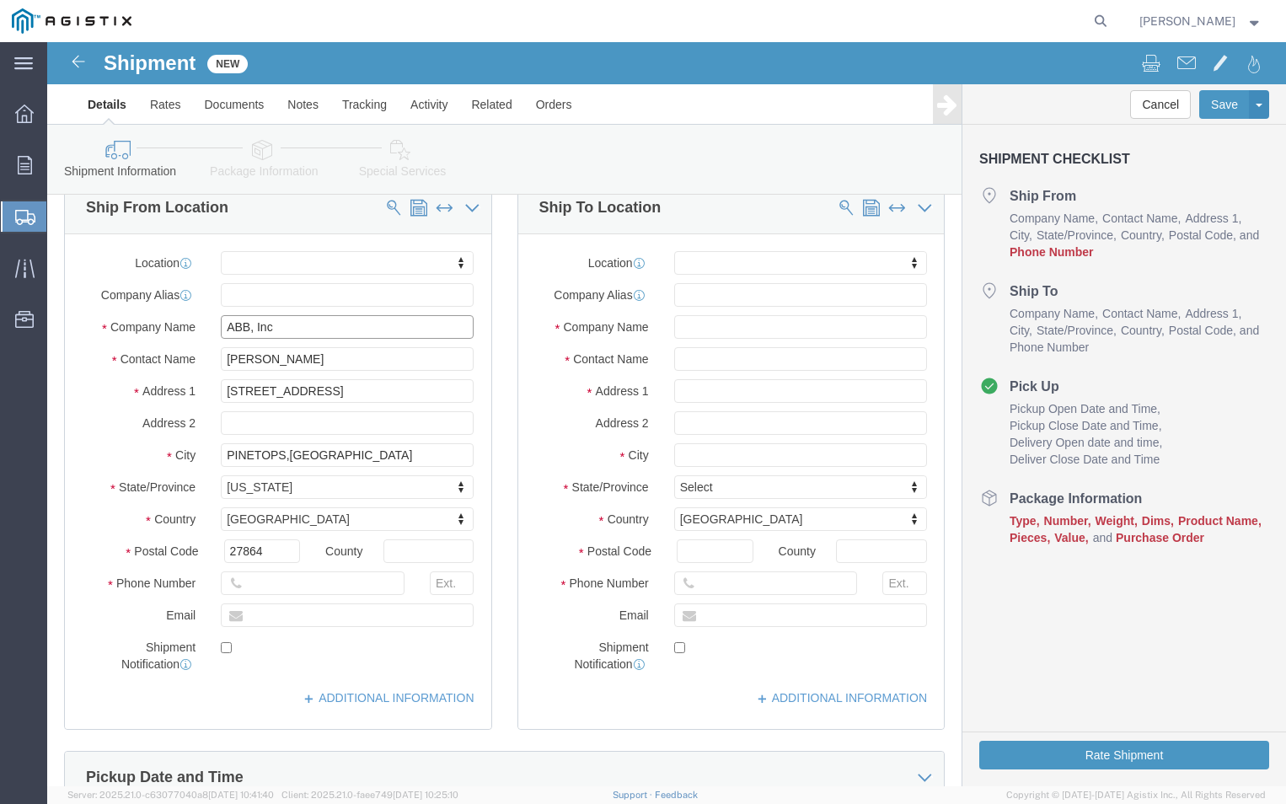
type input "ABB, Inc"
click input "[PERSON_NAME]"
type input "T"
type input "[PERSON_NAME]"
click input "text"
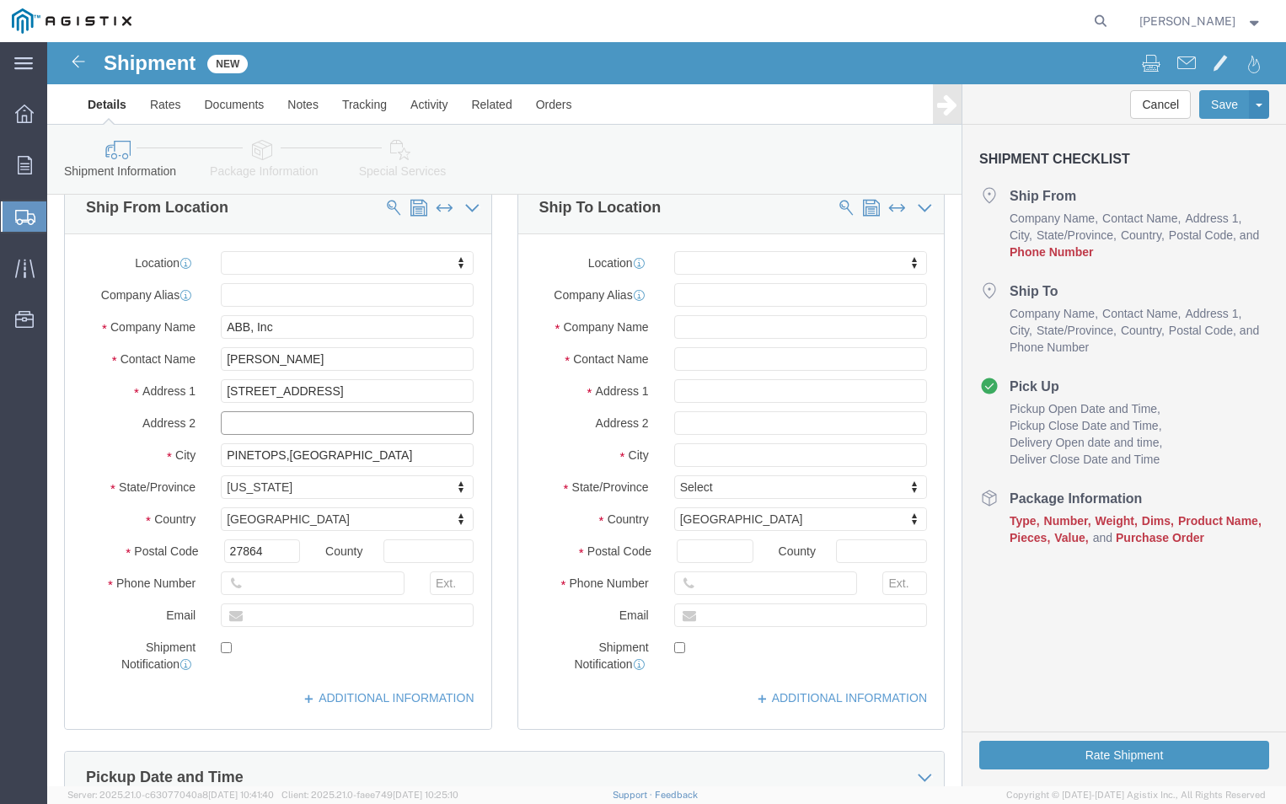
type input "b"
type input "BLDG A"
click input "text"
type input "[PHONE_NUMBER]"
click input "text"
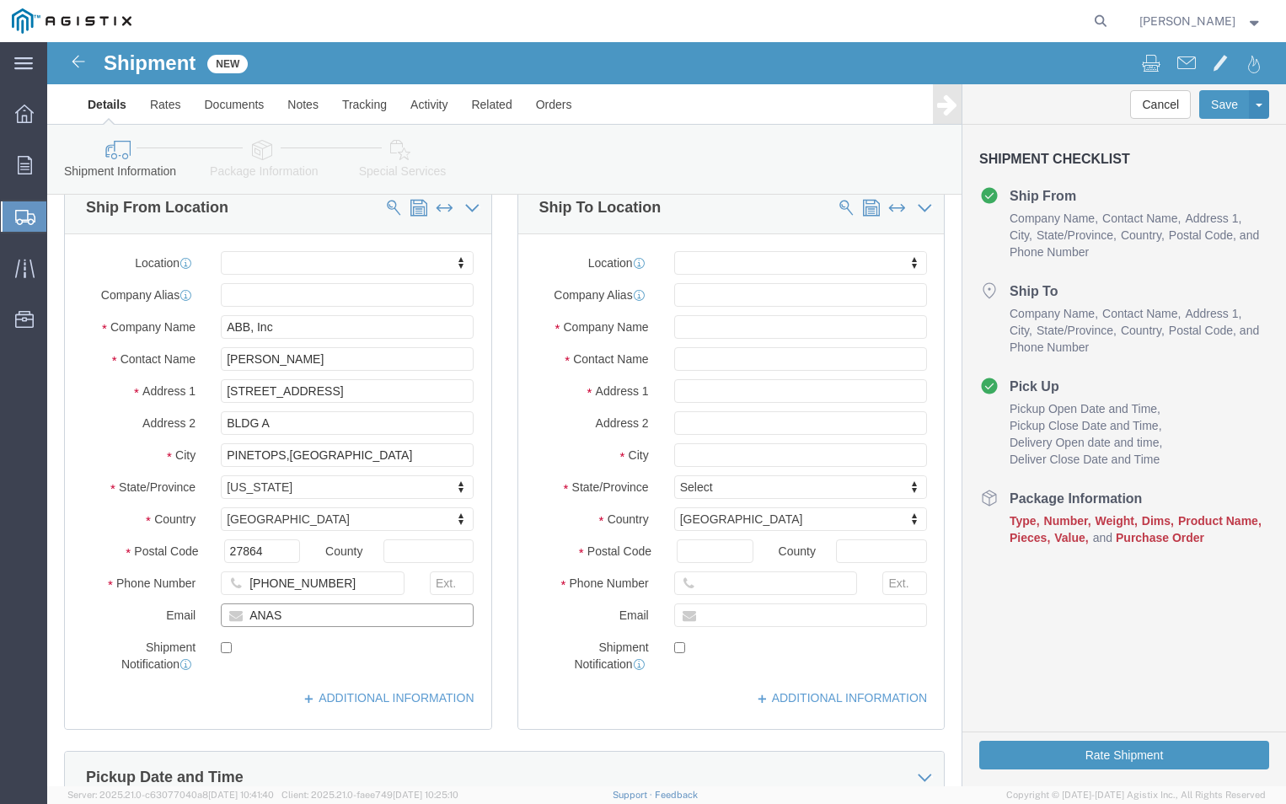
type input "[PERSON_NAME][EMAIL_ADDRESS][DOMAIN_NAME]"
checkbox input "true"
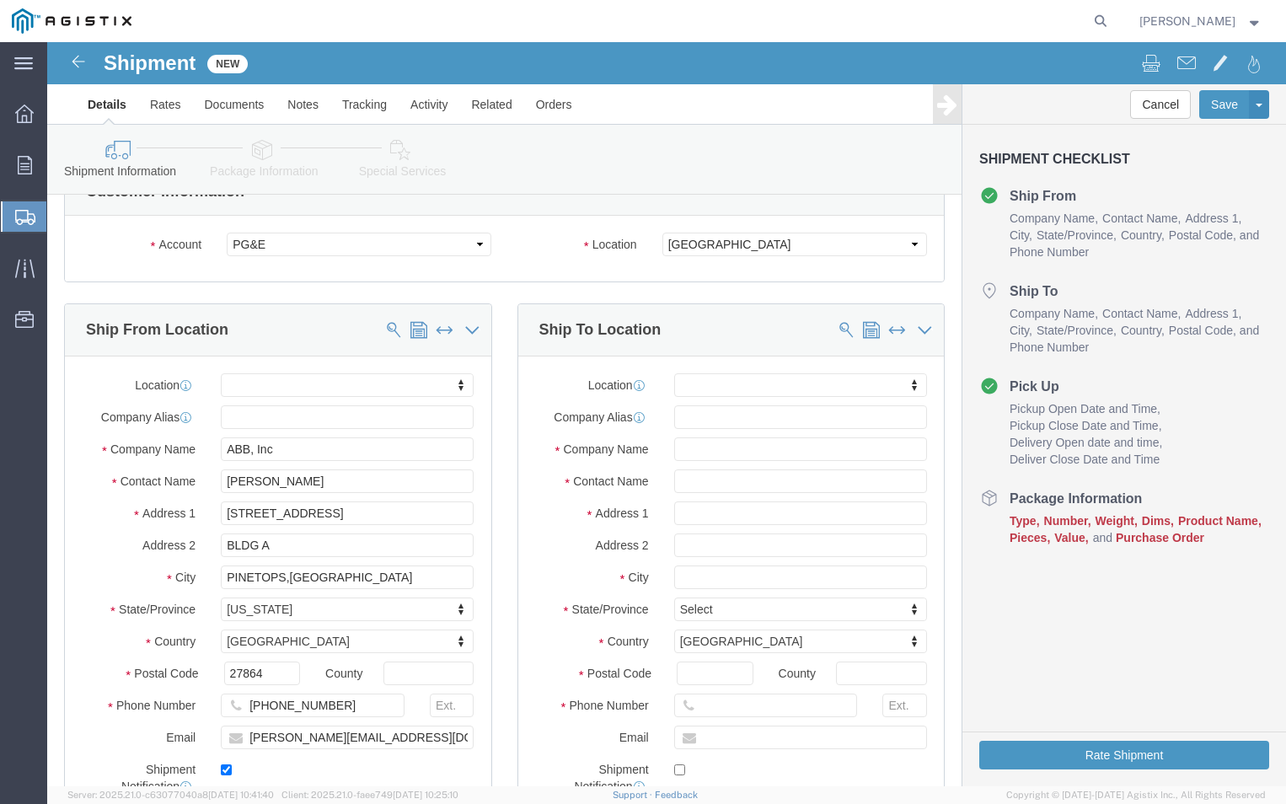
scroll to position [84, 0]
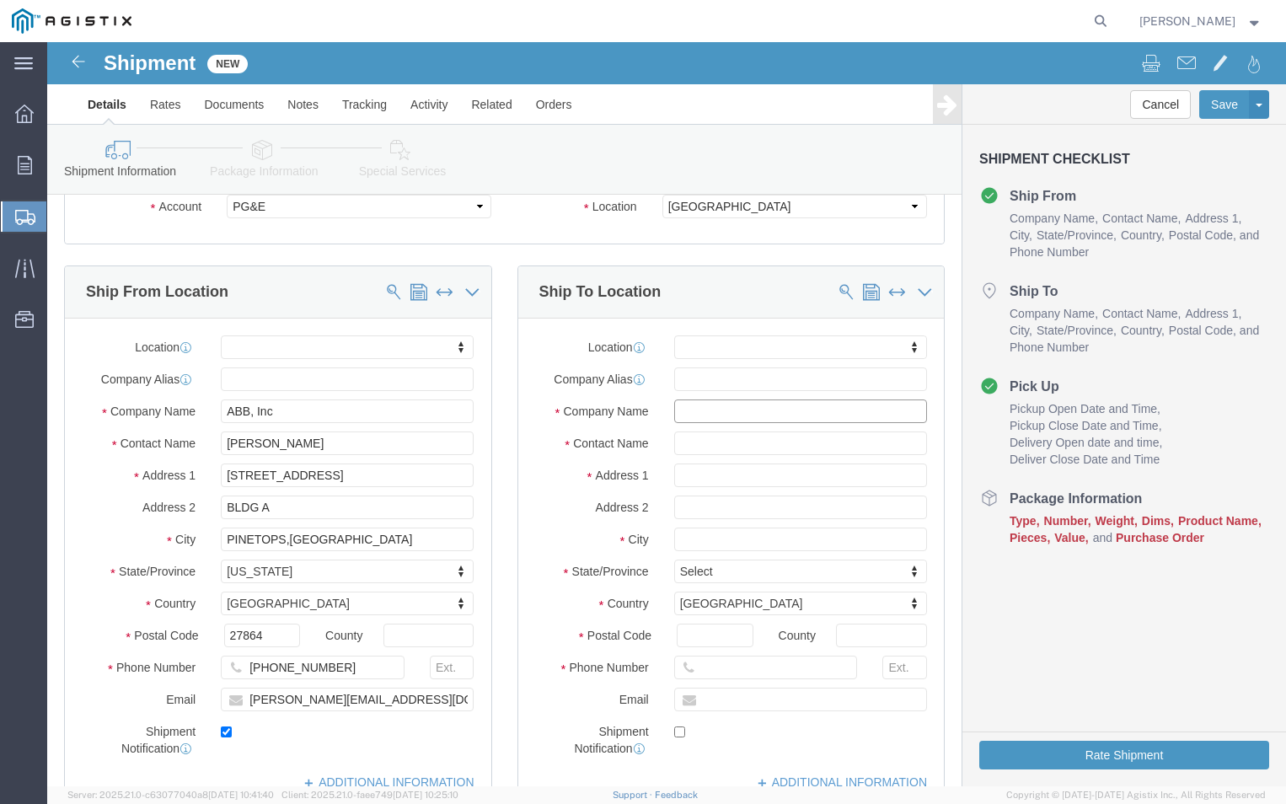
click input "text"
type input "F"
type input "PGE"
drag, startPoint x: 638, startPoint y: 402, endPoint x: 621, endPoint y: 388, distance: 21.6
click input "text"
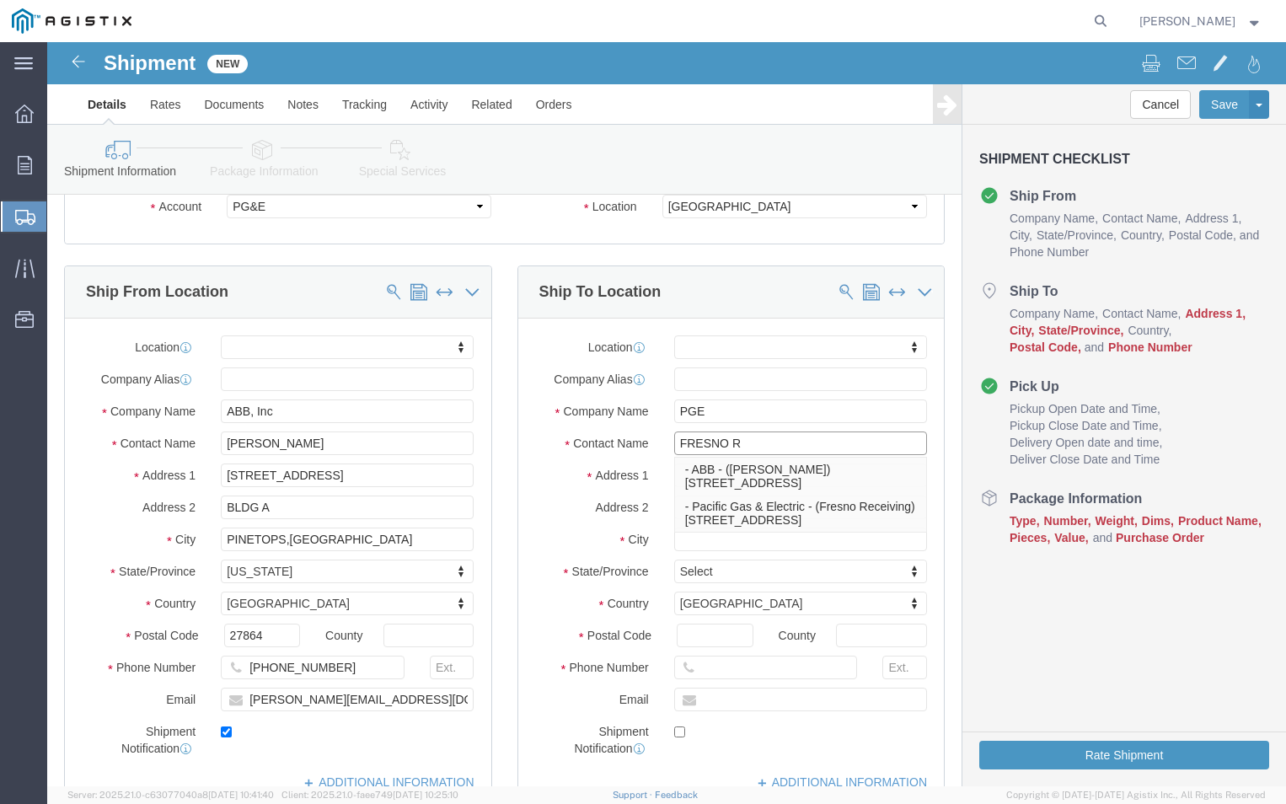
type input "FRESNO RE"
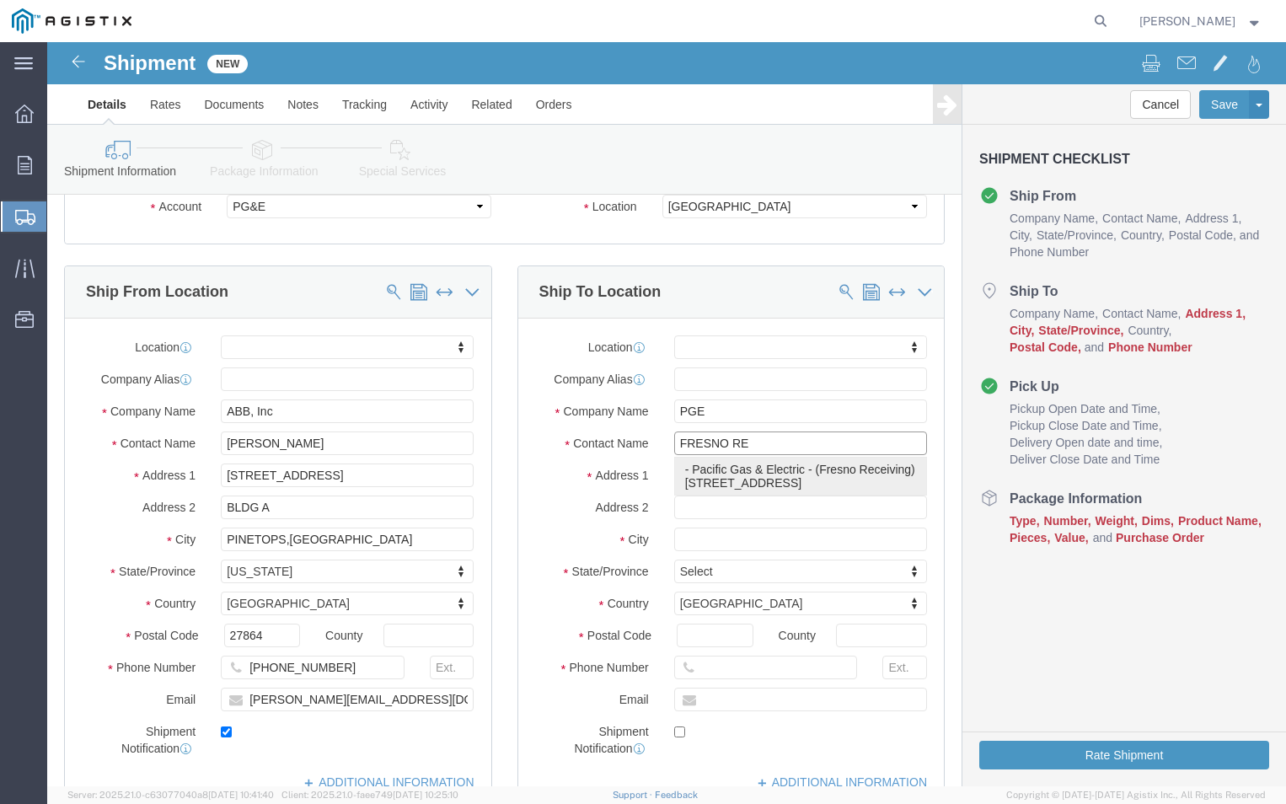
click p "- Pacific Gas & Electric - (Fresno Receiving) [STREET_ADDRESS]"
select select
type input "[STREET_ADDRESS]"
type input "93725"
type input "[PHONE_NUMBER]"
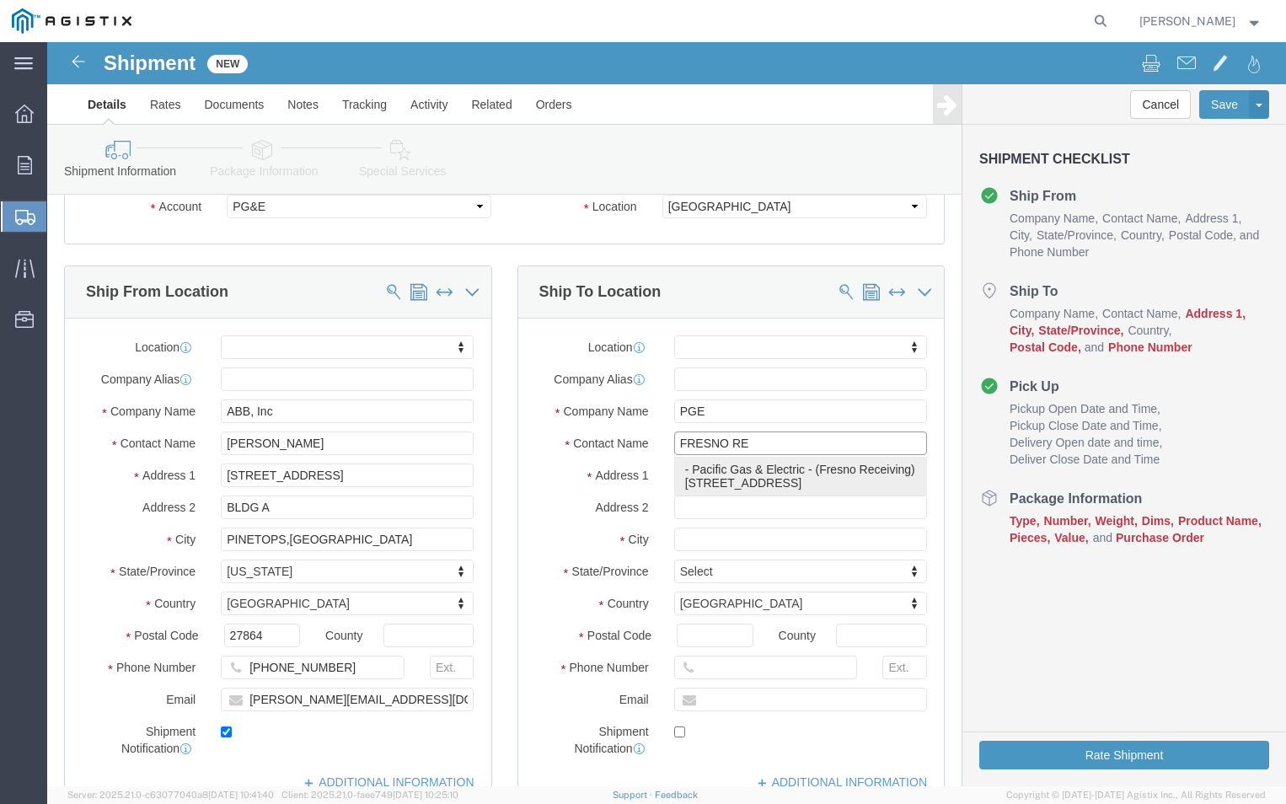
type input "Pacific Gas & Electric"
type input "Fresno Receiving"
type input "[GEOGRAPHIC_DATA]"
select select "CA"
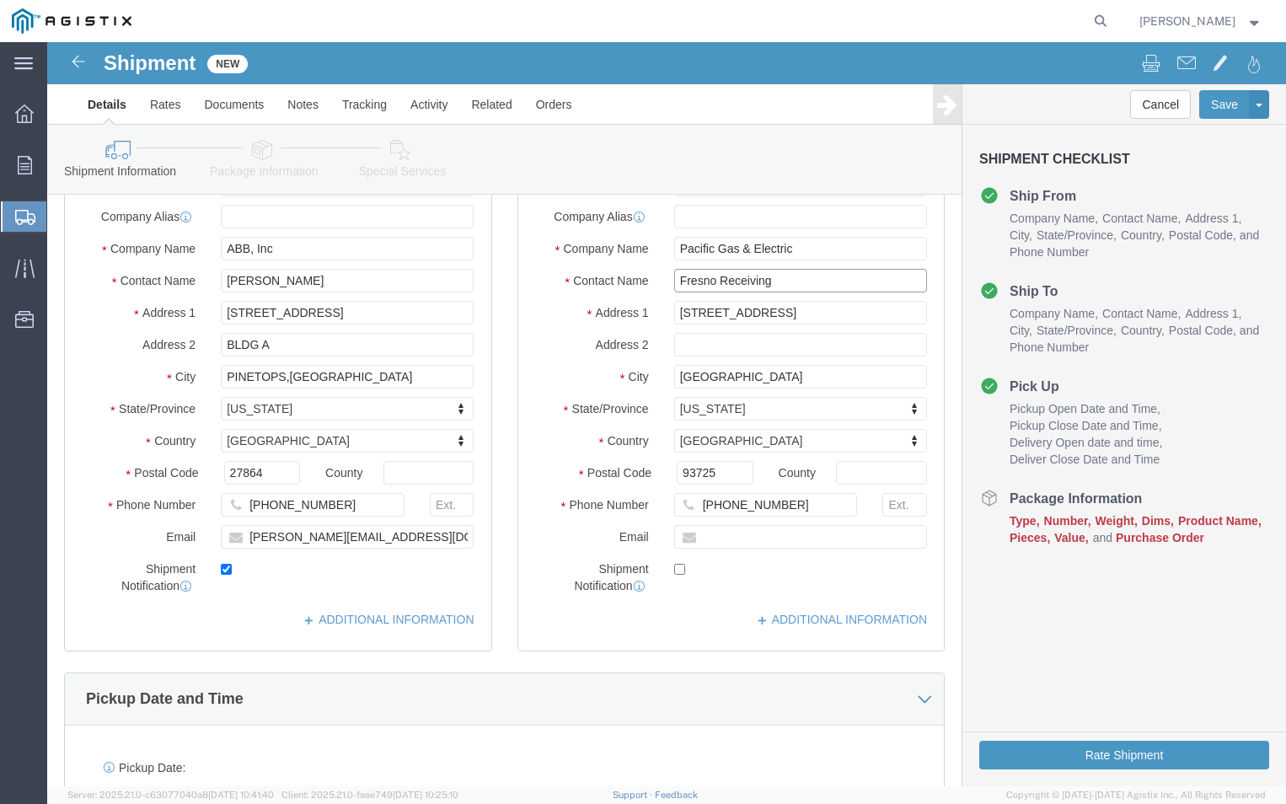
scroll to position [253, 0]
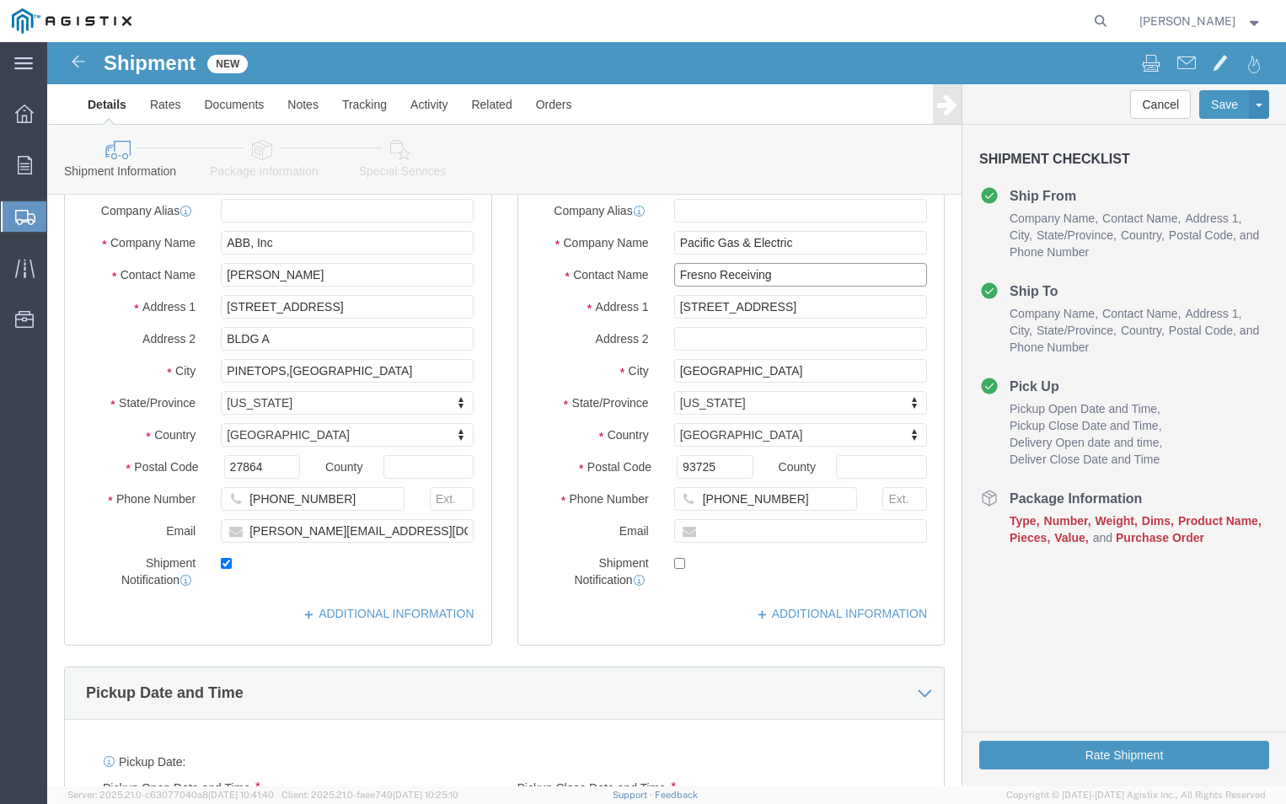
type input "Fresno Receiving"
click input "text"
type input "[PERSON_NAME][EMAIL_ADDRESS][DOMAIN_NAME]"
checkbox input "true"
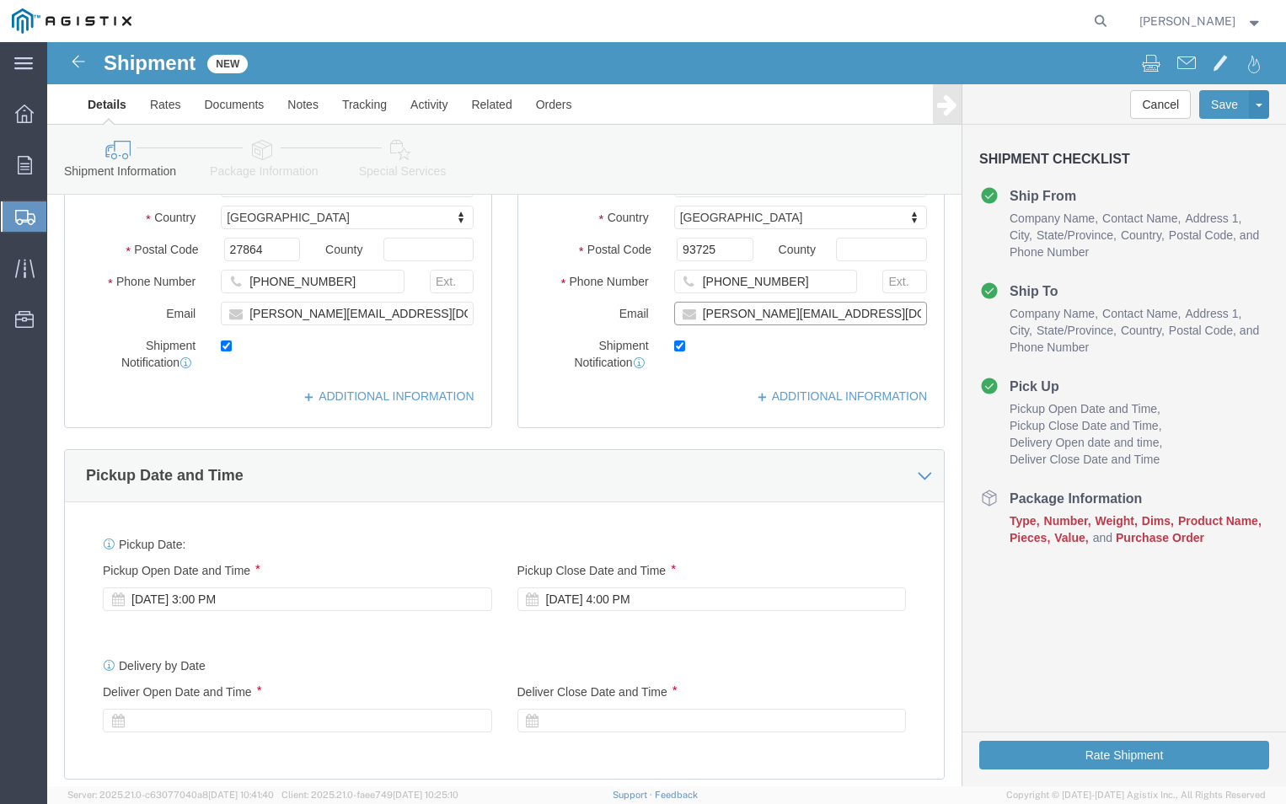
scroll to position [506, 0]
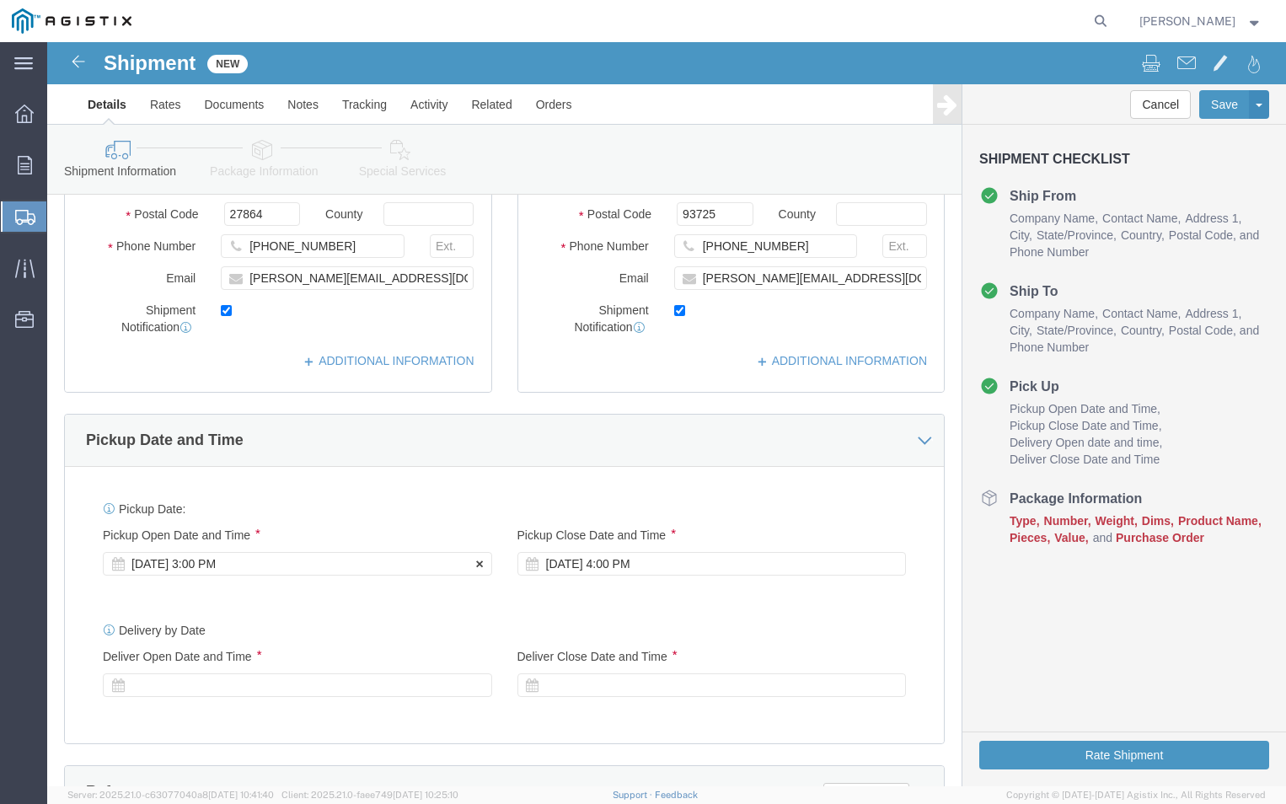
click div "[DATE] 3:00 PM"
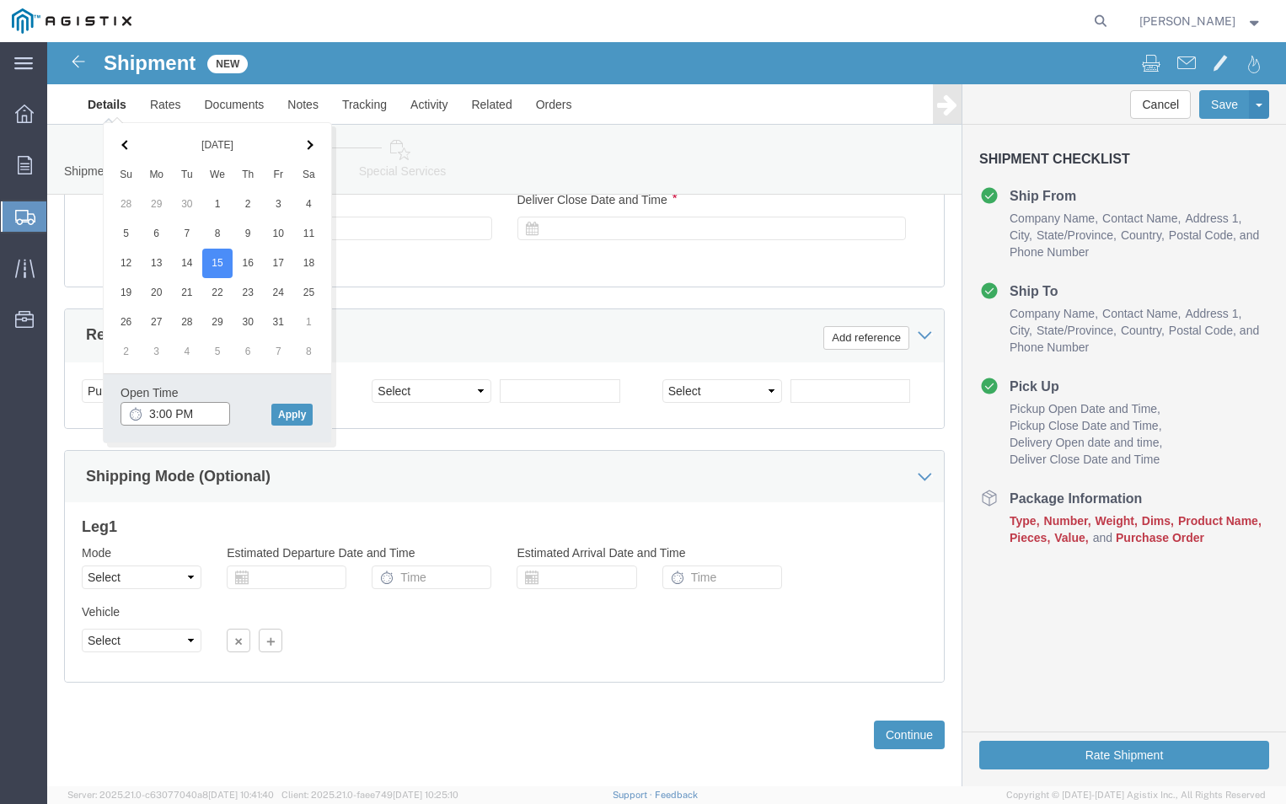
click input "3:00 PM"
click input "9:00 PM"
type input "9:00 AM"
click button "Apply"
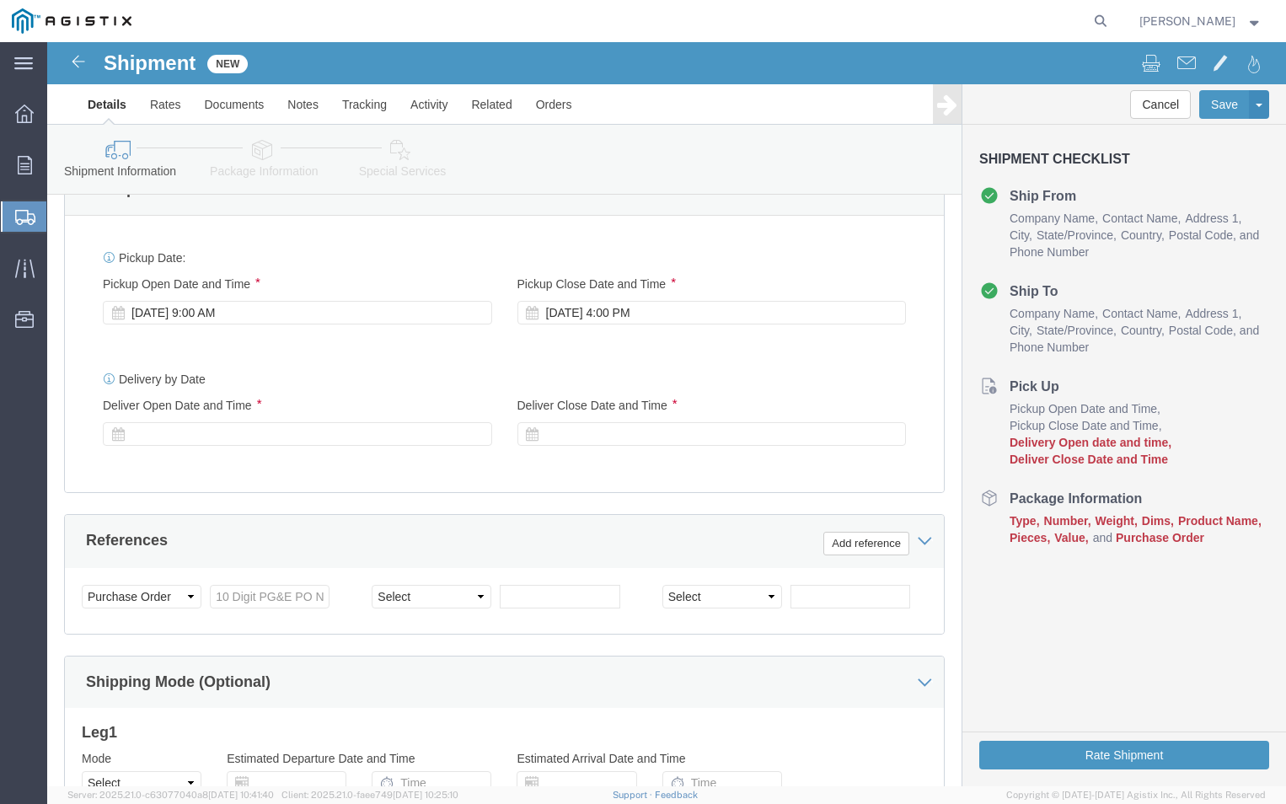
scroll to position [709, 0]
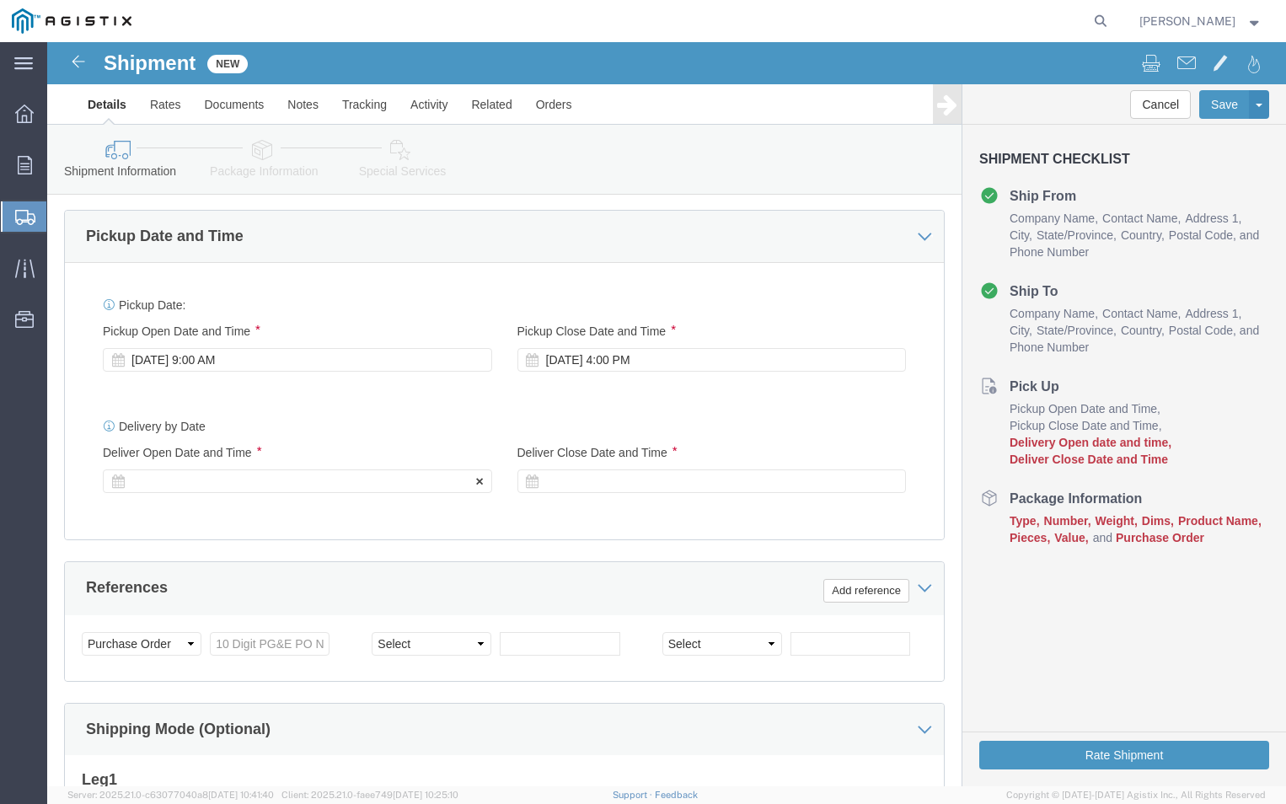
click div
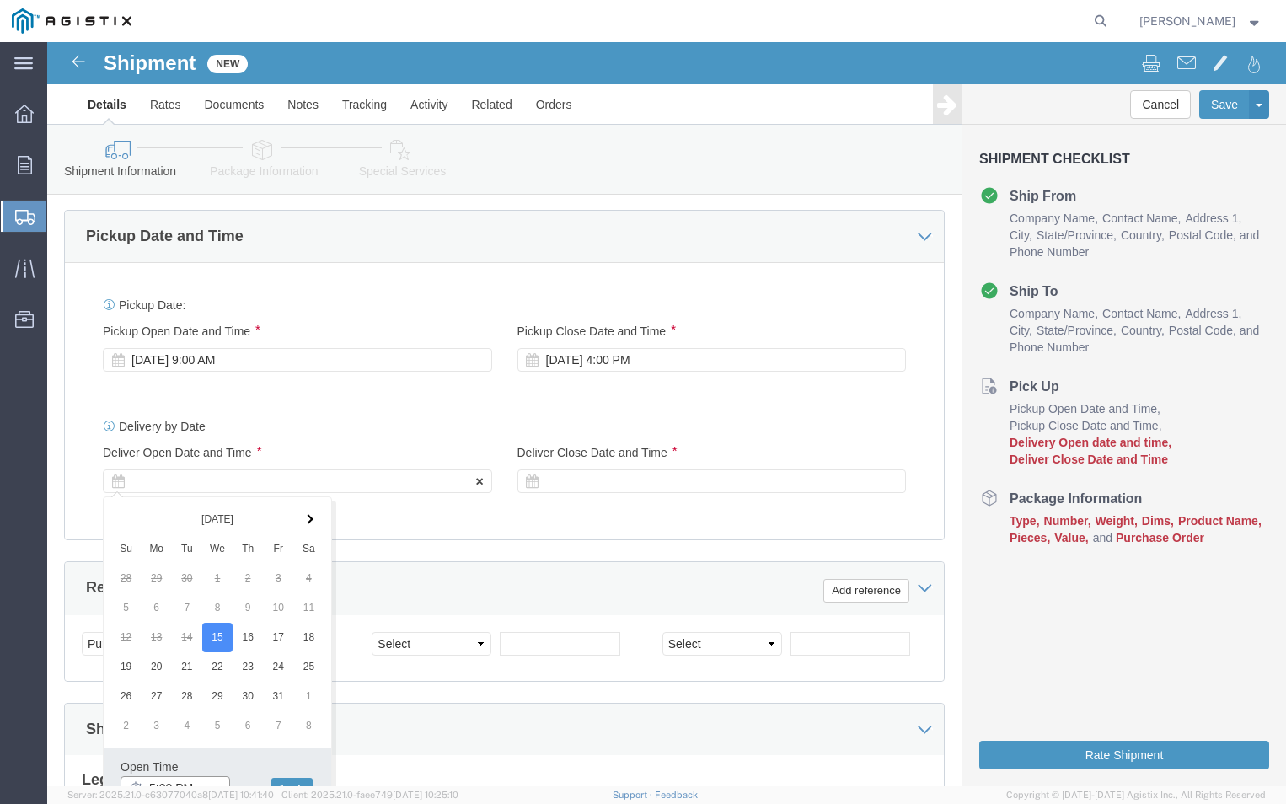
scroll to position [723, 0]
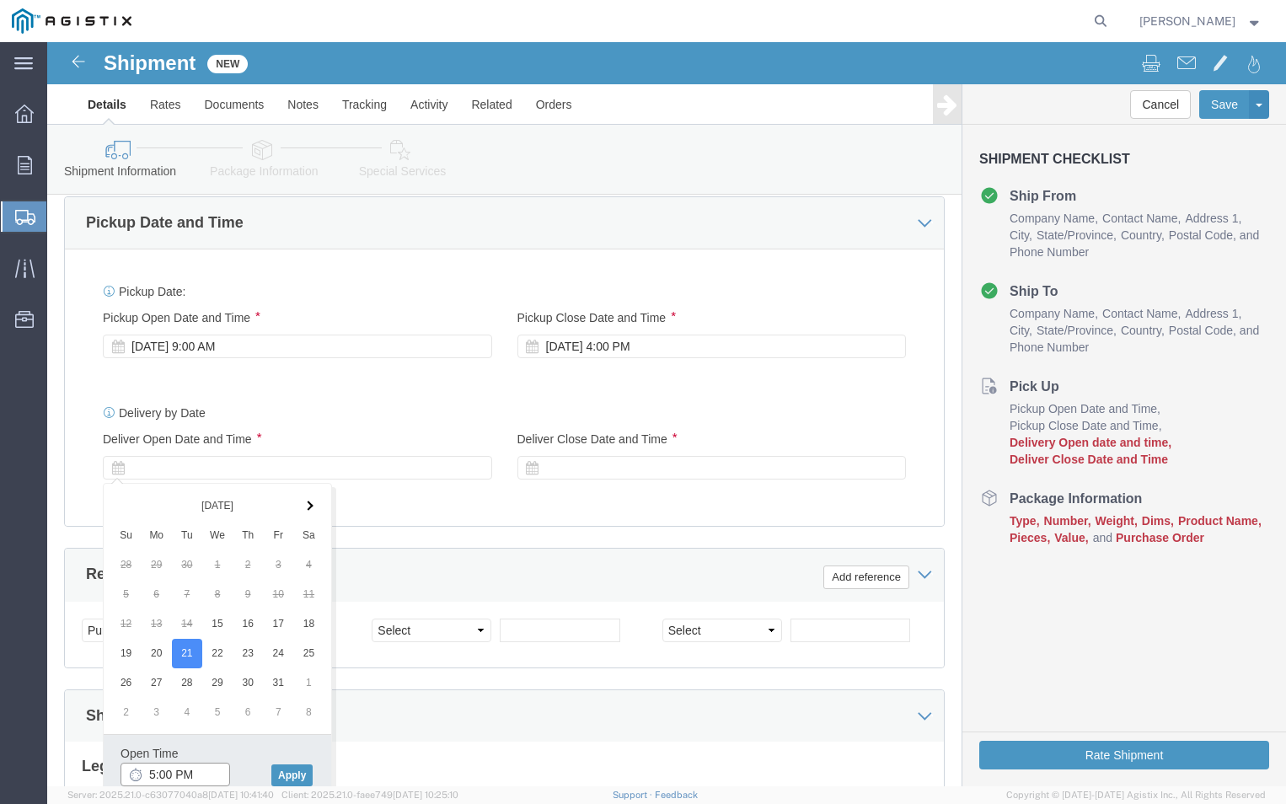
click input "5:00 PM"
click input "9:00 PM"
type input "9:00 AM"
click button "Apply"
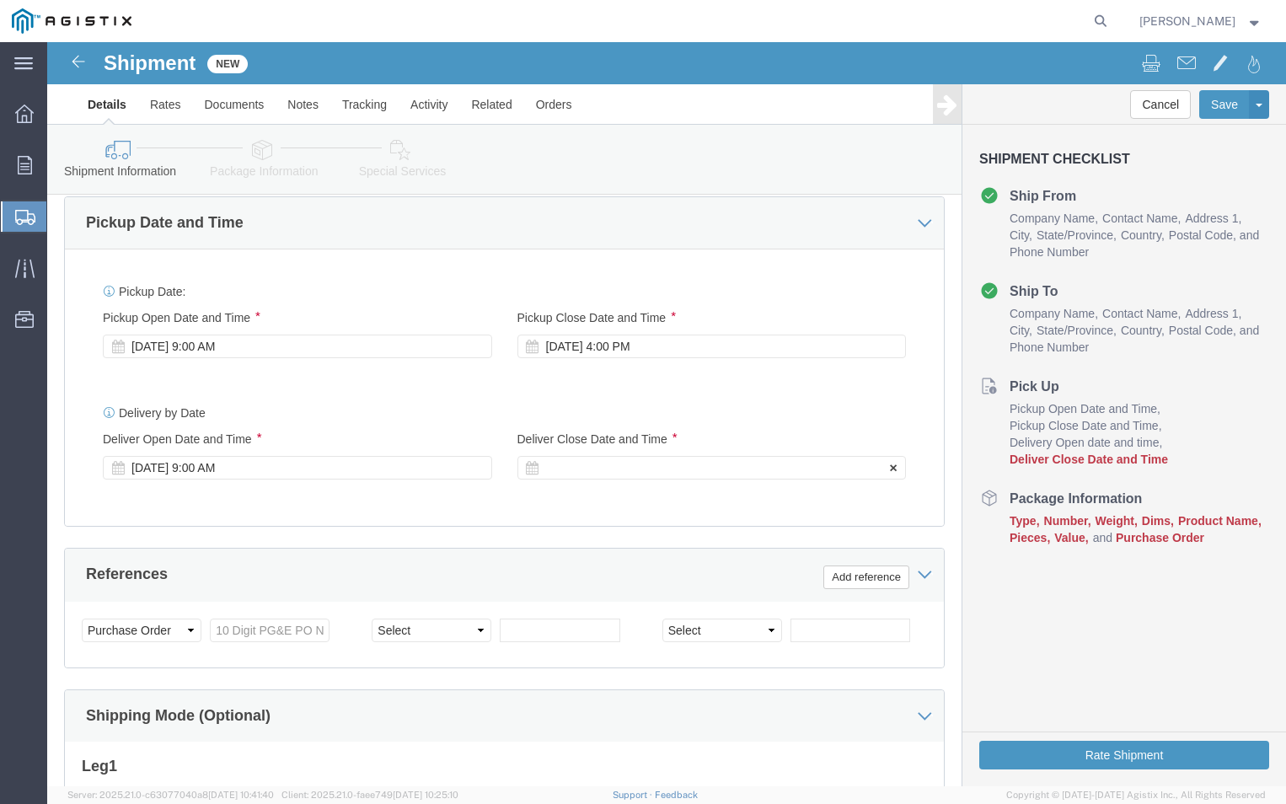
click div
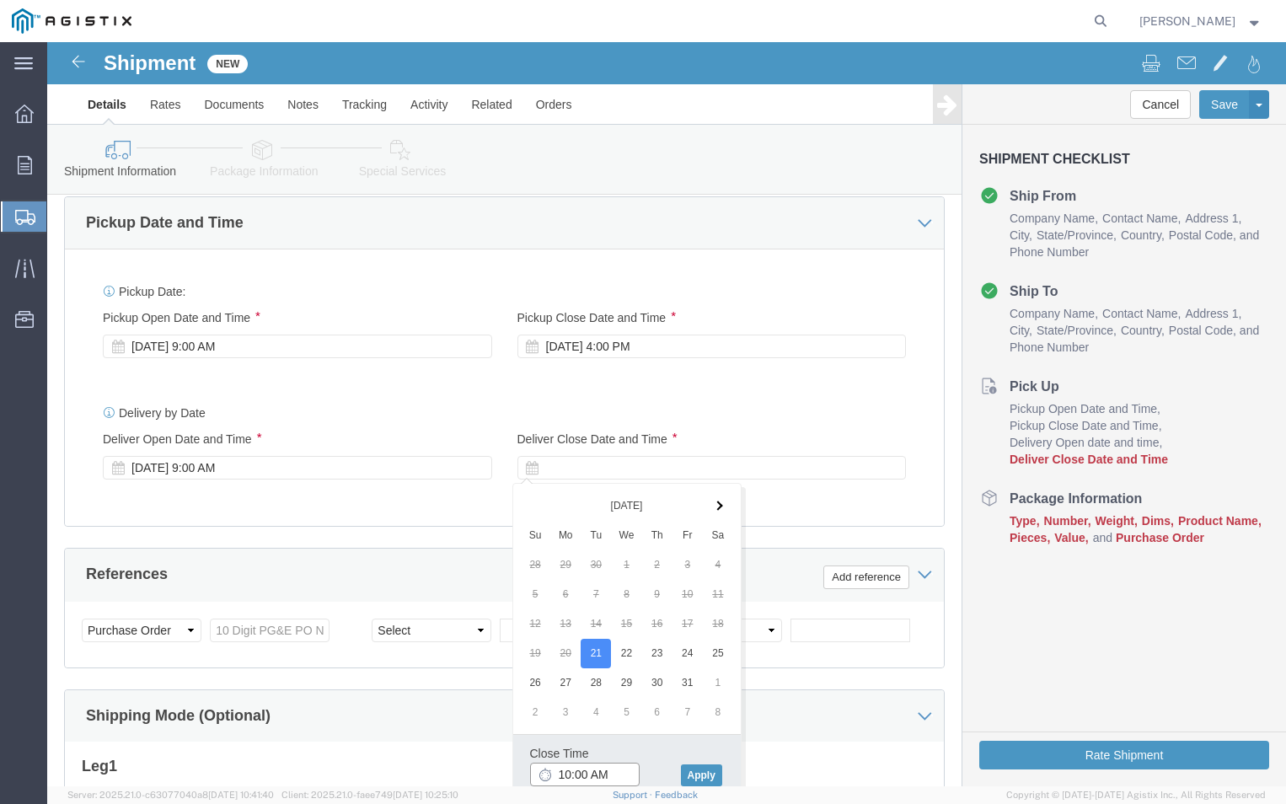
click input "10:00 AM"
click input "2:00 AM"
type input "2:00 PM"
click button "Apply"
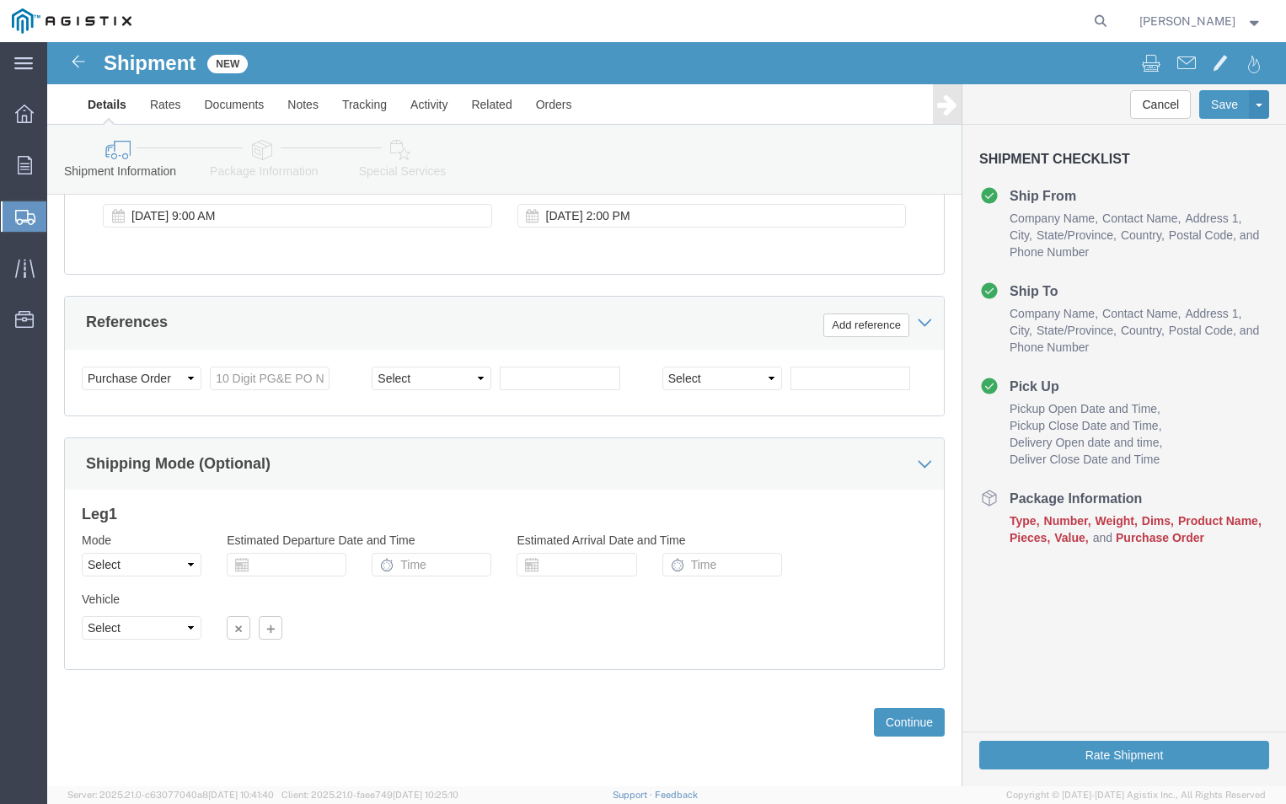
scroll to position [976, 0]
click input "text"
type input "3501399474"
click div "Customer Information Account Select ABB Inc PG&E Location Select All Others [GE…"
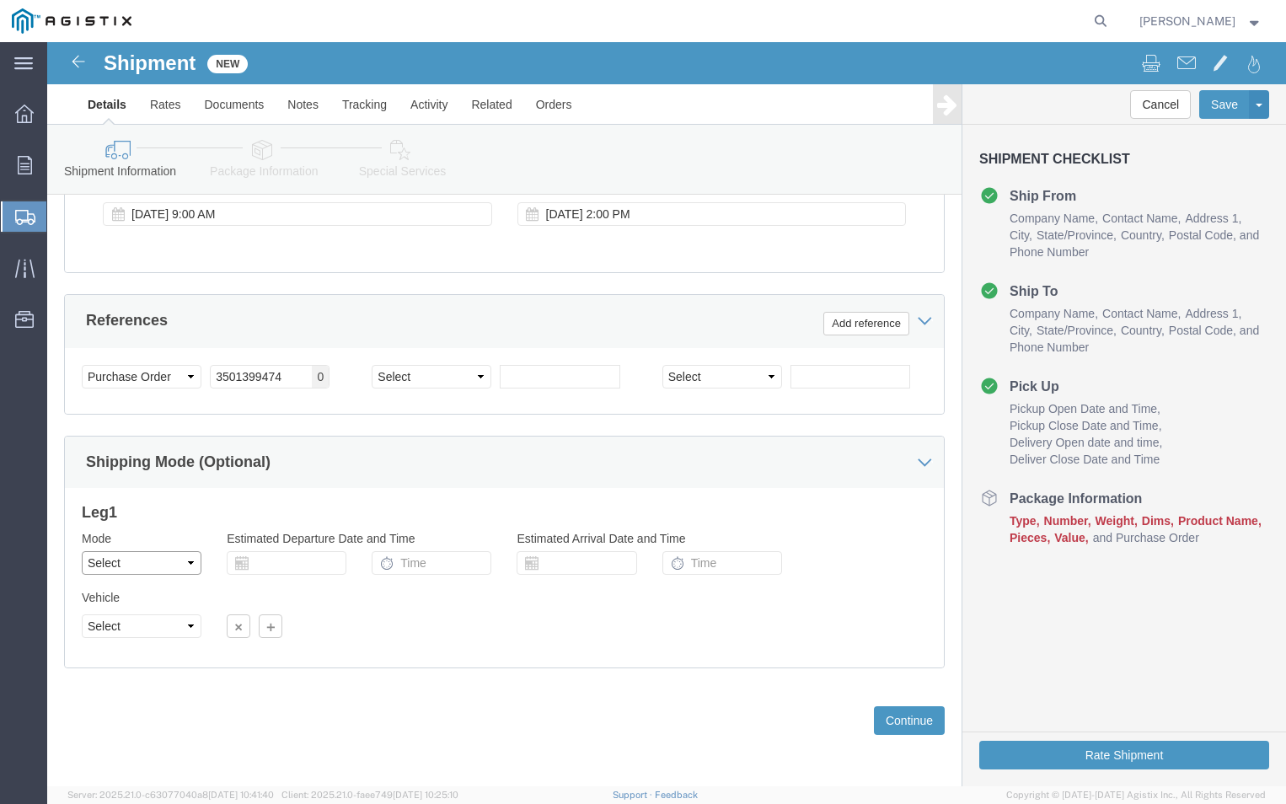
click select "Select Air Less than Truckload Multi-Leg Ocean Freight Rail Small Parcel Truckl…"
select select "LTL"
click select "Select Air Less than Truckload Multi-Leg Ocean Freight Rail Small Parcel Truckl…"
click button "Continue"
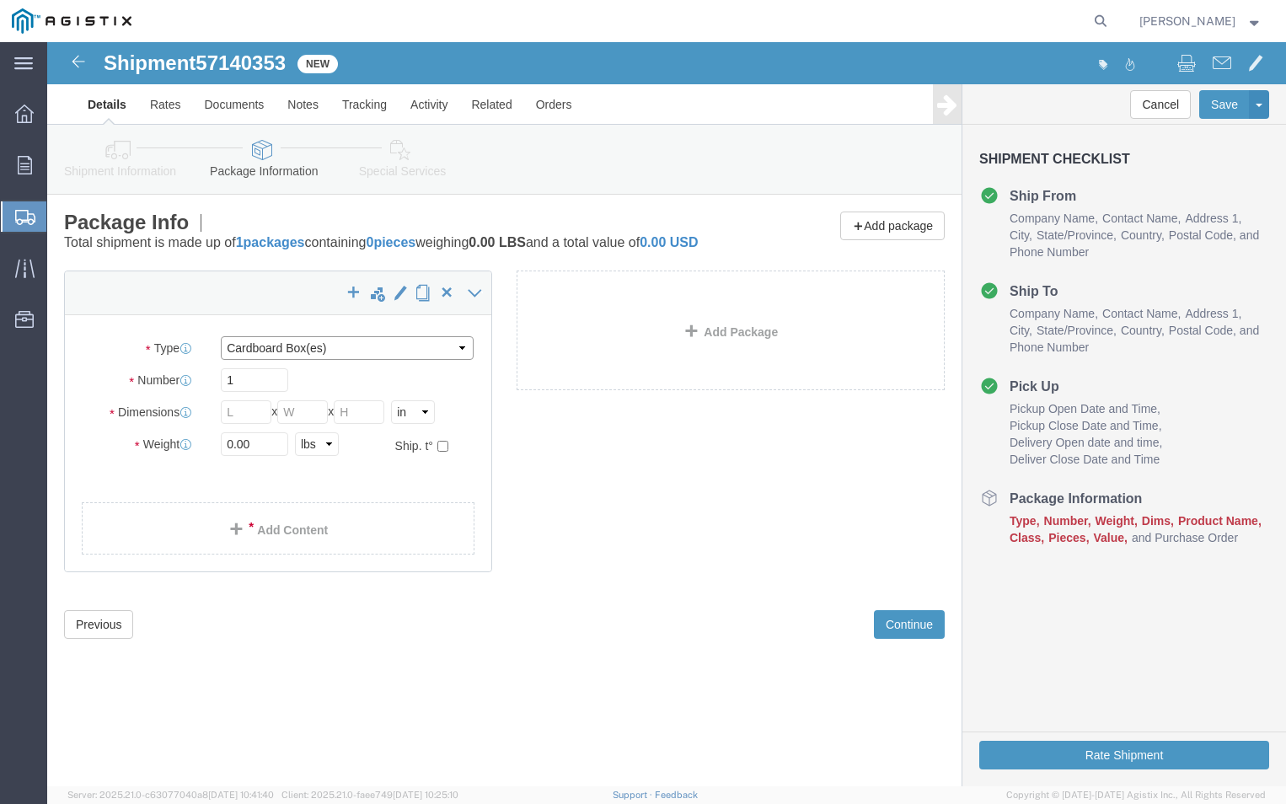
click select "Select Bulk Bundle(s) Cardboard Box(es) Carton(s) Crate(s) Drum(s) (Fiberboard)…"
select select "PSNS"
click select "Select Bulk Bundle(s) Cardboard Box(es) Carton(s) Crate(s) Drum(s) (Fiberboard)…"
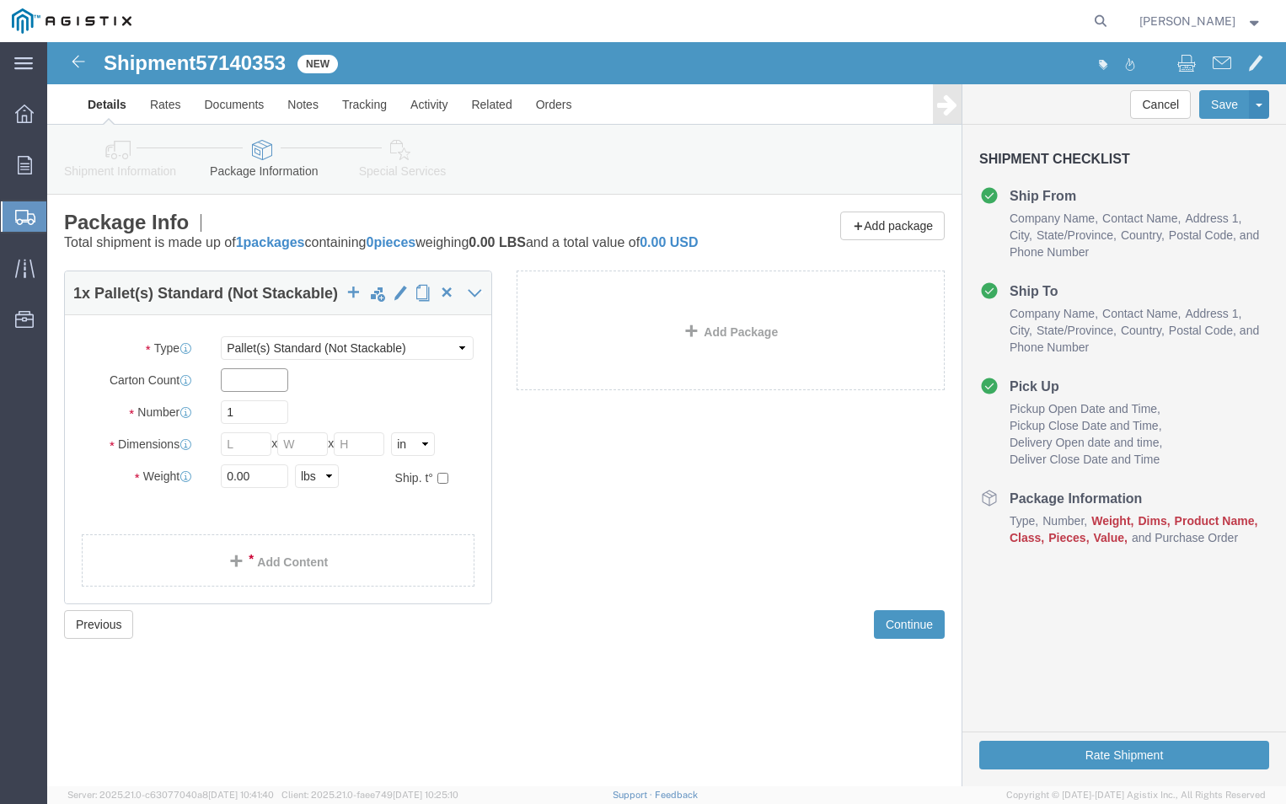
drag, startPoint x: 189, startPoint y: 361, endPoint x: 189, endPoint y: 332, distance: 29.5
click input "text"
type input "2"
click input "1"
drag, startPoint x: 191, startPoint y: 357, endPoint x: 195, endPoint y: 186, distance: 171.1
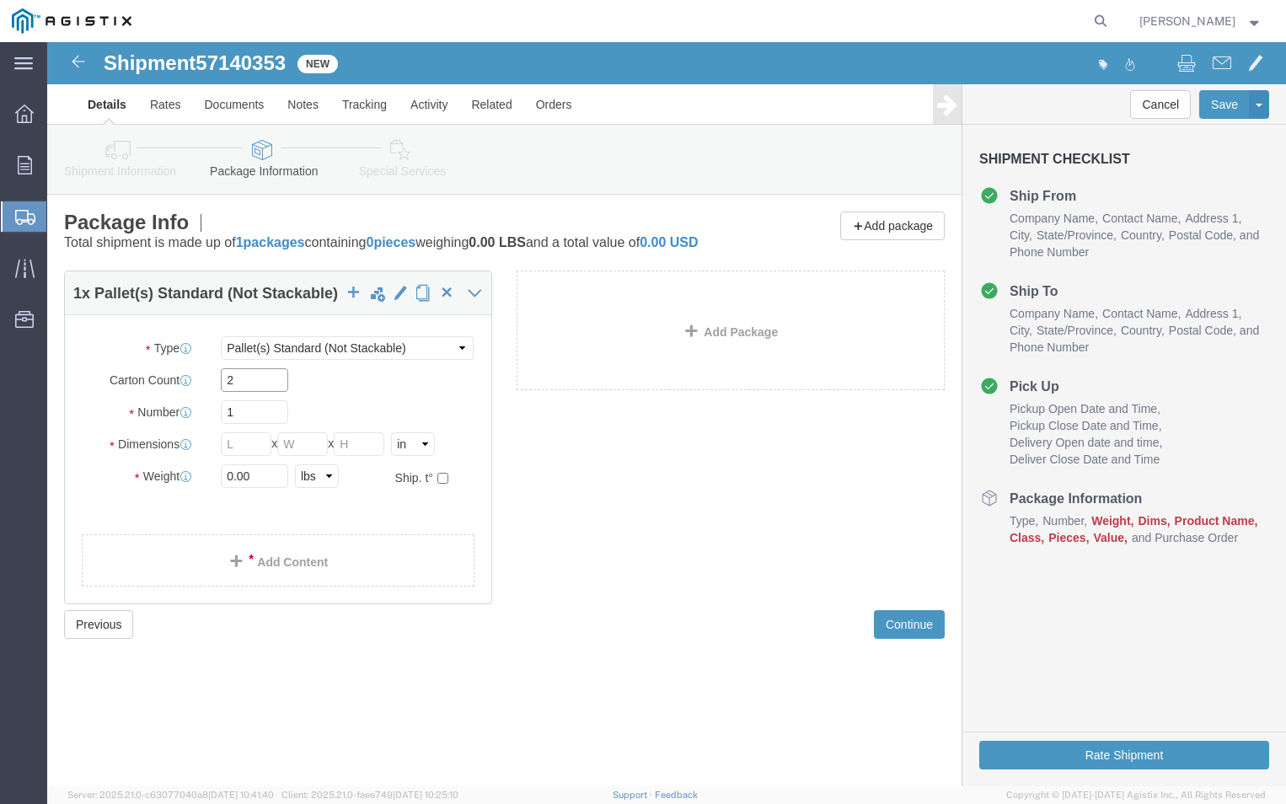
click input "2"
type input "24"
click input "1"
type input "2"
click input "text"
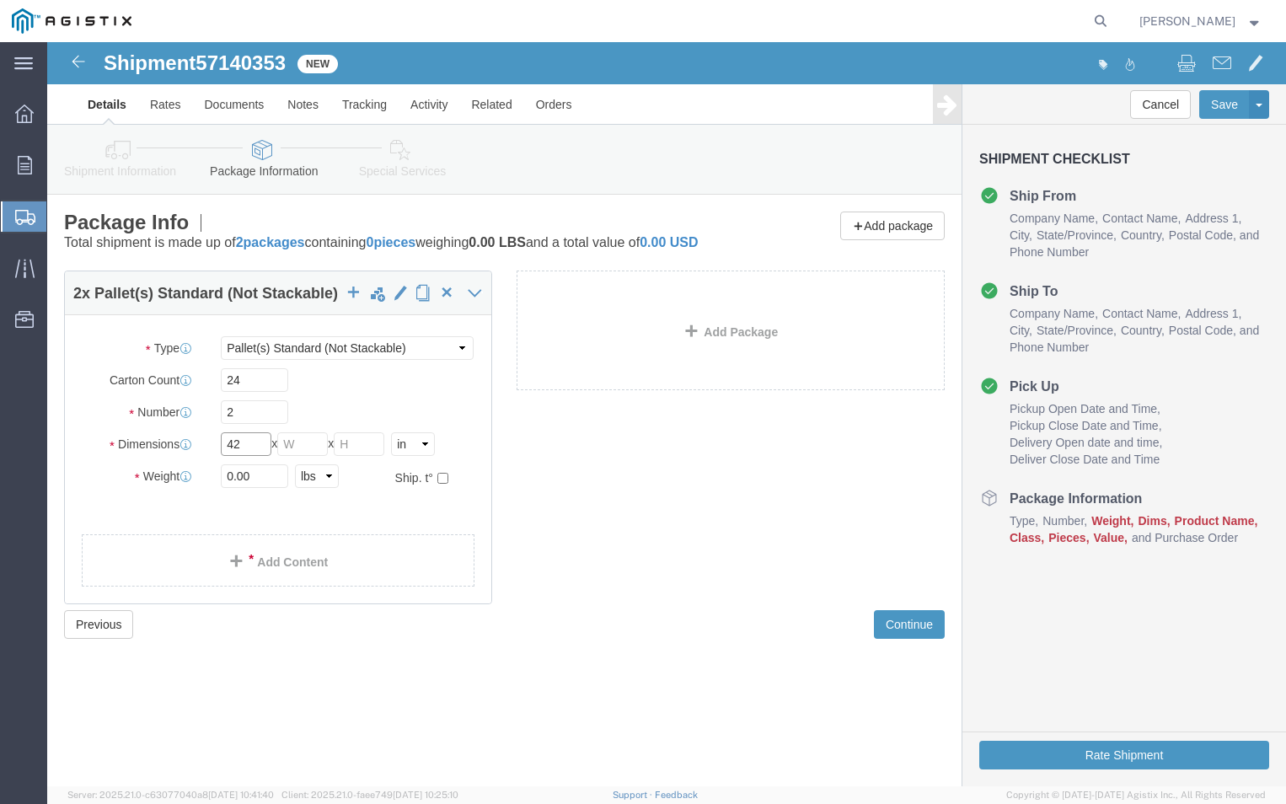
type input "42"
click input "text"
type input "42"
drag, startPoint x: 325, startPoint y: 427, endPoint x: 313, endPoint y: 419, distance: 14.5
click input "text"
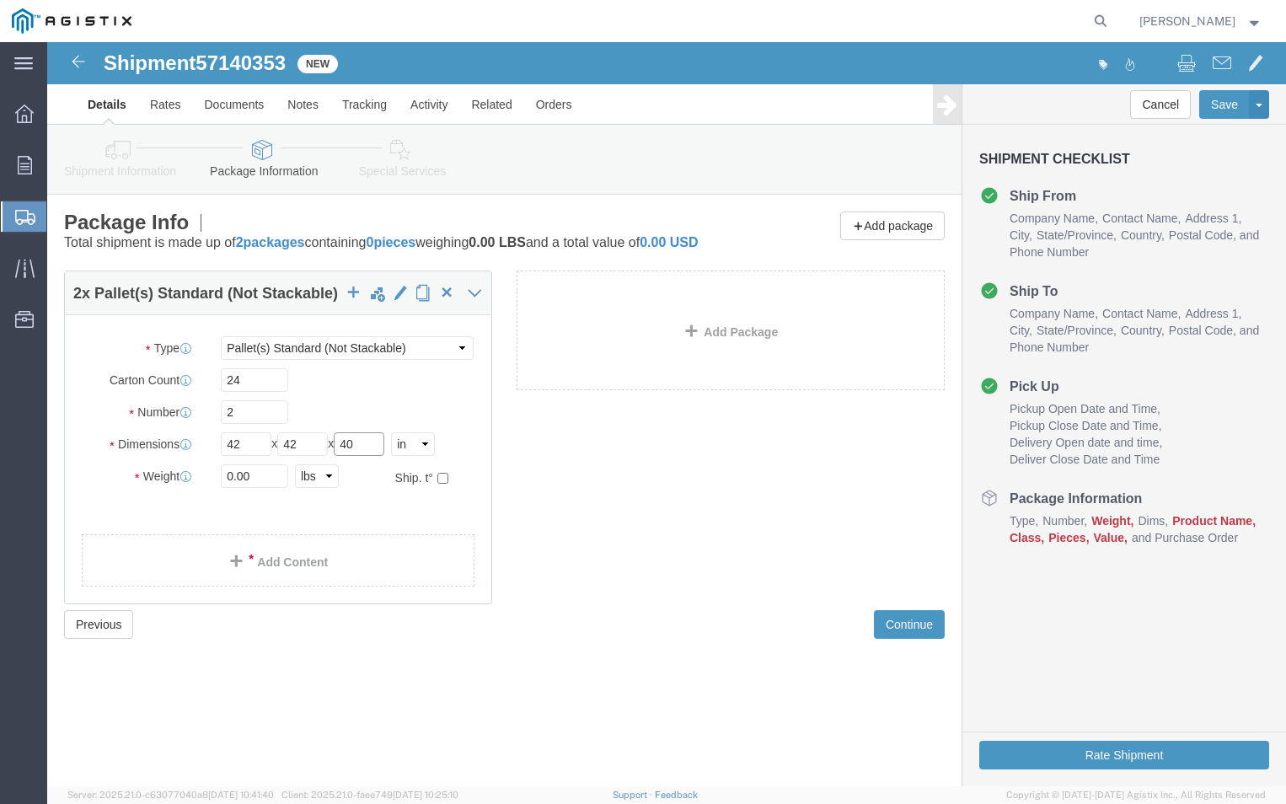
type input "40"
click input "0.00"
type input "0"
type input "1920"
click ul
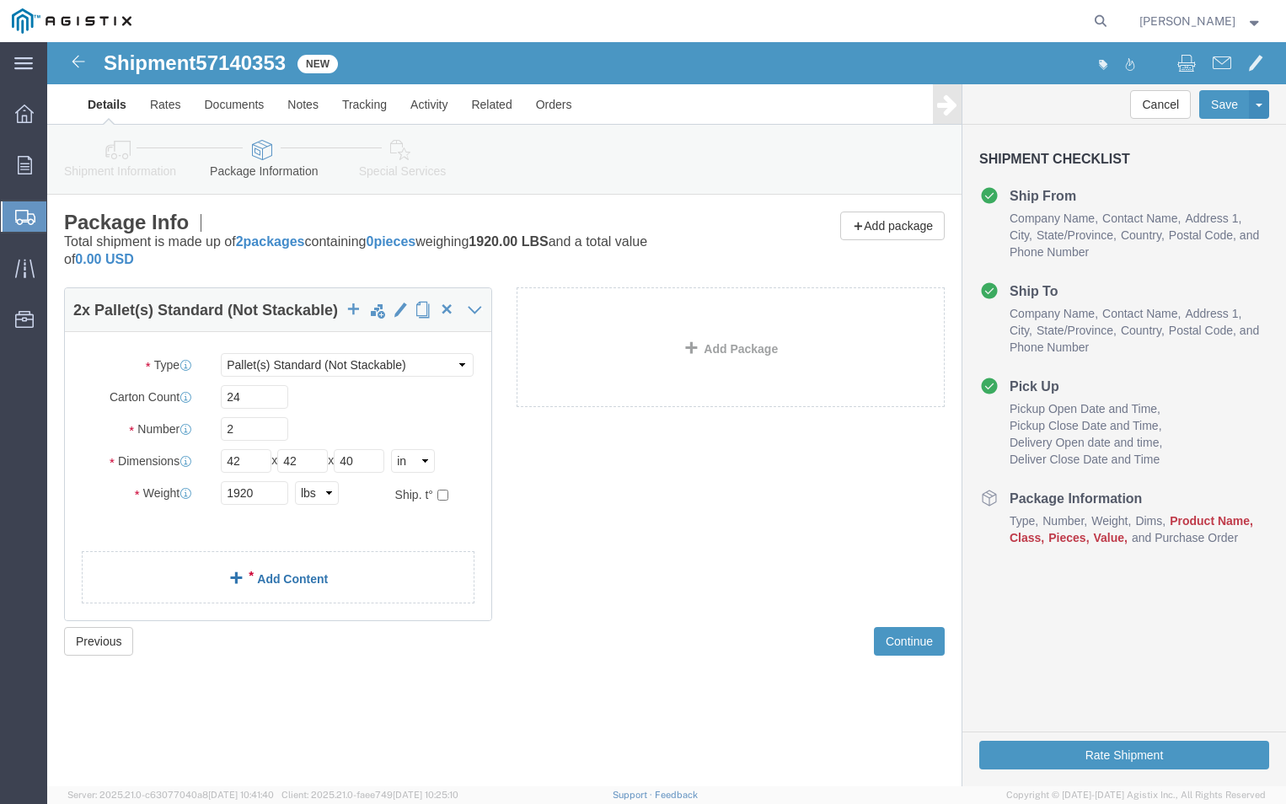
click link "Add Content"
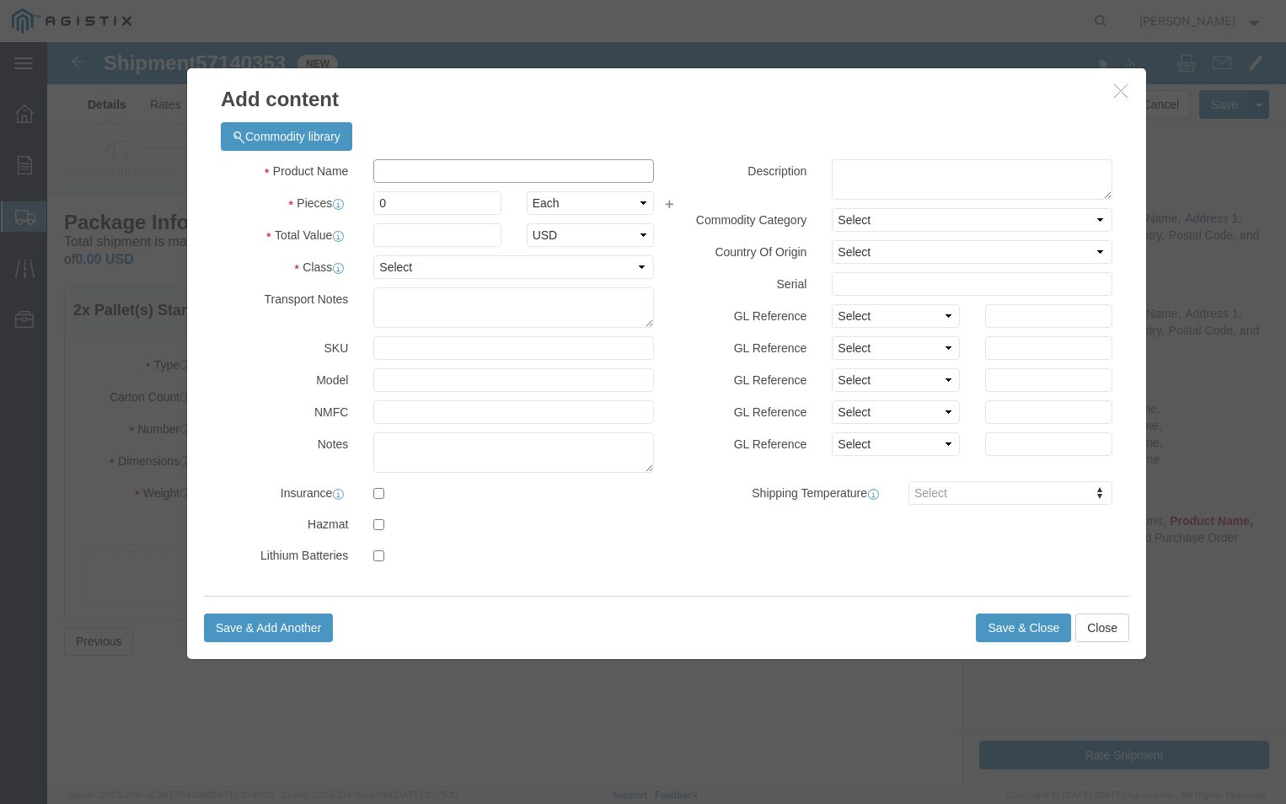
click input "text"
type input "PGEM253057"
click input "0"
type input "24"
click input "text"
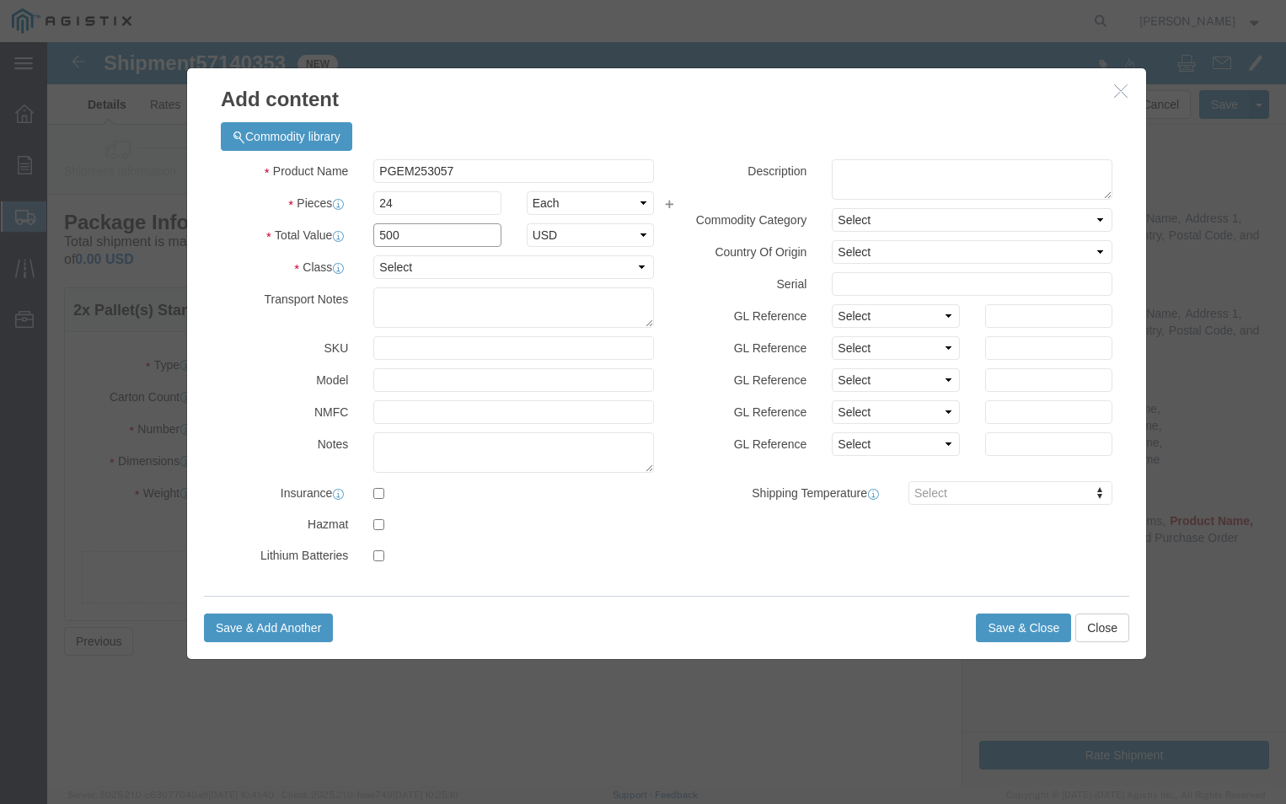
click input "500"
type input "5"
type input "1500"
click select "Select 50 55 60 65 70 85 92.5 100 125 175 250 300 400"
select select "70"
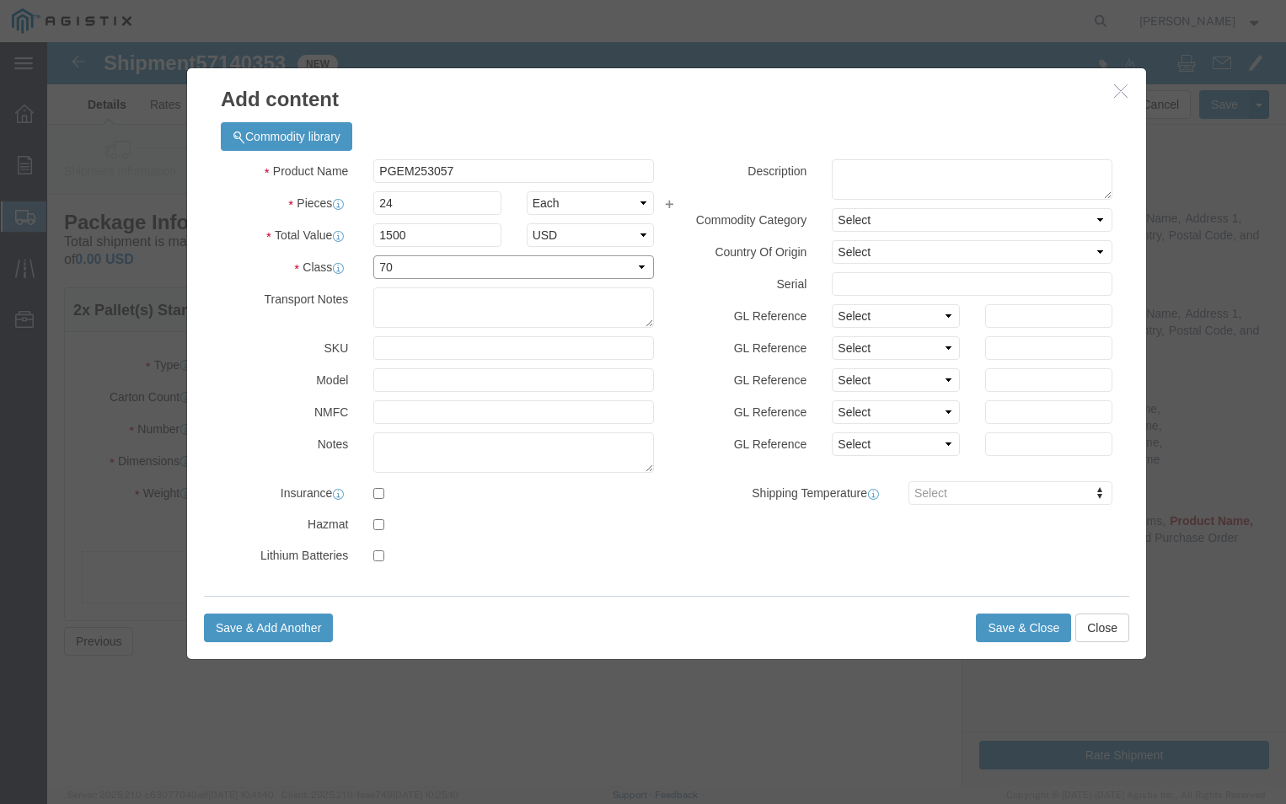
click select "Select 50 55 60 65 70 85 92.5 100 125 175 250 300 400"
click textarea
type textarea "PLEASE CALL [PHONE_NUMBER]"
click button "Save & Close"
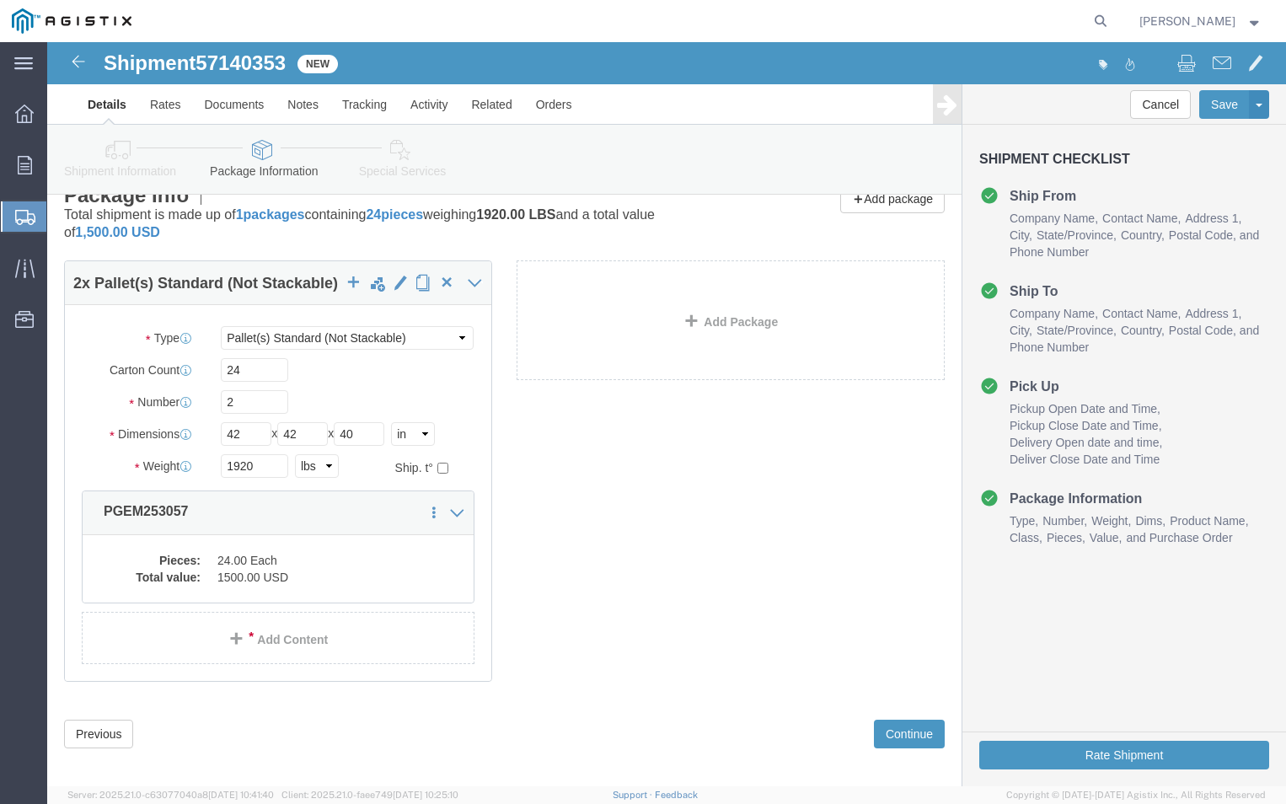
scroll to position [40, 0]
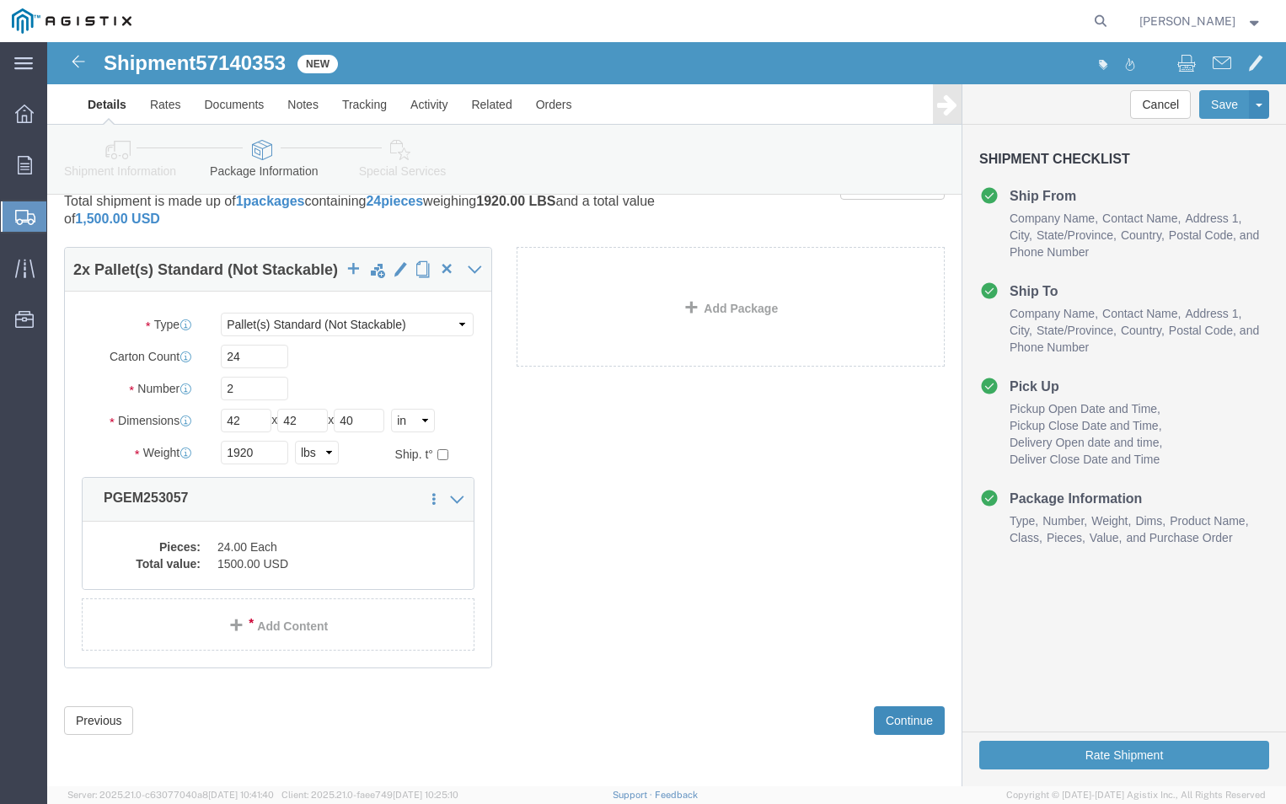
click button "Continue"
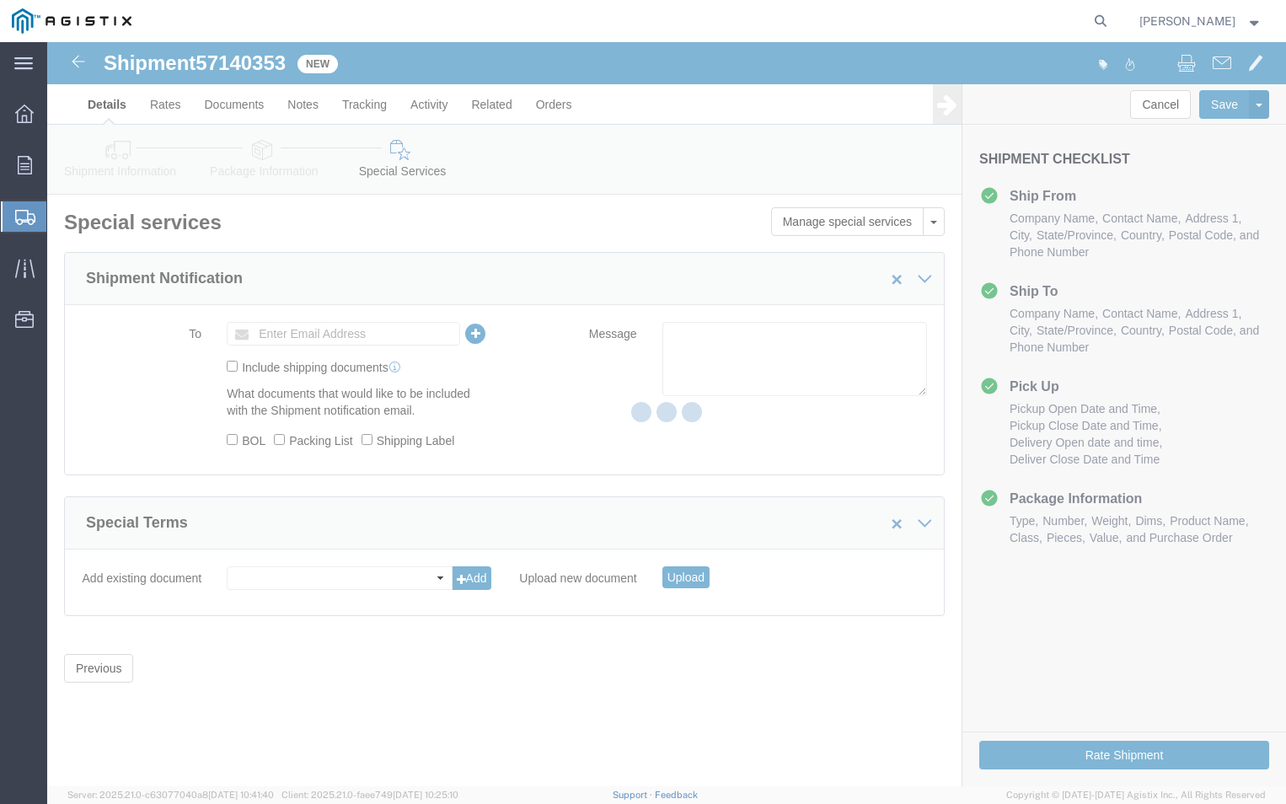
scroll to position [0, 0]
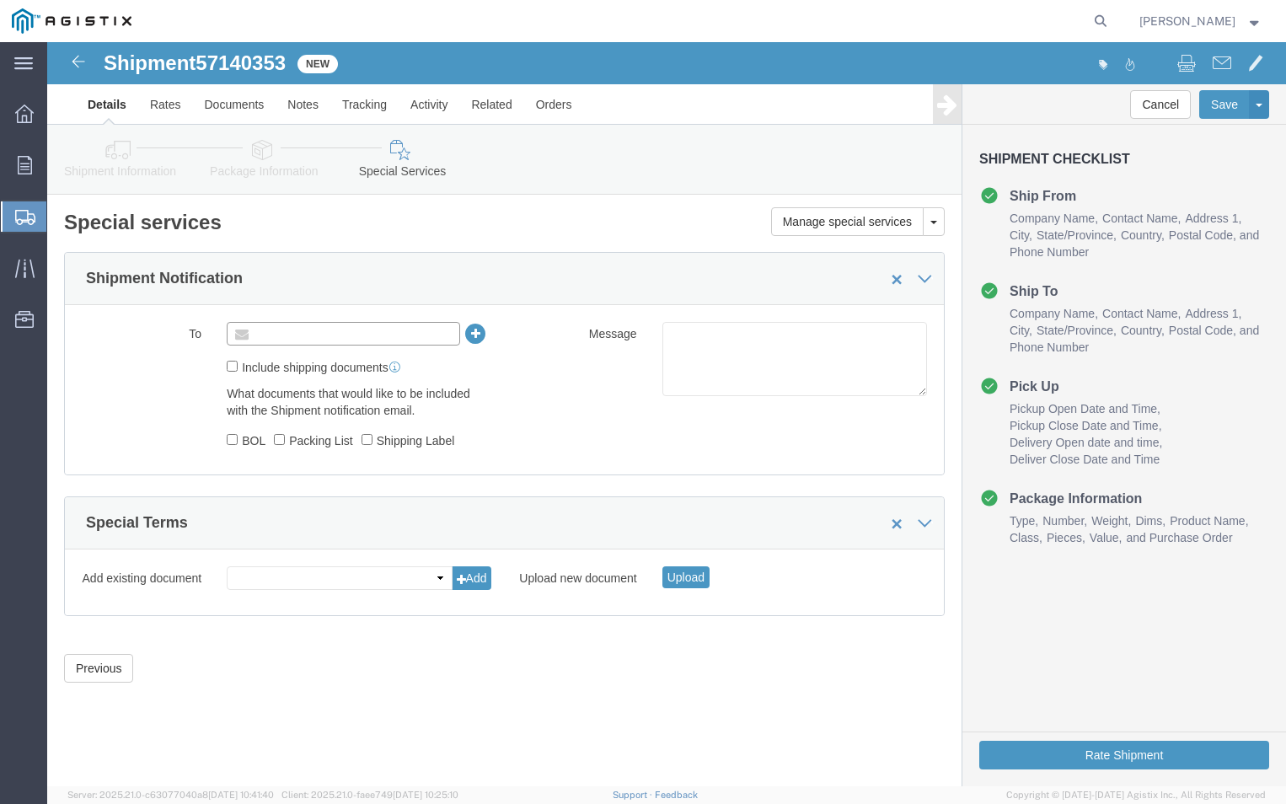
click input "text"
type input "A"
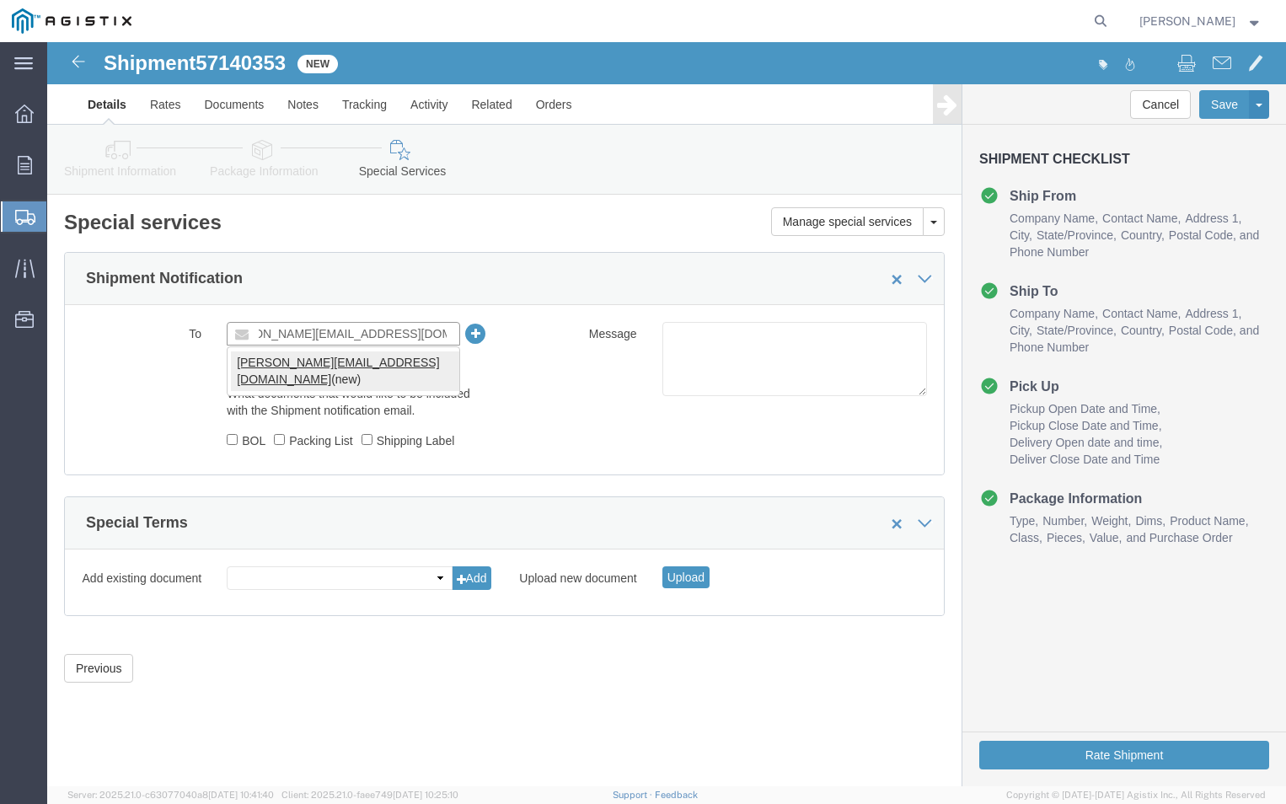
type input "[PERSON_NAME][EMAIL_ADDRESS][DOMAIN_NAME]"
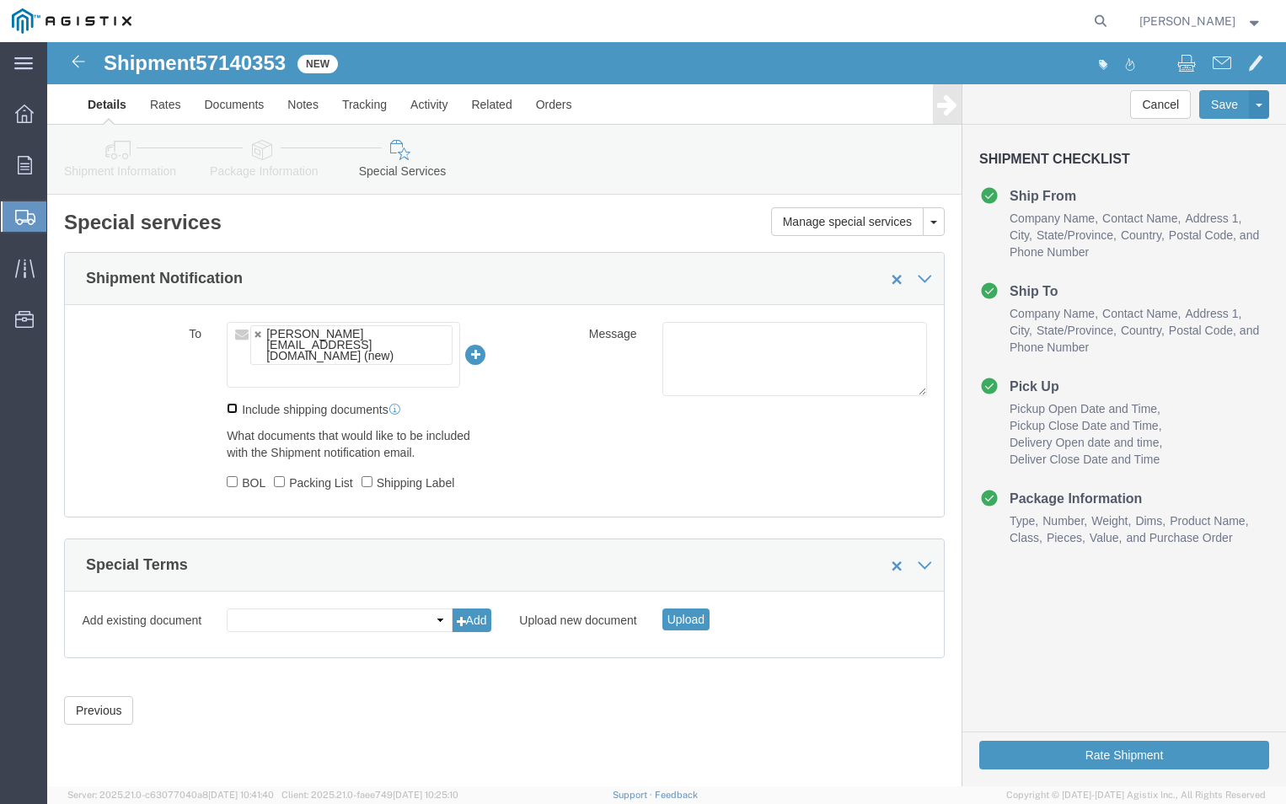
click input "Include shipping documents"
checkbox input "true"
click input "BOL"
checkbox input "true"
click input "Packing List"
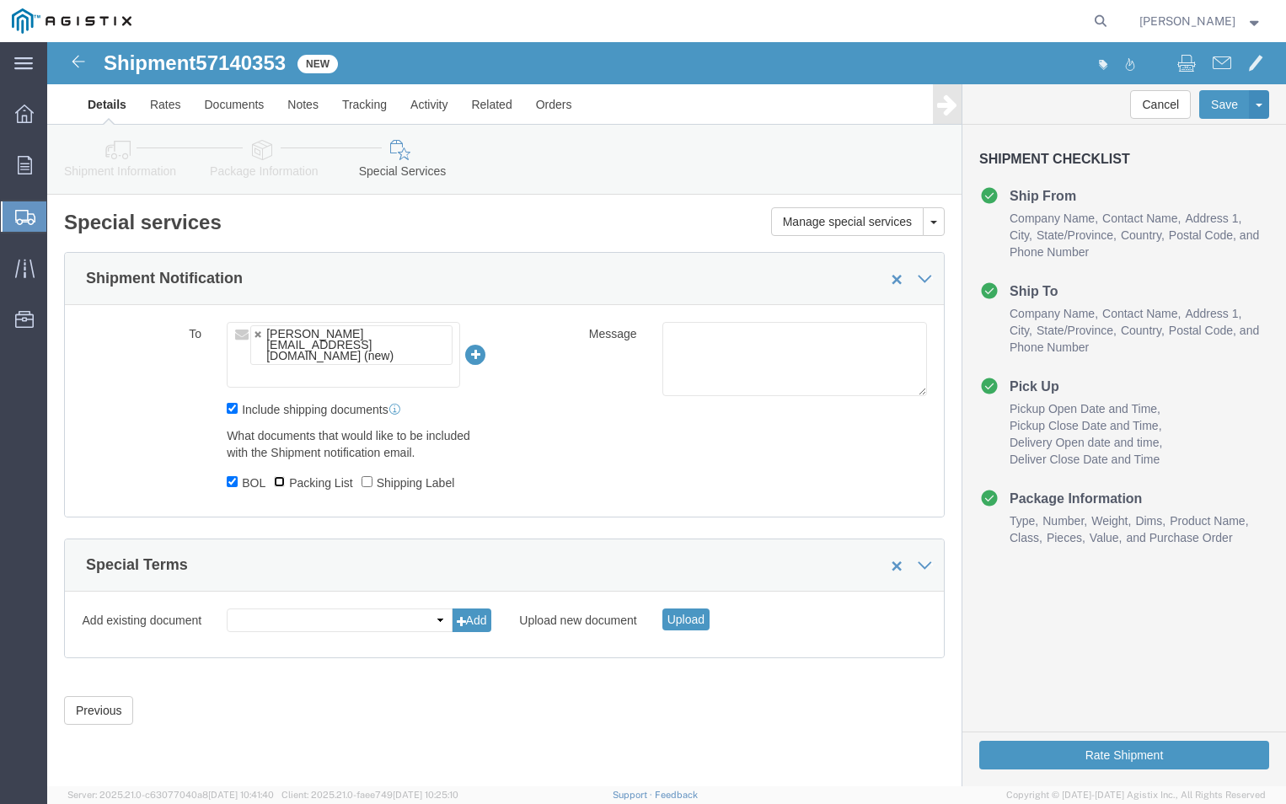
checkbox input "true"
click button "Rate Shipment"
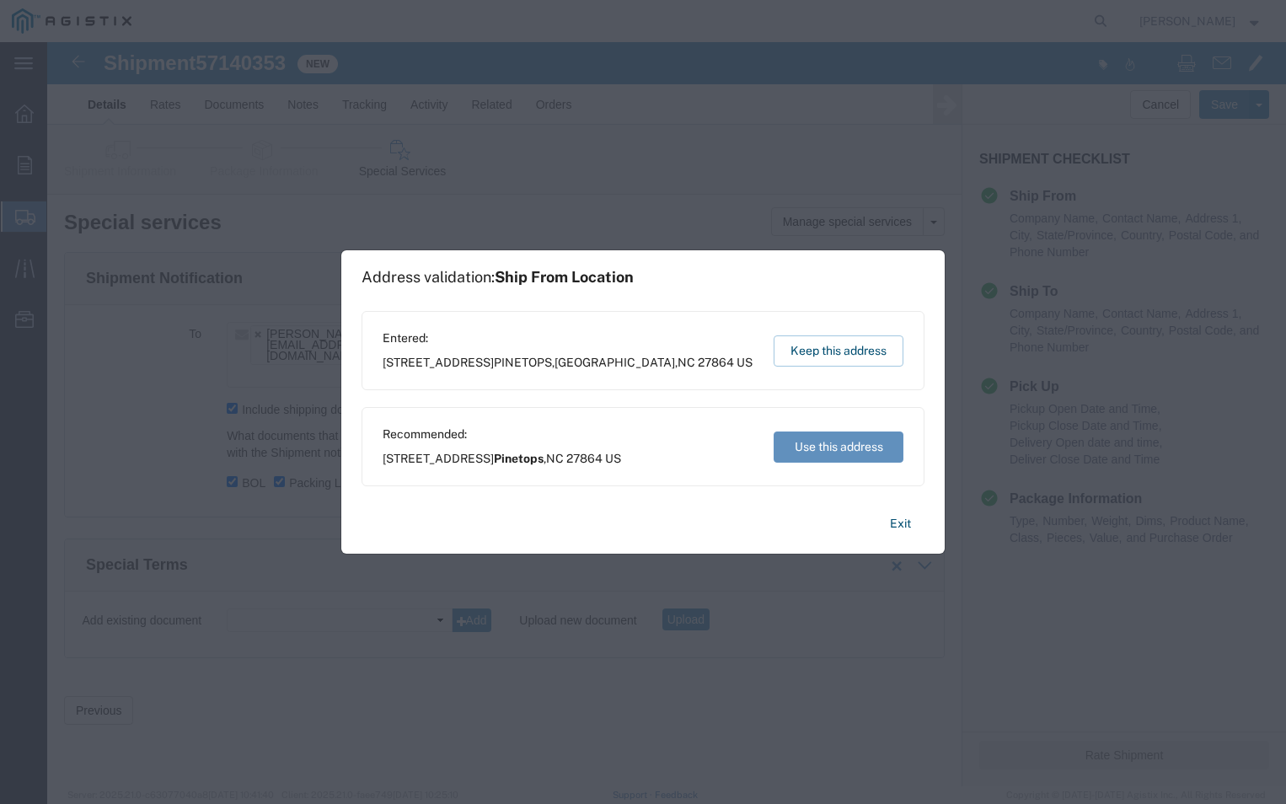
click at [835, 452] on button "Use this address" at bounding box center [839, 446] width 130 height 31
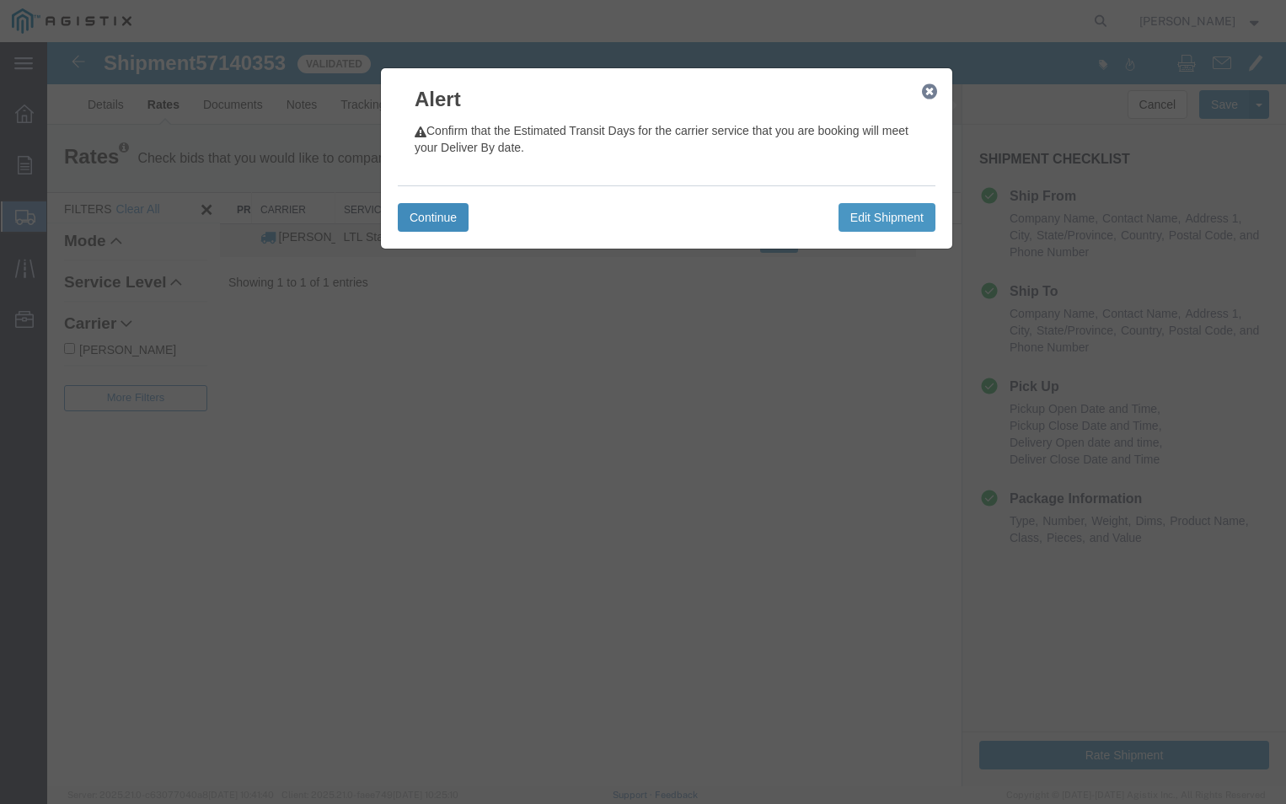
click at [426, 215] on button "Continue" at bounding box center [433, 217] width 71 height 29
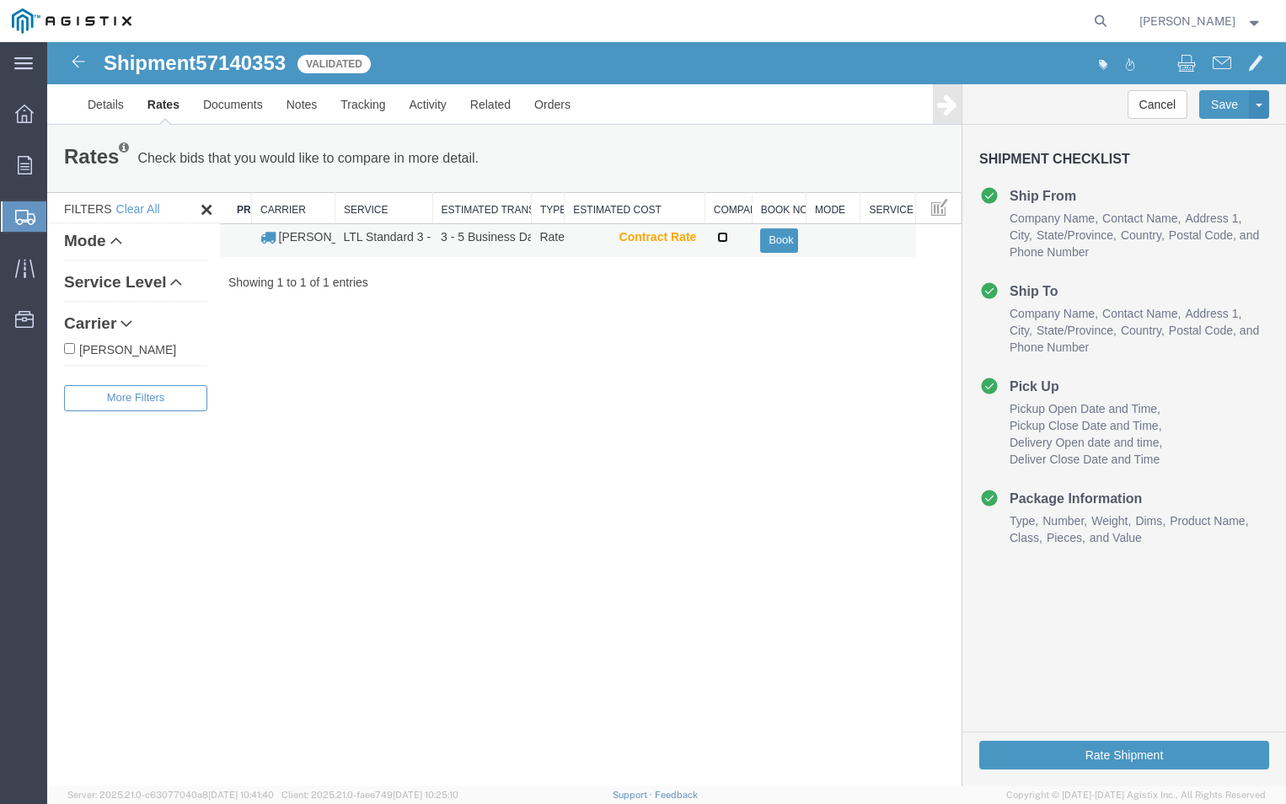
click at [726, 234] on input "checkbox" at bounding box center [722, 237] width 11 height 11
checkbox input "true"
click at [779, 235] on button "Book" at bounding box center [778, 240] width 37 height 24
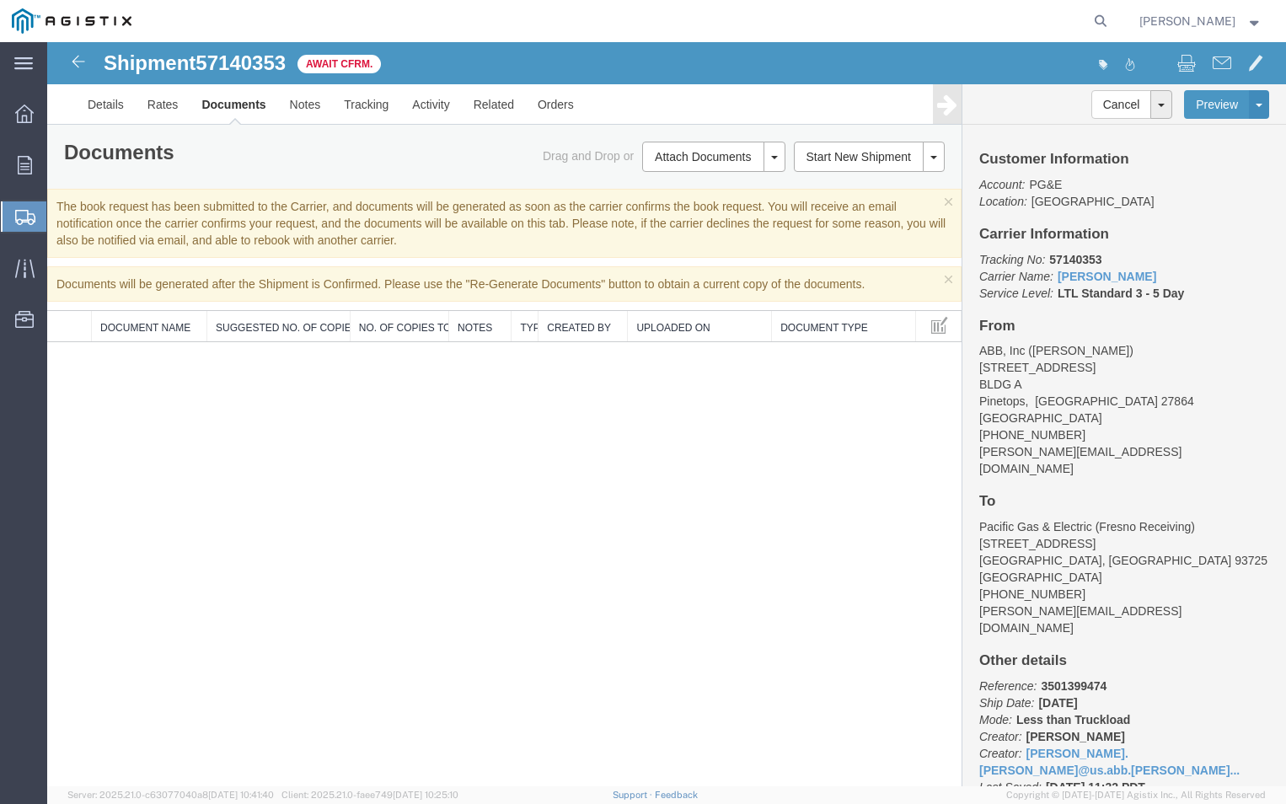
drag, startPoint x: 739, startPoint y: 230, endPoint x: 730, endPoint y: 231, distance: 9.3
